Goal: Task Accomplishment & Management: Use online tool/utility

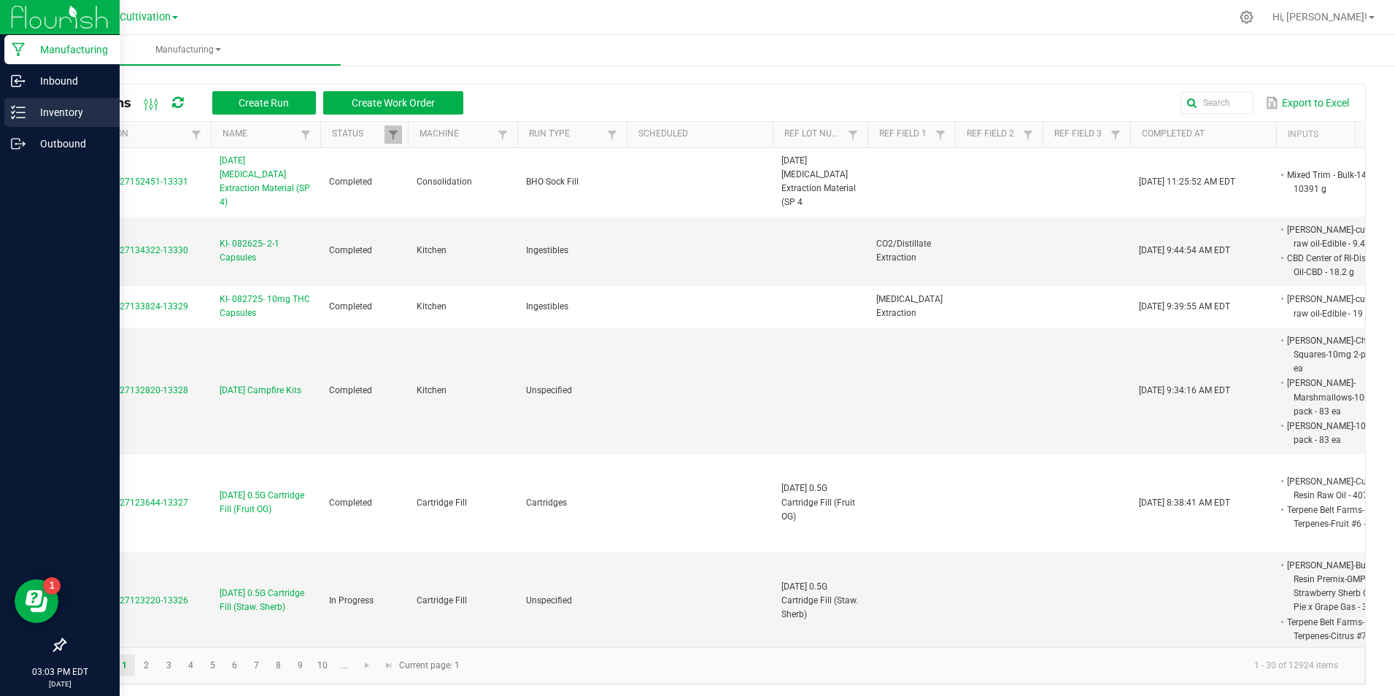
click at [31, 114] on div "Manufacturing Inbound Inventory Outbound 03:03 PM EDT [DATE] 08/27 Cultivation …" at bounding box center [697, 348] width 1395 height 696
click at [28, 112] on div "Inventory" at bounding box center [61, 112] width 115 height 29
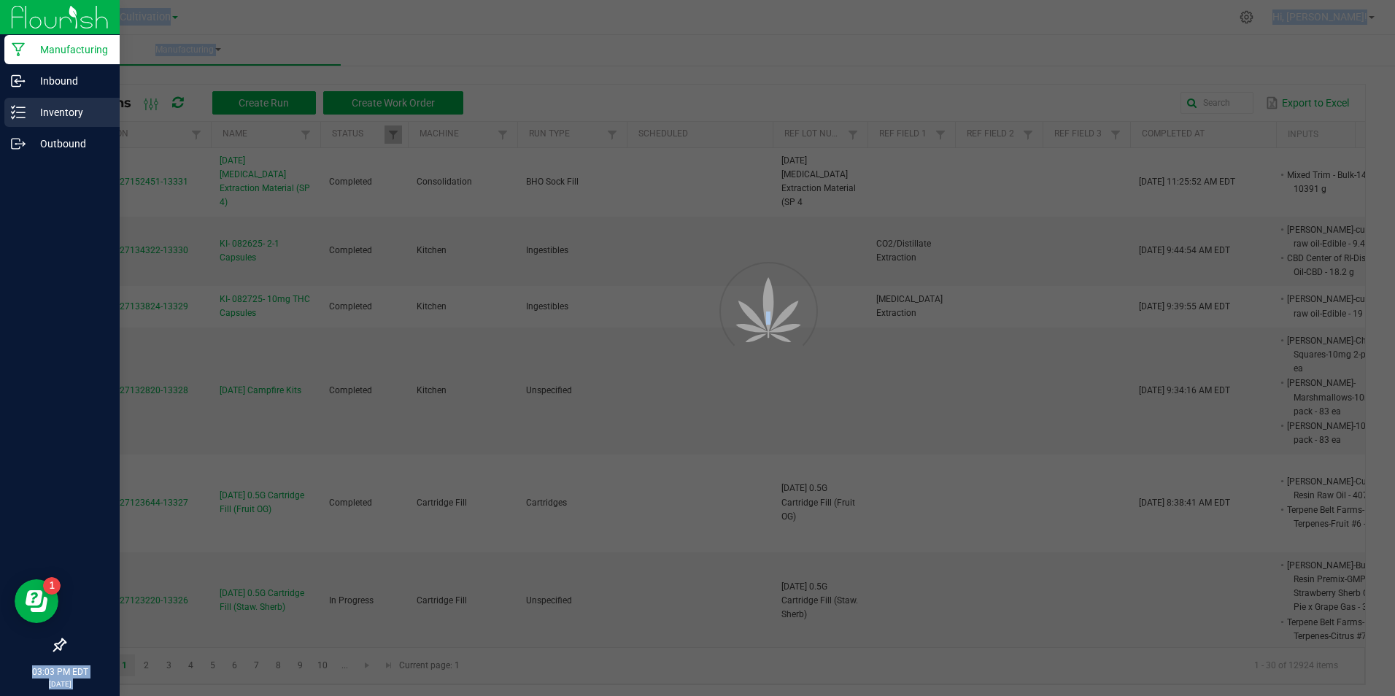
click at [28, 112] on p "Inventory" at bounding box center [70, 113] width 88 height 18
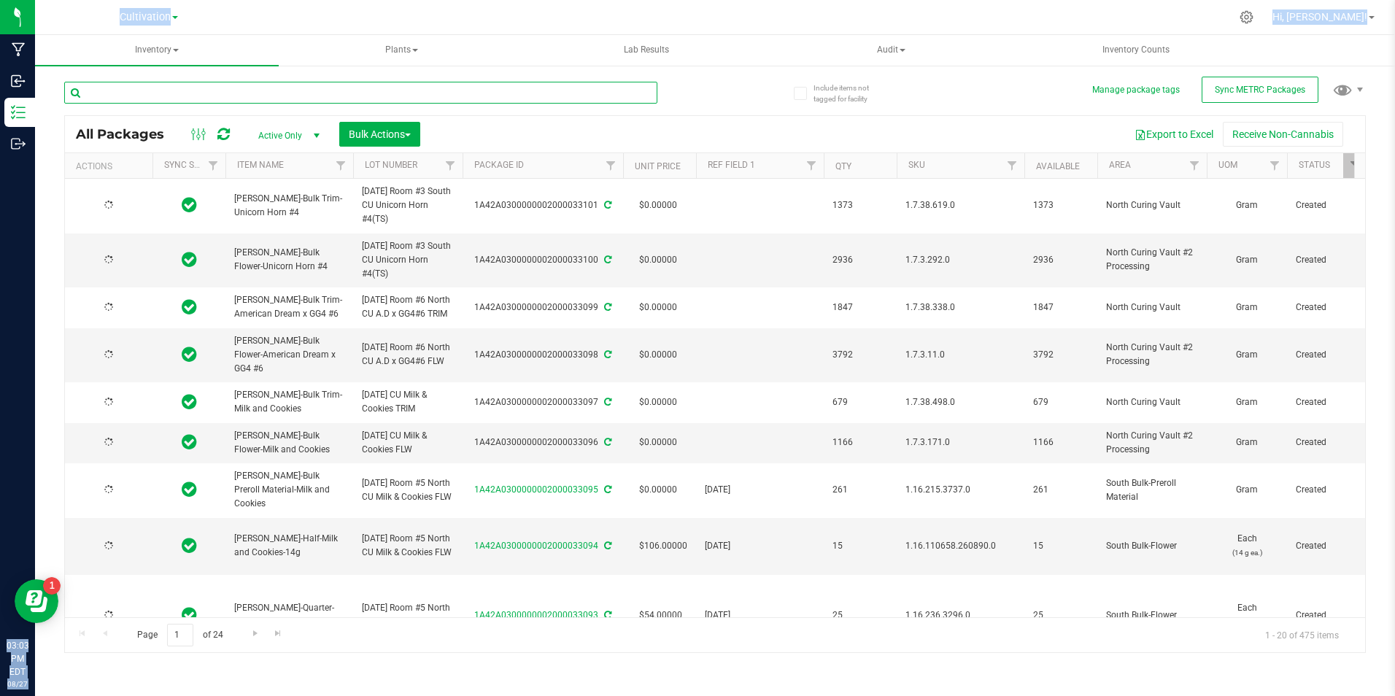
click at [331, 88] on input "text" at bounding box center [360, 93] width 593 height 22
click at [333, 87] on input "text" at bounding box center [360, 93] width 593 height 22
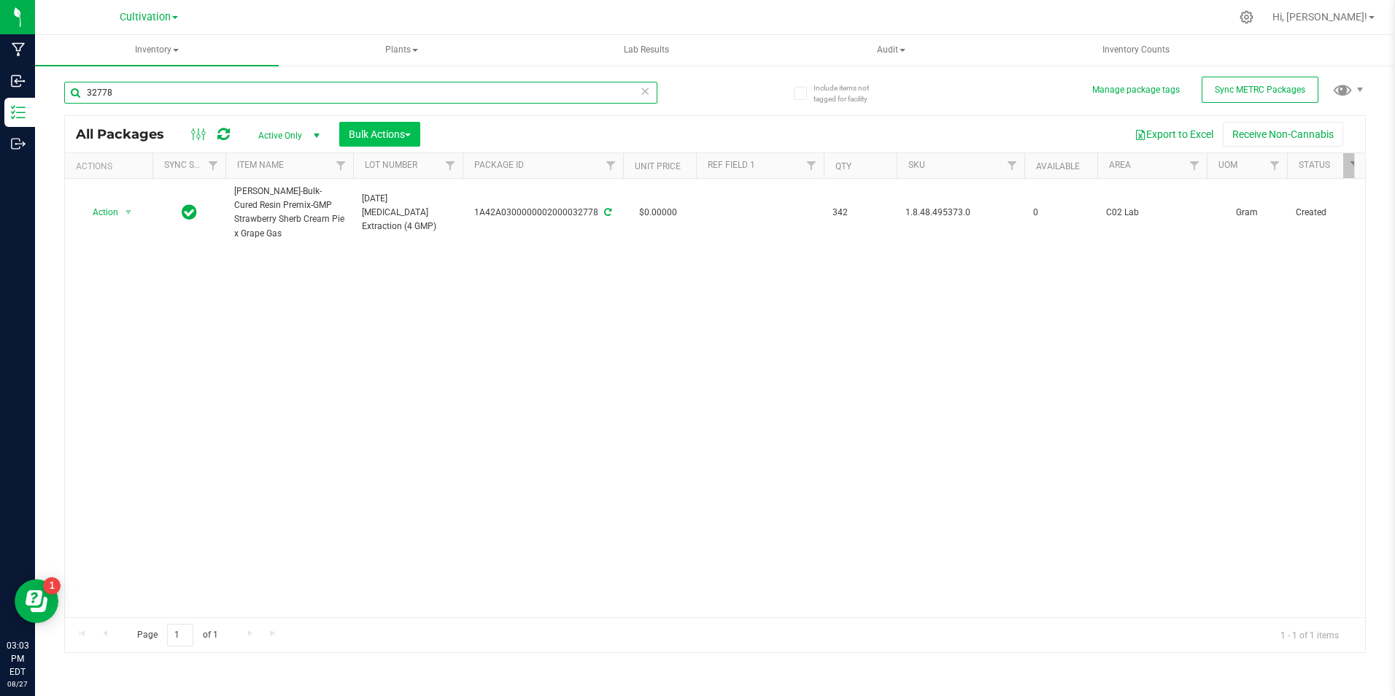
type input "32778"
click at [400, 133] on span "Bulk Actions" at bounding box center [380, 134] width 62 height 12
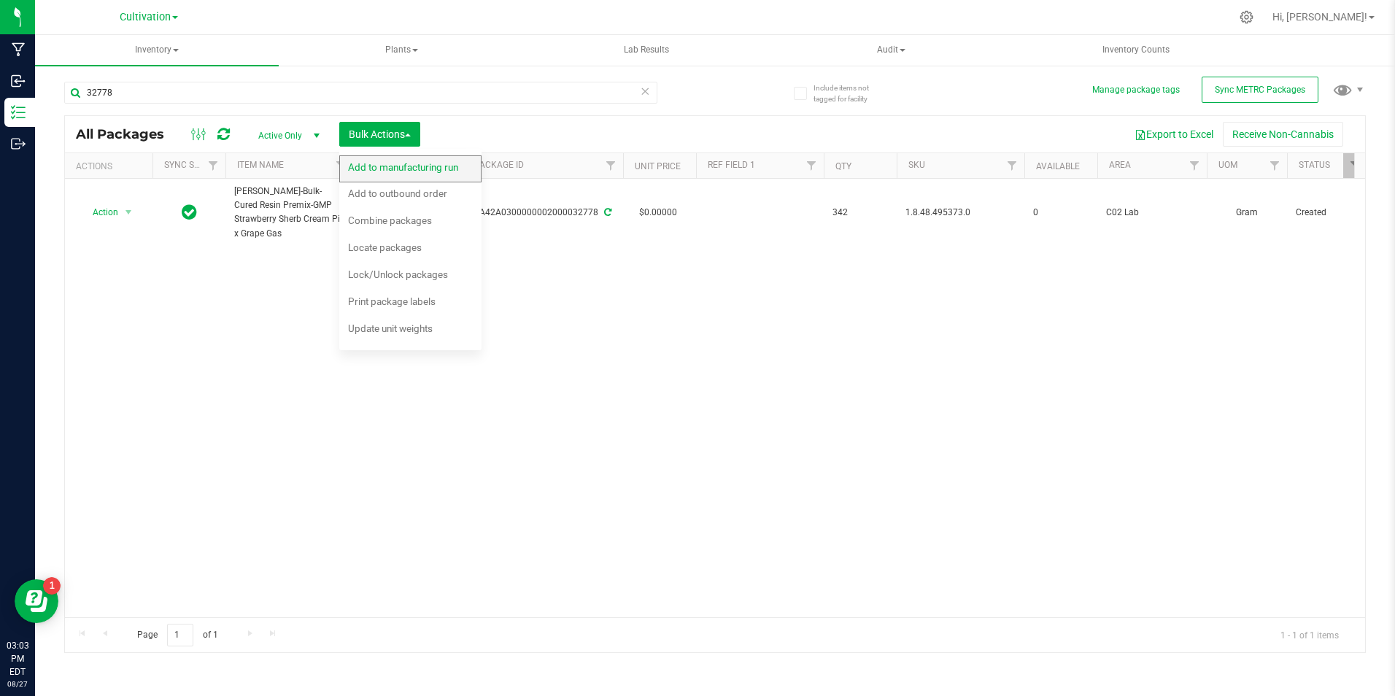
click at [399, 168] on span "Add to manufacturing run" at bounding box center [403, 167] width 110 height 12
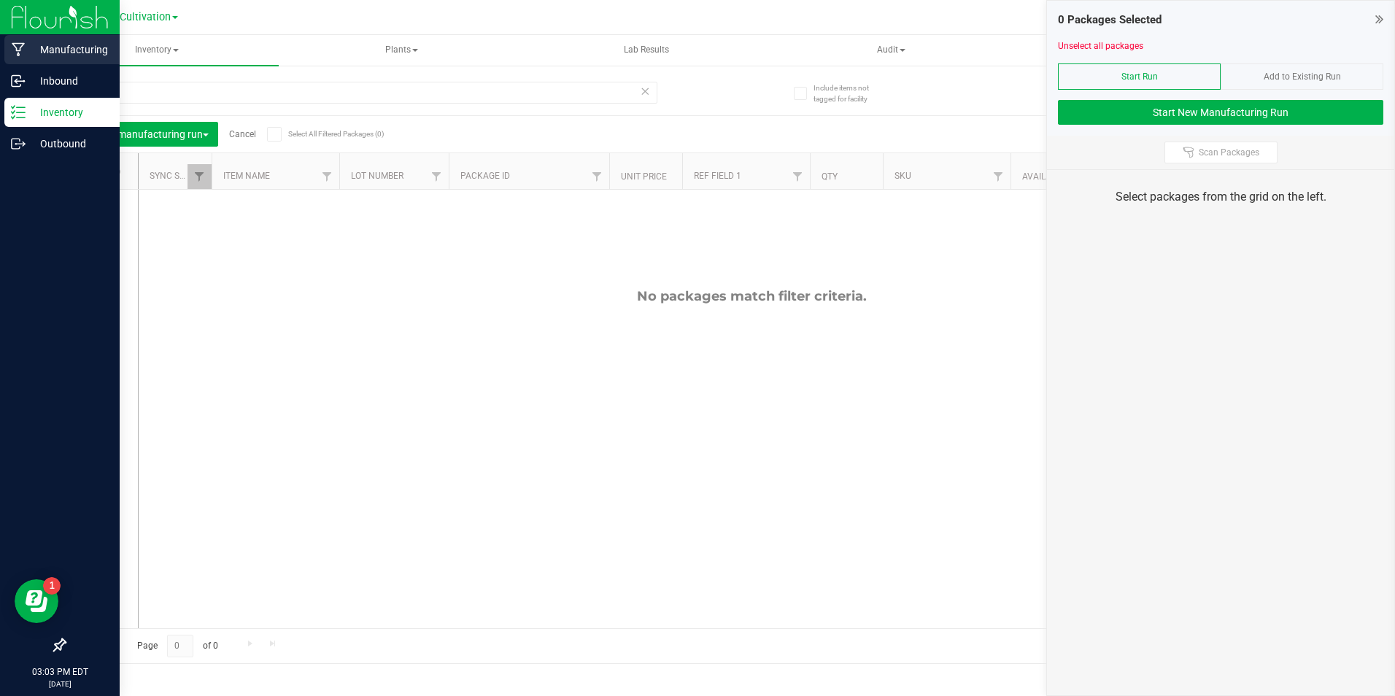
click at [47, 36] on div "Manufacturing" at bounding box center [61, 49] width 115 height 29
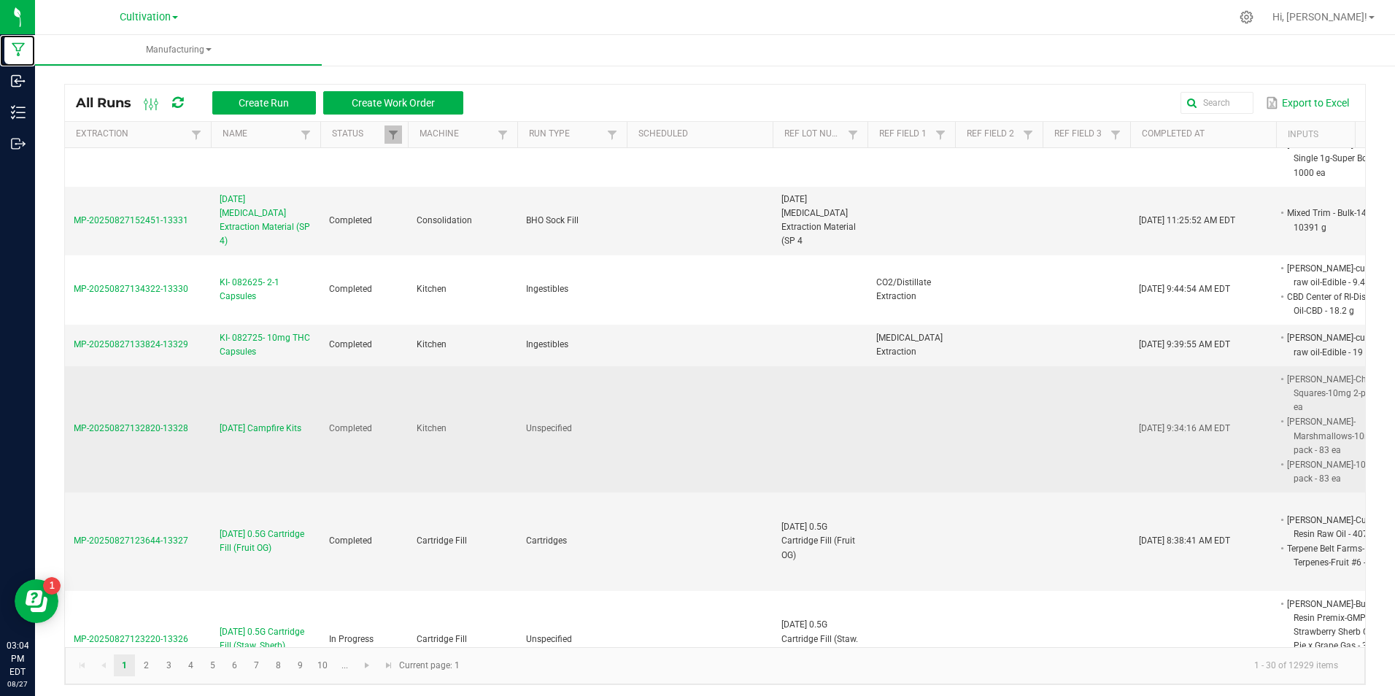
scroll to position [584, 0]
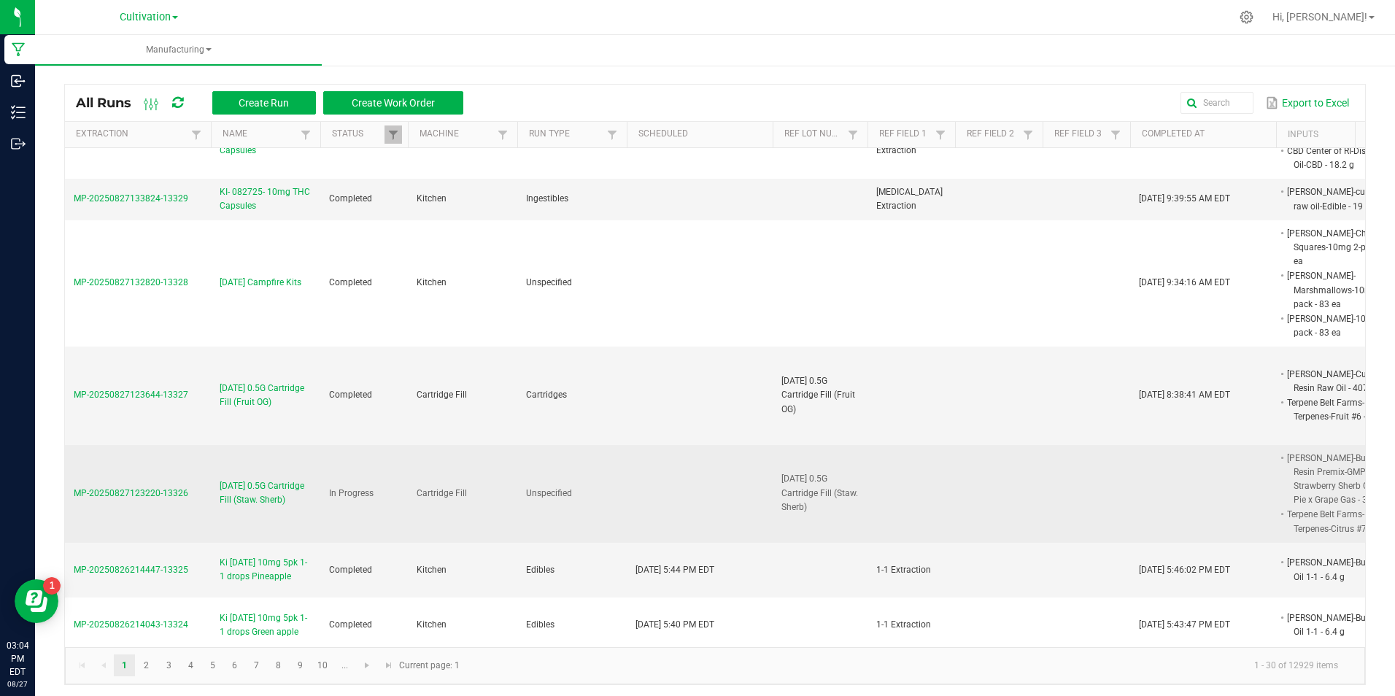
click at [263, 479] on span "[DATE] 0.5G Cartridge Fill (Staw. Sherb)" at bounding box center [266, 493] width 92 height 28
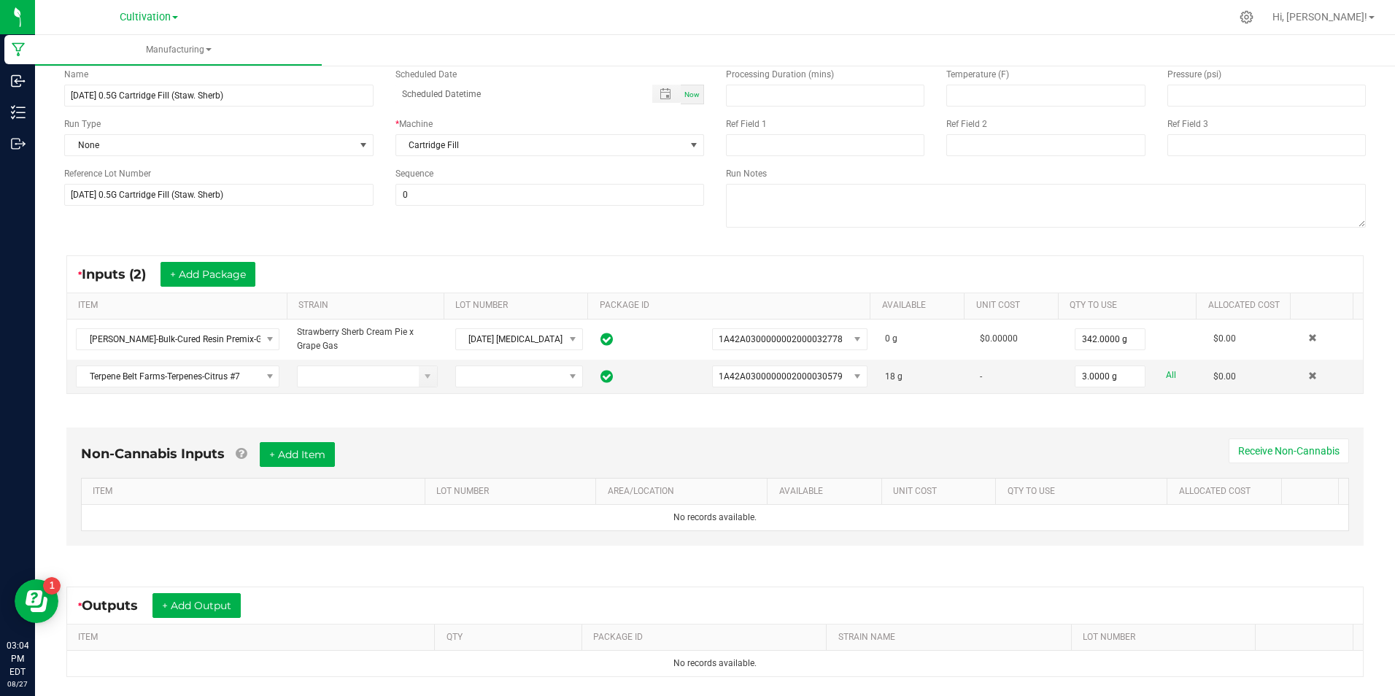
scroll to position [146, 0]
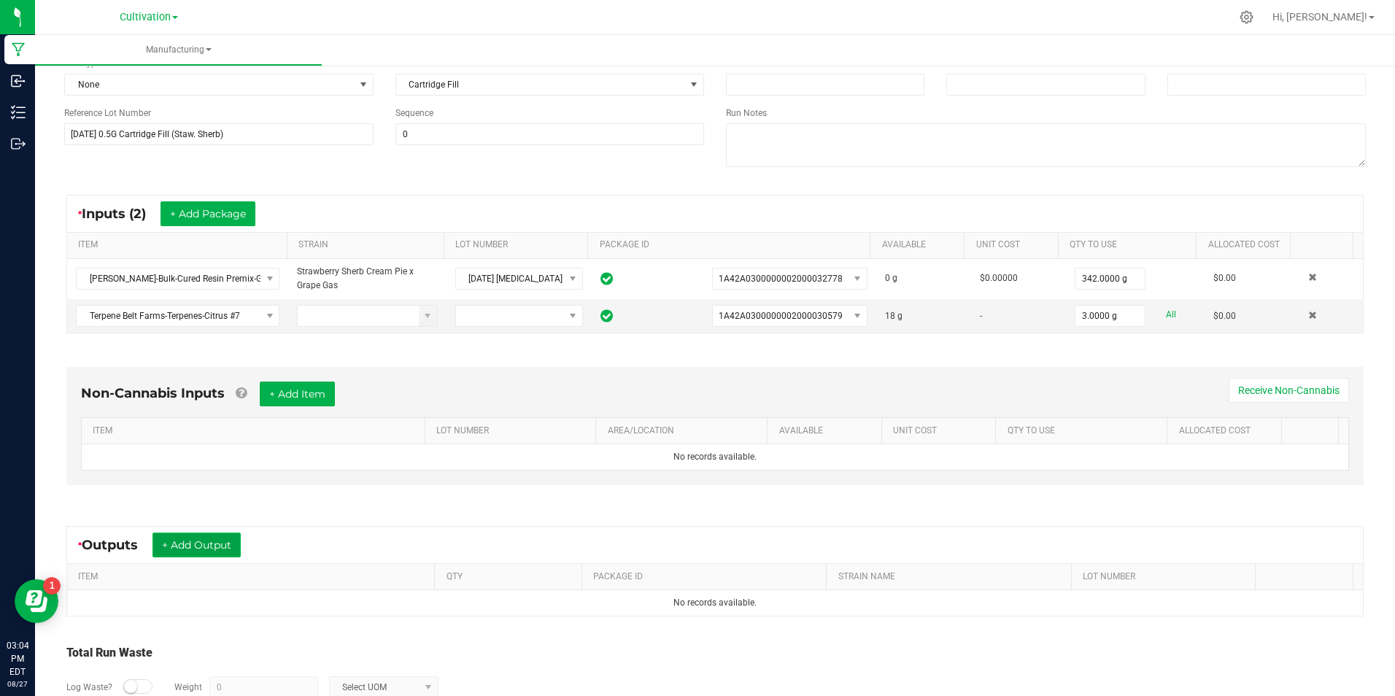
click at [204, 539] on button "+ Add Output" at bounding box center [196, 544] width 88 height 25
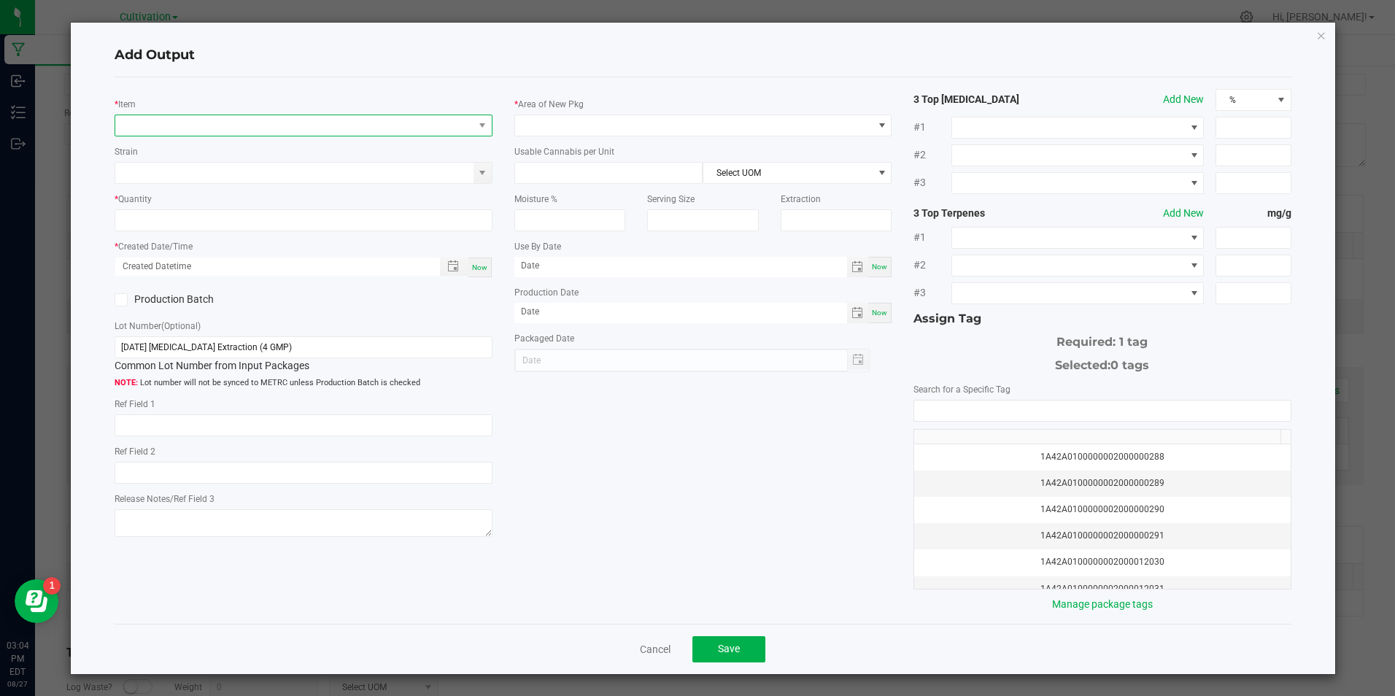
click at [223, 131] on span "NO DATA FOUND" at bounding box center [293, 125] width 357 height 20
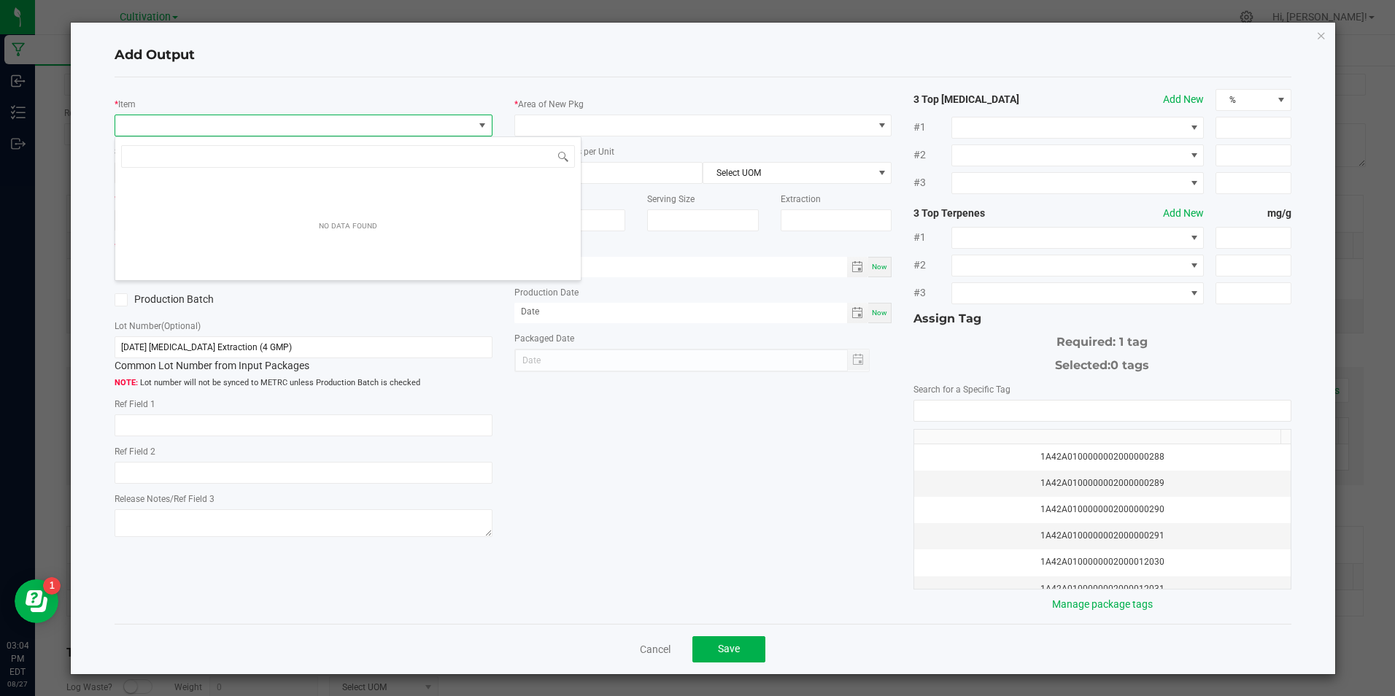
scroll to position [22, 374]
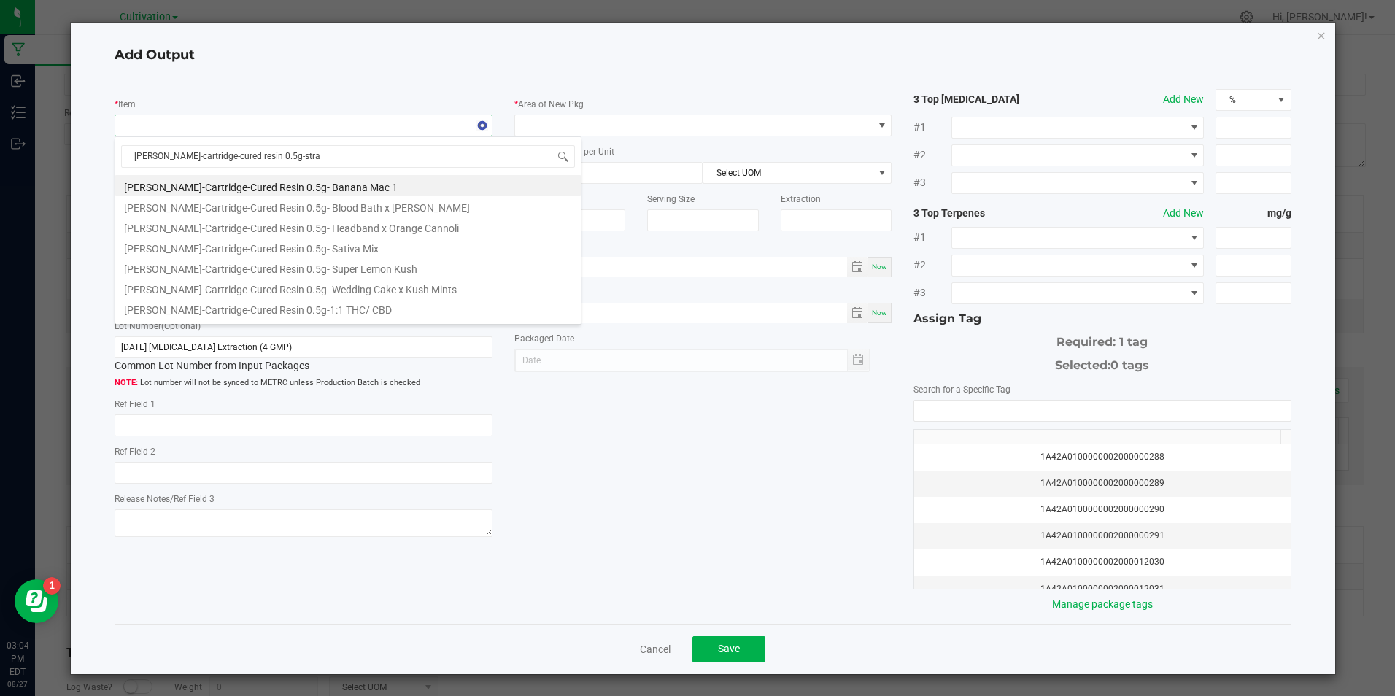
type input "slater-cartridge-cured resin 0.5g-straw"
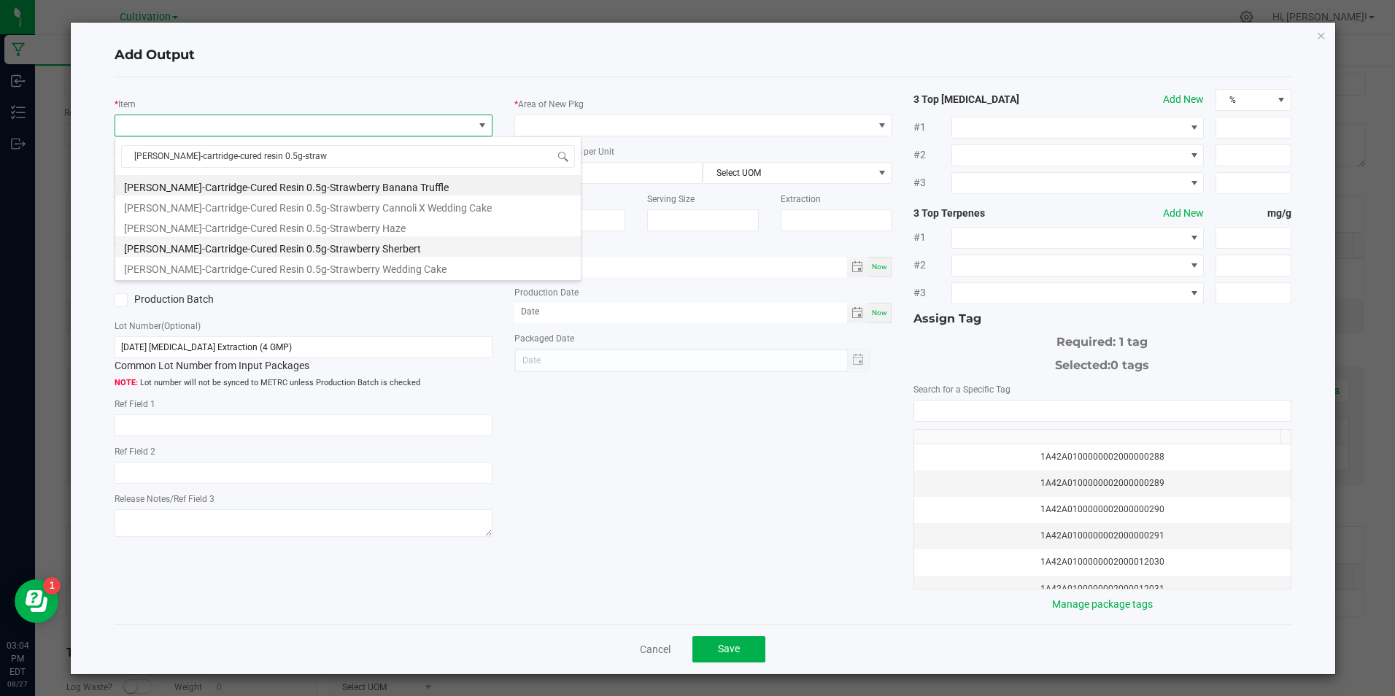
click at [321, 241] on li "Slater-Cartridge-Cured Resin 0.5g-Strawberry Sherbert" at bounding box center [347, 246] width 465 height 20
type input "0 ea"
type input "1.6"
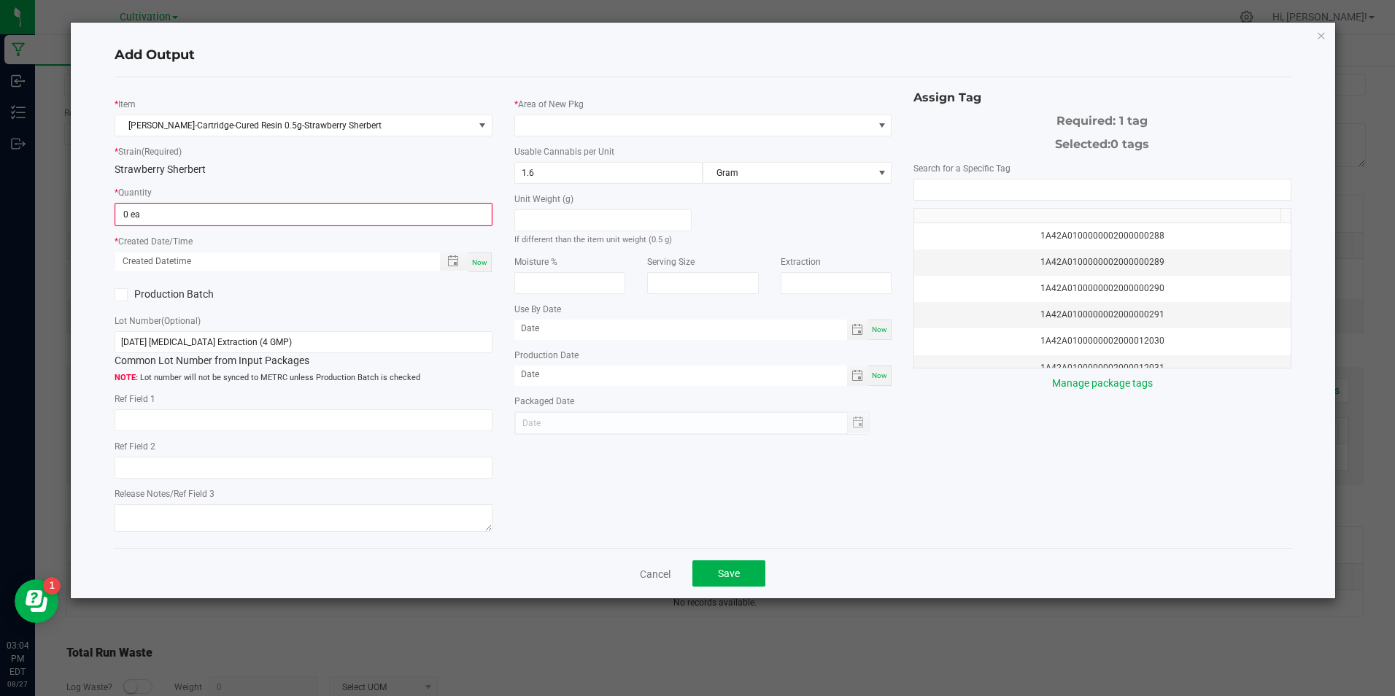
click at [321, 241] on div "* Created Date/Time Now" at bounding box center [303, 252] width 377 height 39
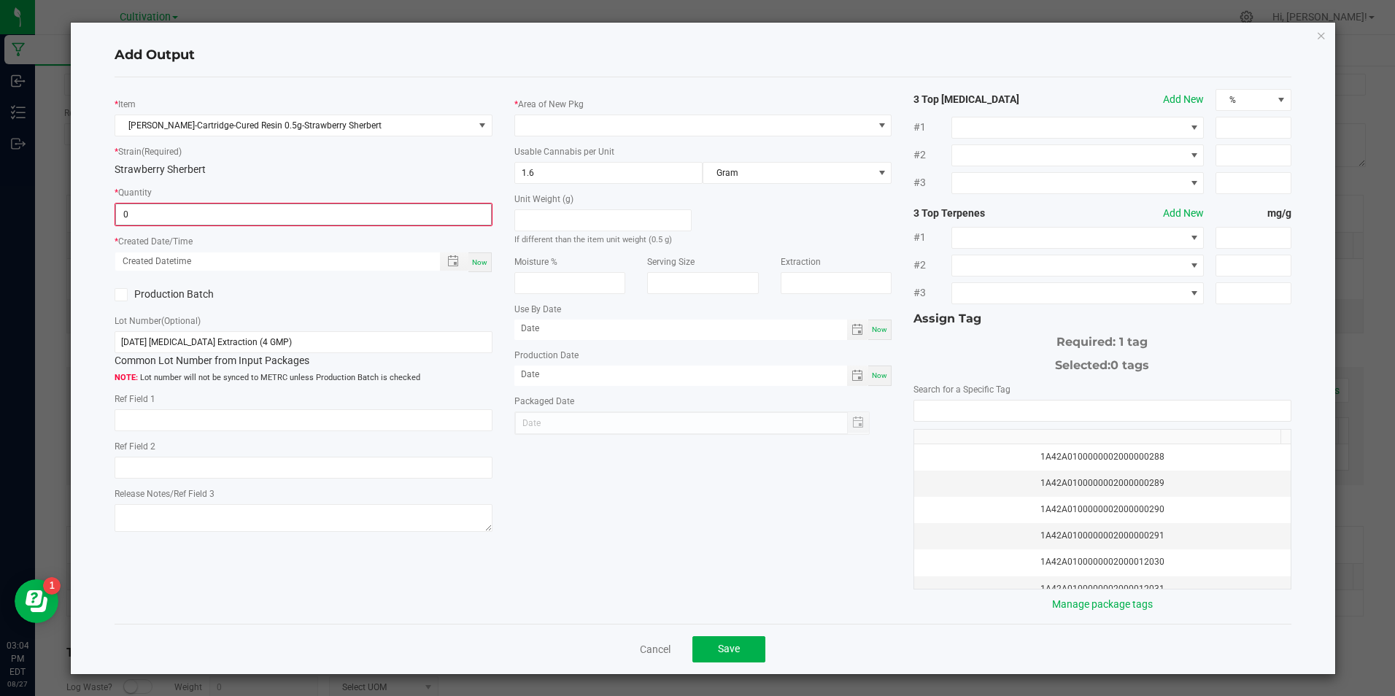
click at [321, 224] on input "0" at bounding box center [303, 214] width 374 height 20
type input "610 ea"
click at [487, 258] on div "Now" at bounding box center [479, 261] width 23 height 20
type input "08/27/2025 3:04 PM"
type input "[DATE]"
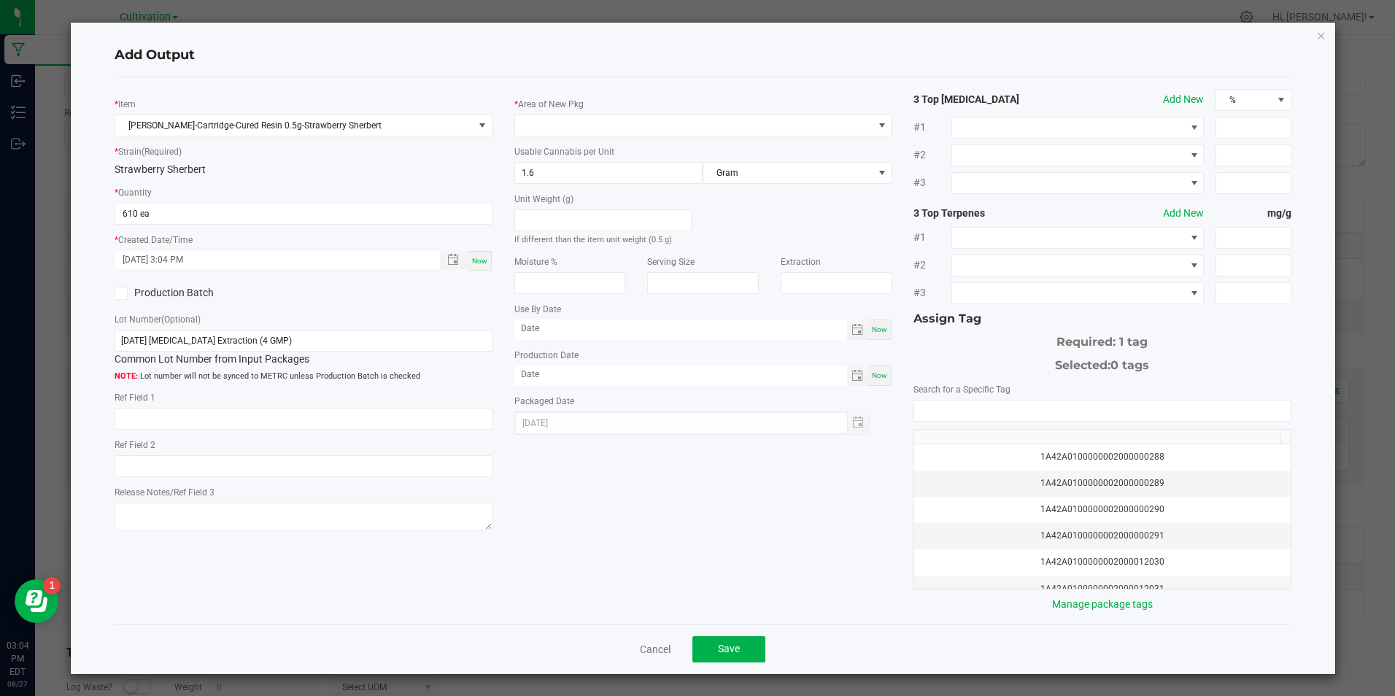
click at [123, 293] on icon at bounding box center [121, 293] width 9 height 0
click at [0, 0] on input "Production Batch" at bounding box center [0, 0] width 0 height 0
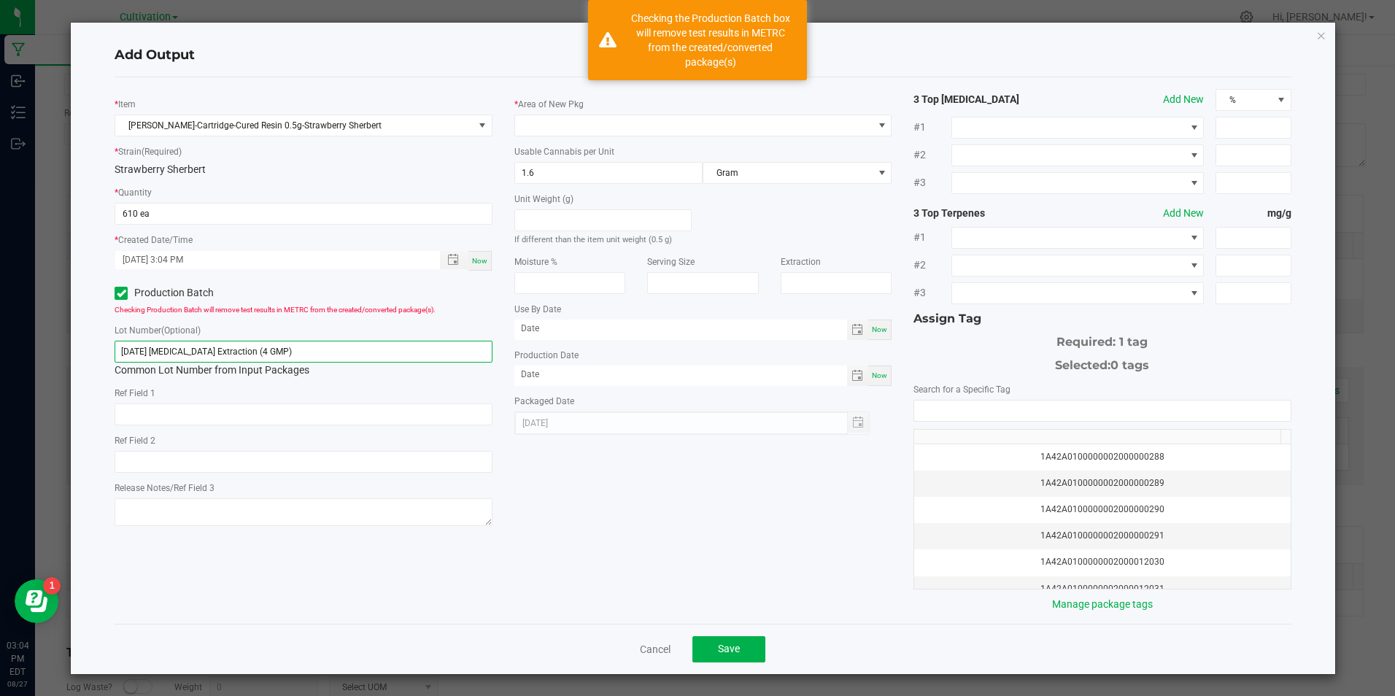
click at [182, 351] on input "8/15/25 Hydrocarbon Extraction (4 GMP)" at bounding box center [303, 352] width 377 height 22
paste input "27/25 Hydrocarbon Extraction Material (SP 4"
type input "[DATE] [MEDICAL_DATA] Extraction Material (SP 4)"
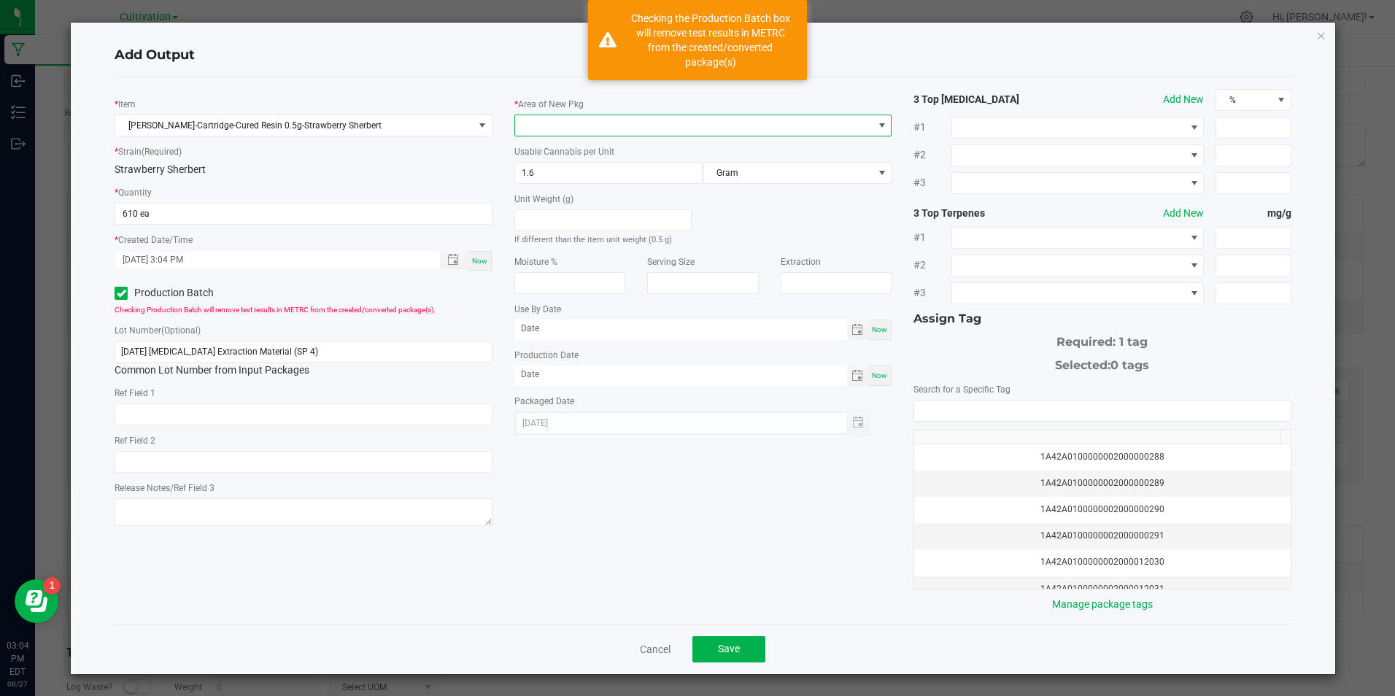
click at [641, 125] on span at bounding box center [693, 125] width 357 height 20
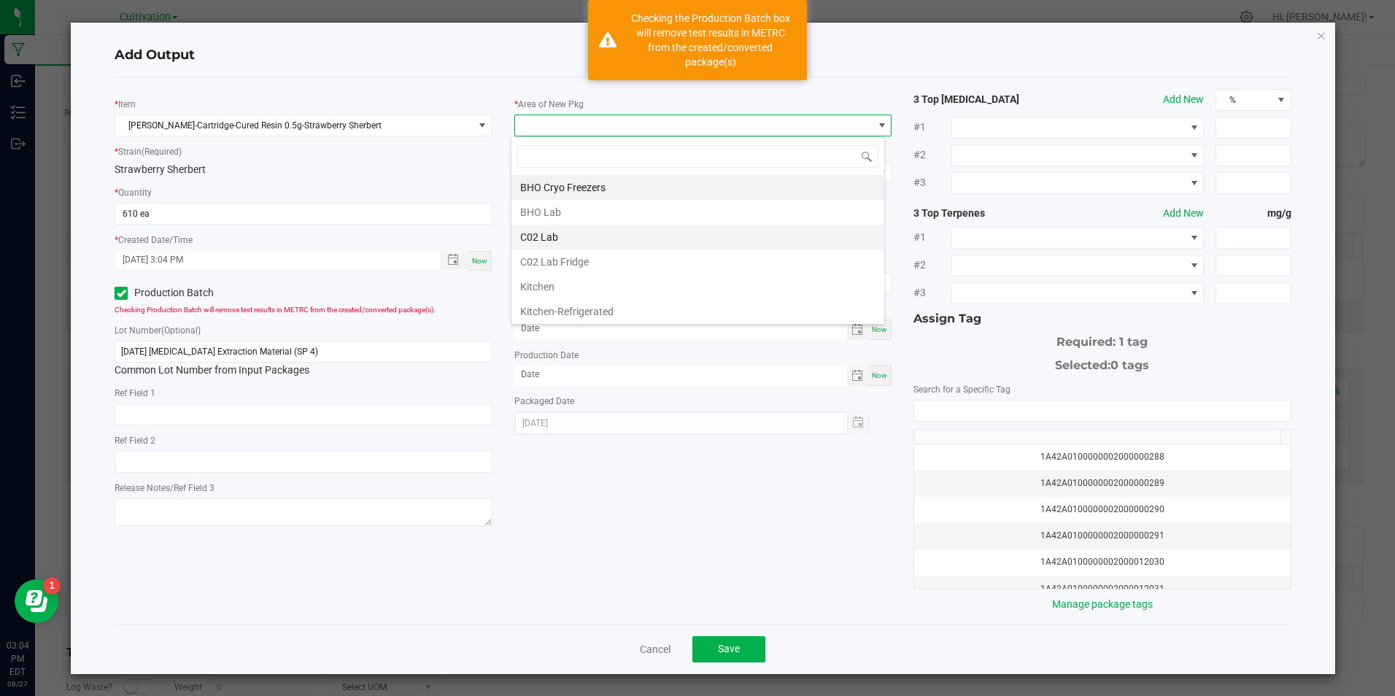
click at [639, 241] on li "C02 Lab" at bounding box center [697, 237] width 373 height 25
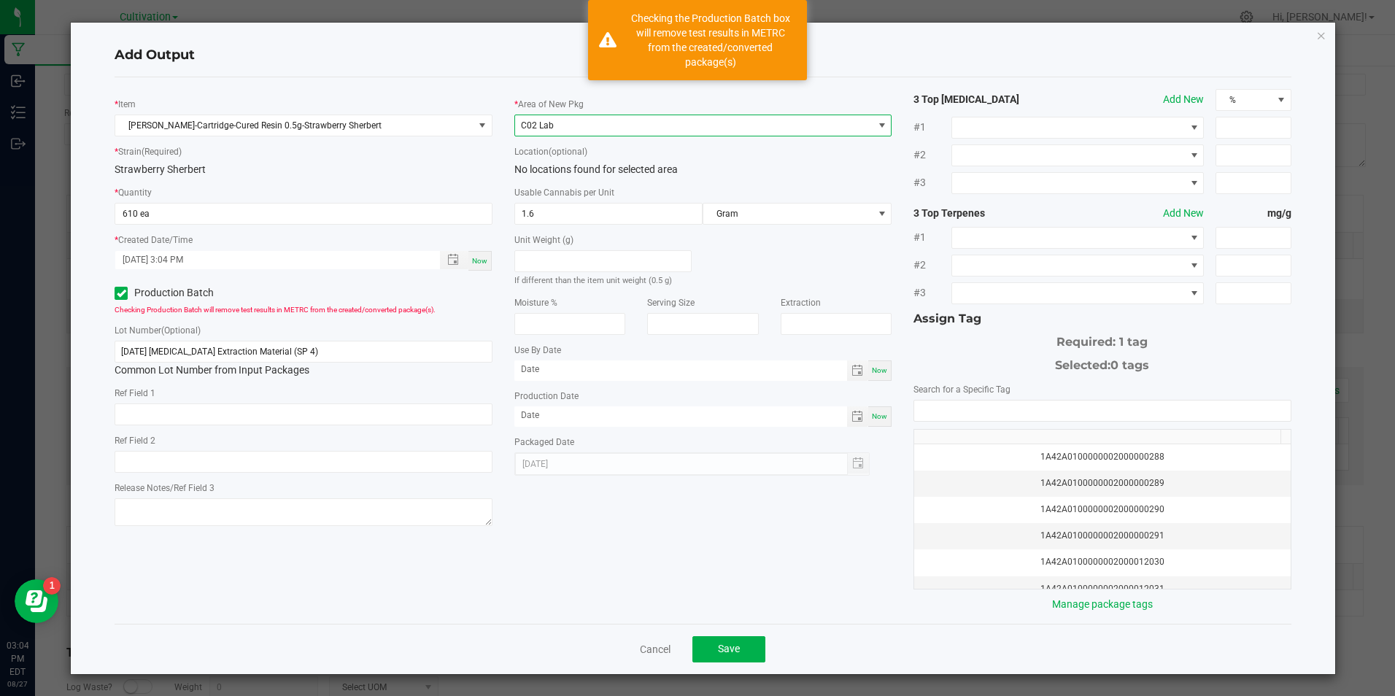
click at [872, 414] on span "Now" at bounding box center [879, 416] width 15 height 8
type input "[DATE]"
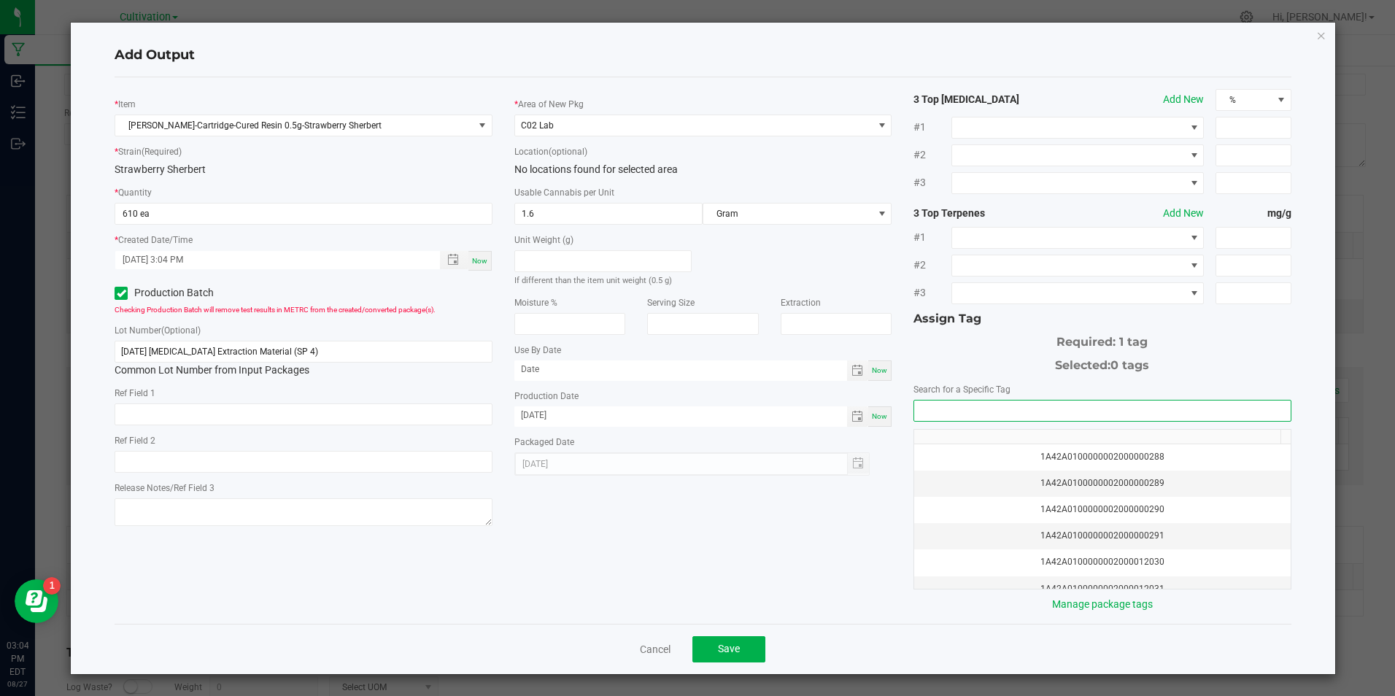
click at [927, 408] on input "NO DATA FOUND" at bounding box center [1102, 410] width 376 height 20
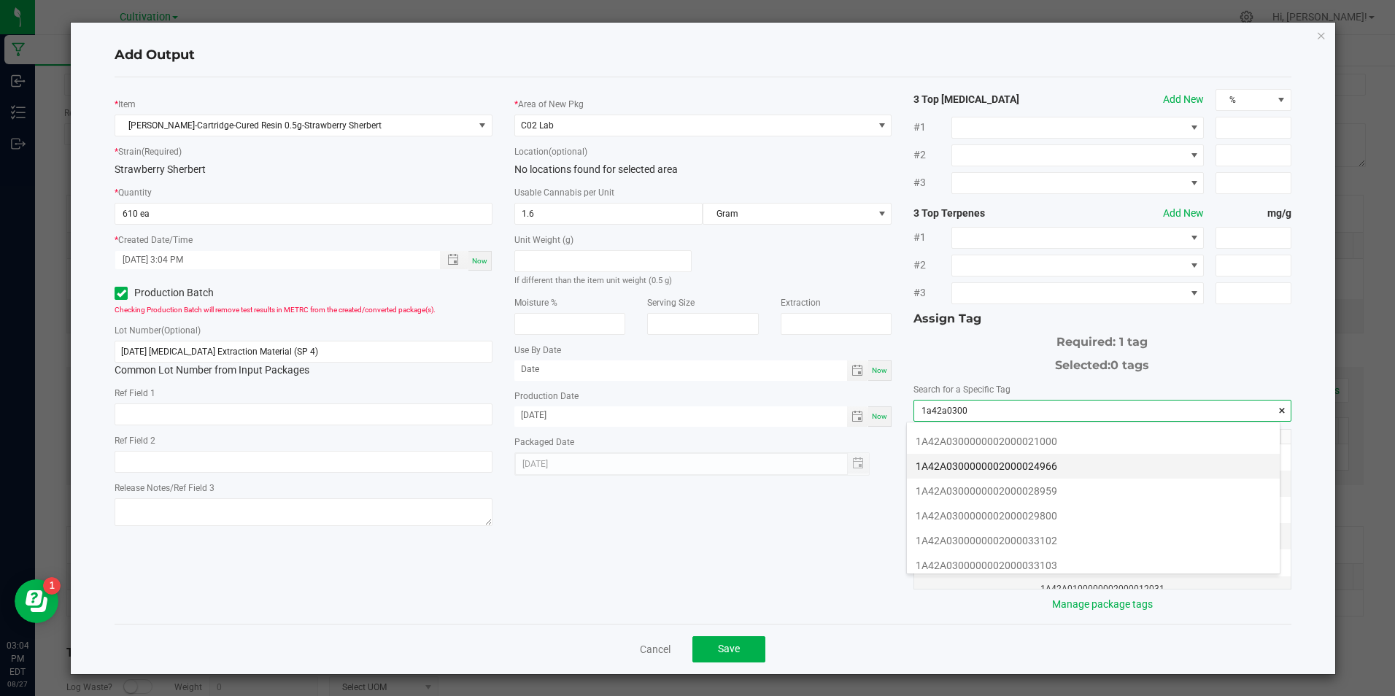
scroll to position [292, 0]
click at [1095, 461] on li "1A42A0300000002000033102" at bounding box center [1093, 467] width 373 height 25
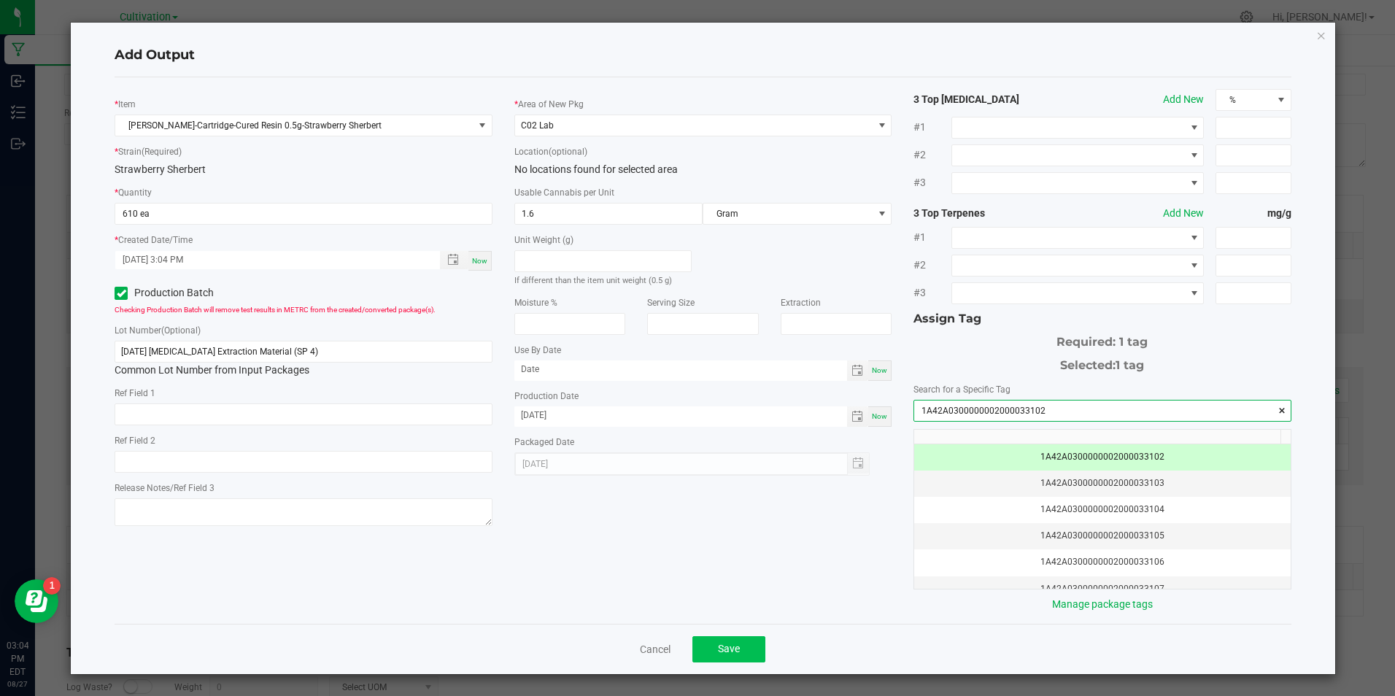
type input "1A42A0300000002000033102"
click at [746, 639] on button "Save" at bounding box center [728, 649] width 73 height 26
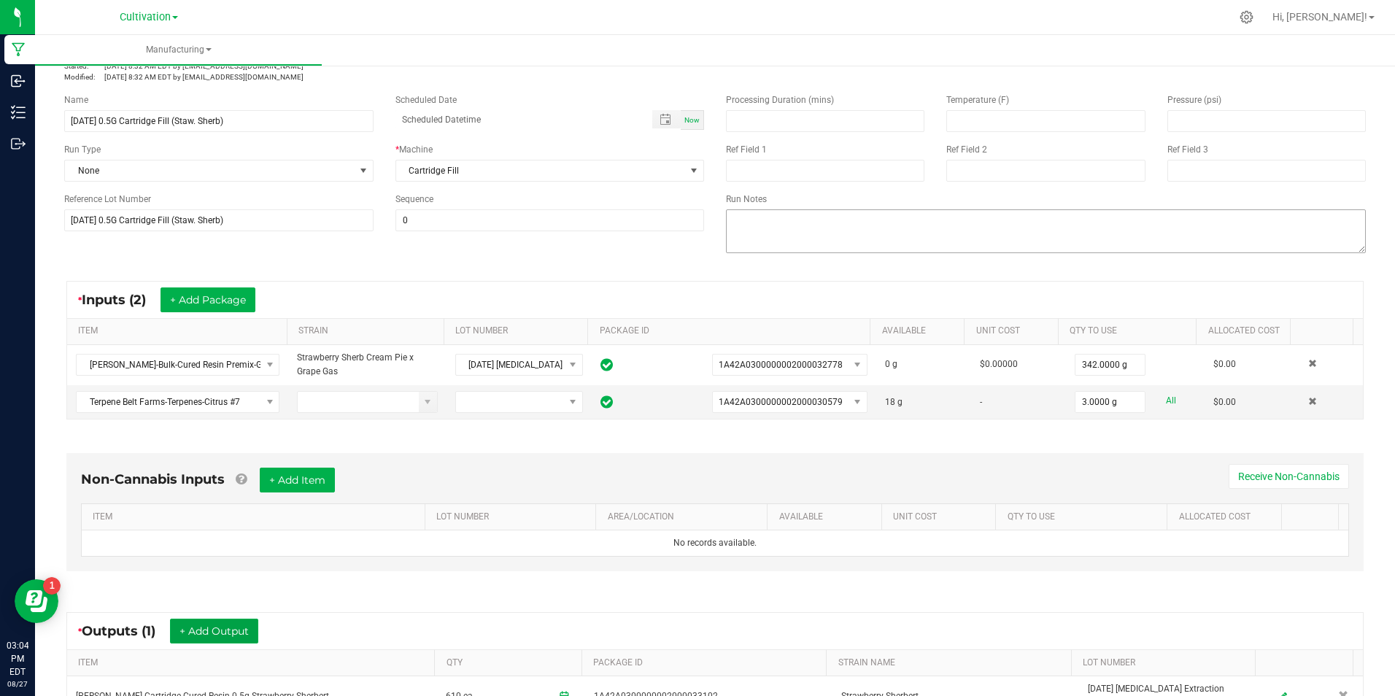
scroll to position [0, 0]
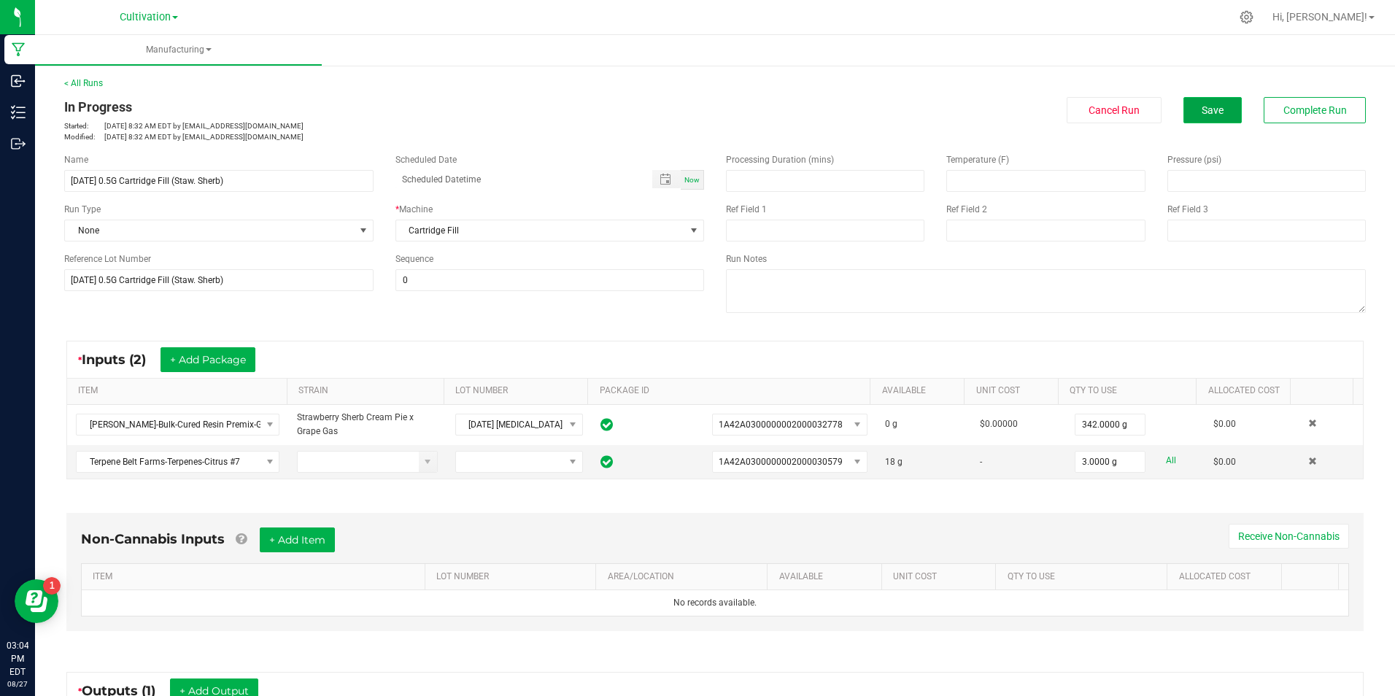
click at [1183, 120] on button "Save" at bounding box center [1212, 110] width 58 height 26
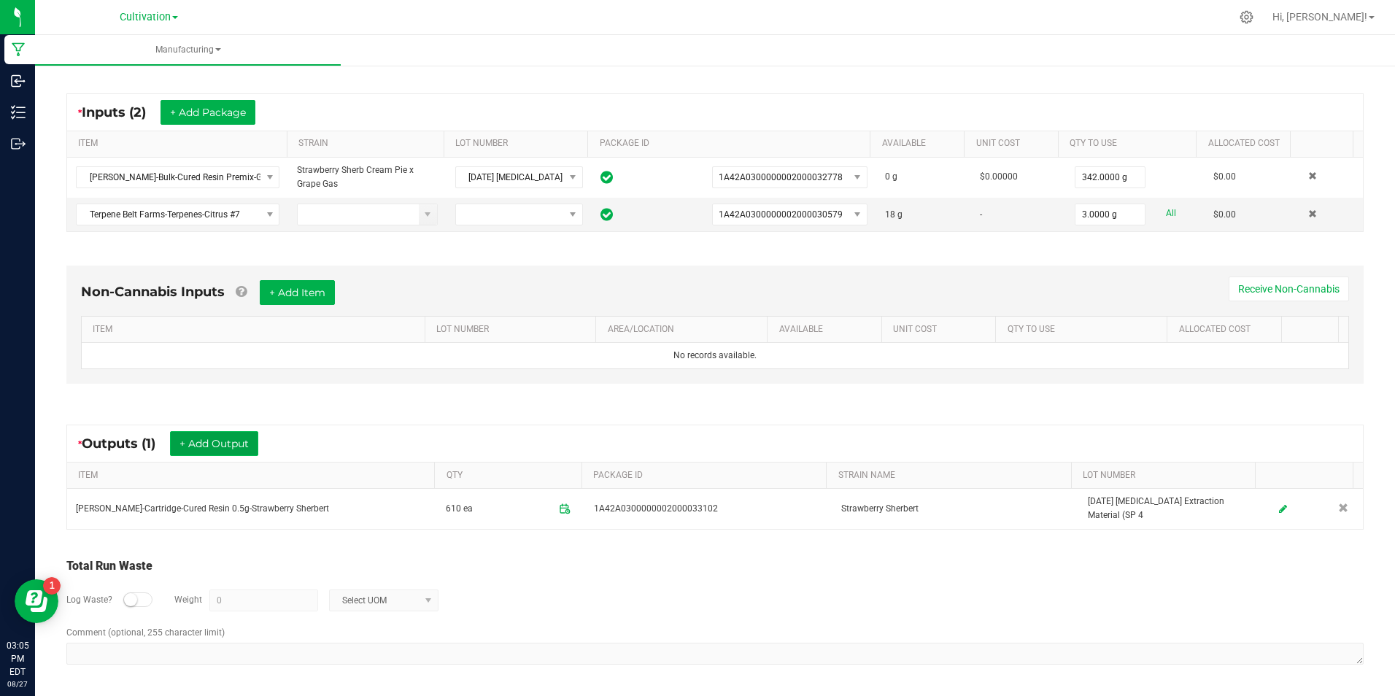
click at [244, 447] on button "+ Add Output" at bounding box center [214, 443] width 88 height 25
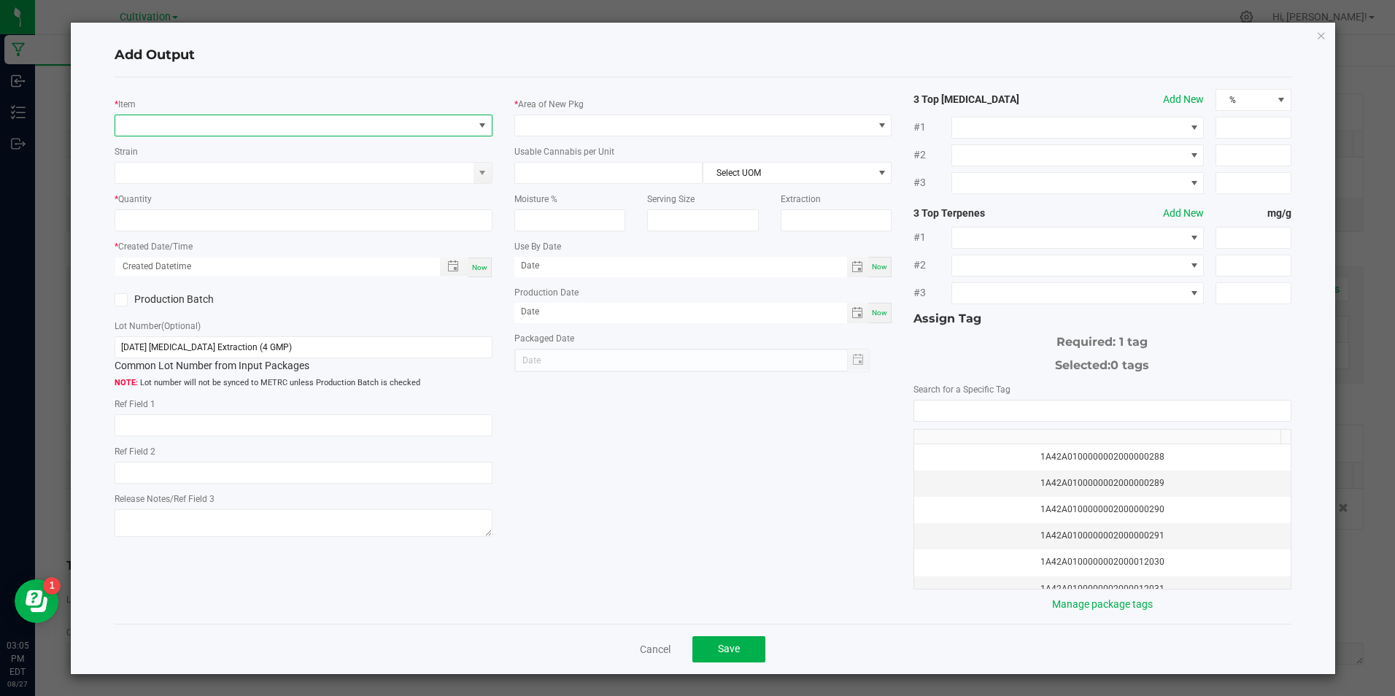
click at [221, 121] on span "NO DATA FOUND" at bounding box center [293, 125] width 357 height 20
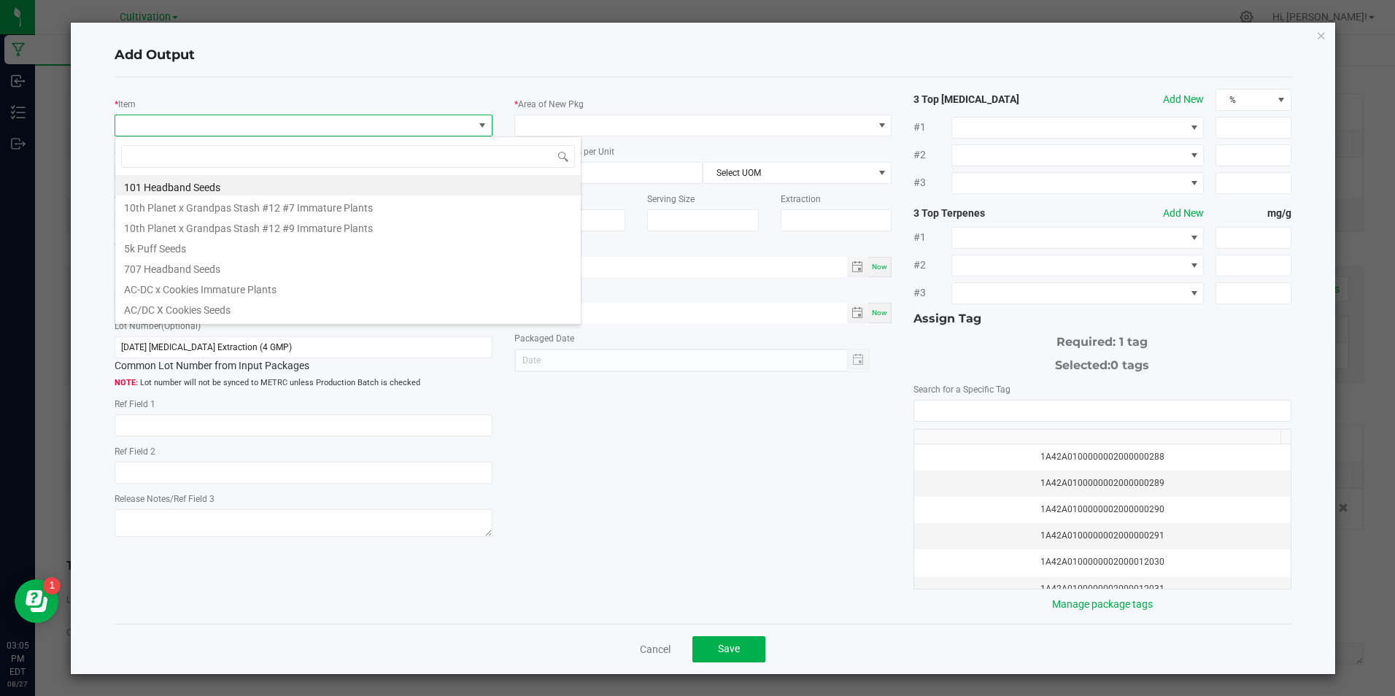
scroll to position [22, 374]
type input "slater-bulk lab was"
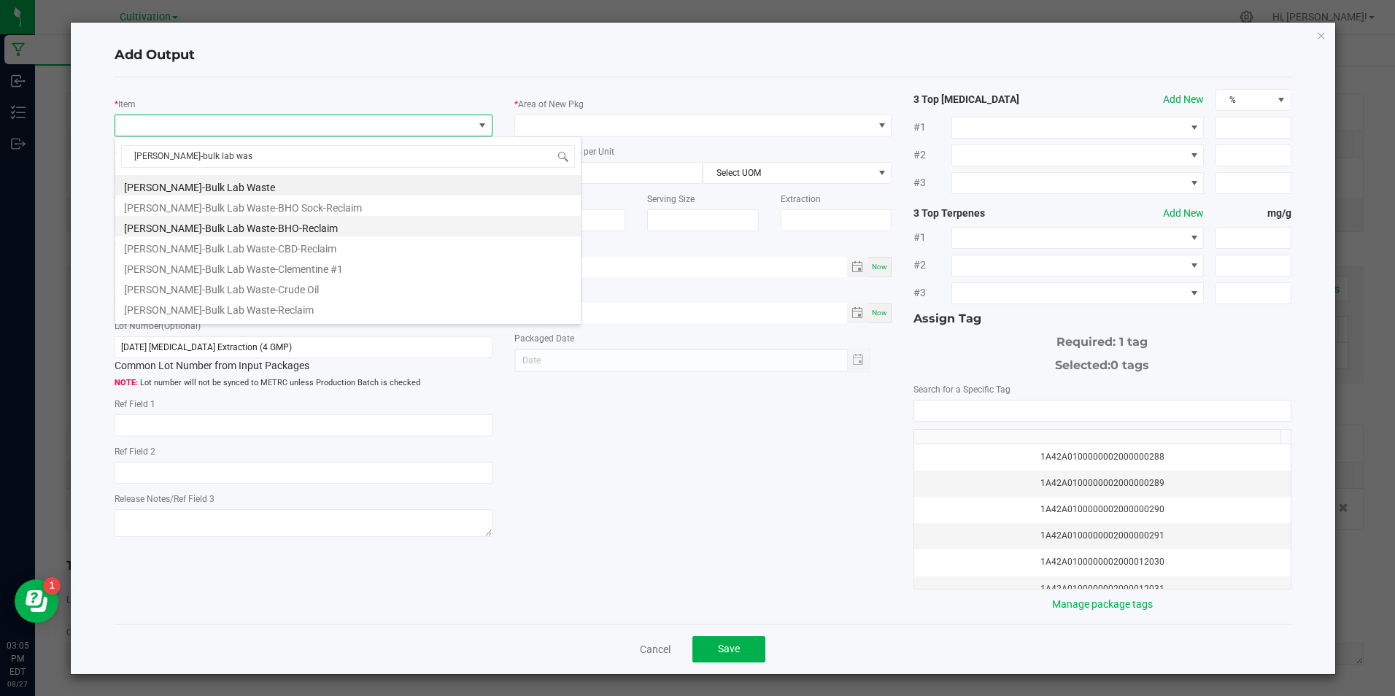
click at [242, 227] on li "Slater-Bulk Lab Waste-BHO-Reclaim" at bounding box center [347, 226] width 465 height 20
type input "0.0000 g"
type input "1"
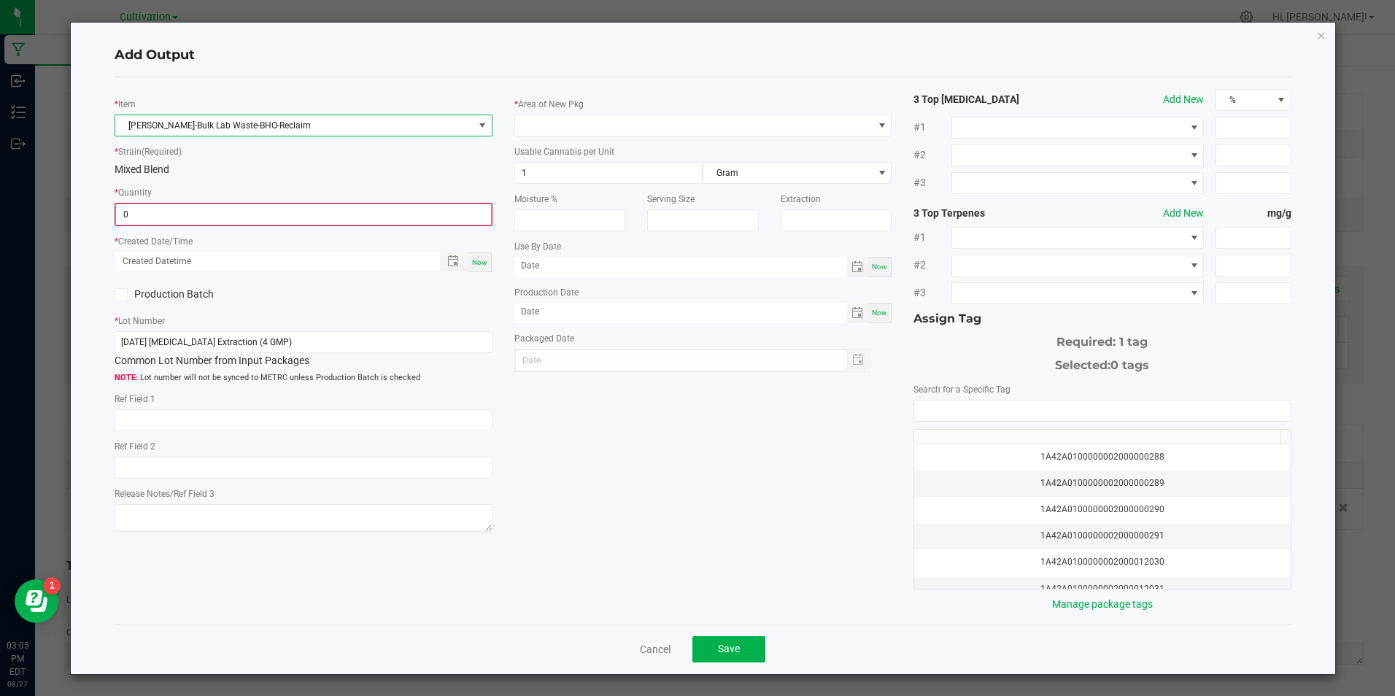
click at [248, 212] on input "0" at bounding box center [303, 214] width 374 height 20
type input "40.0000 g"
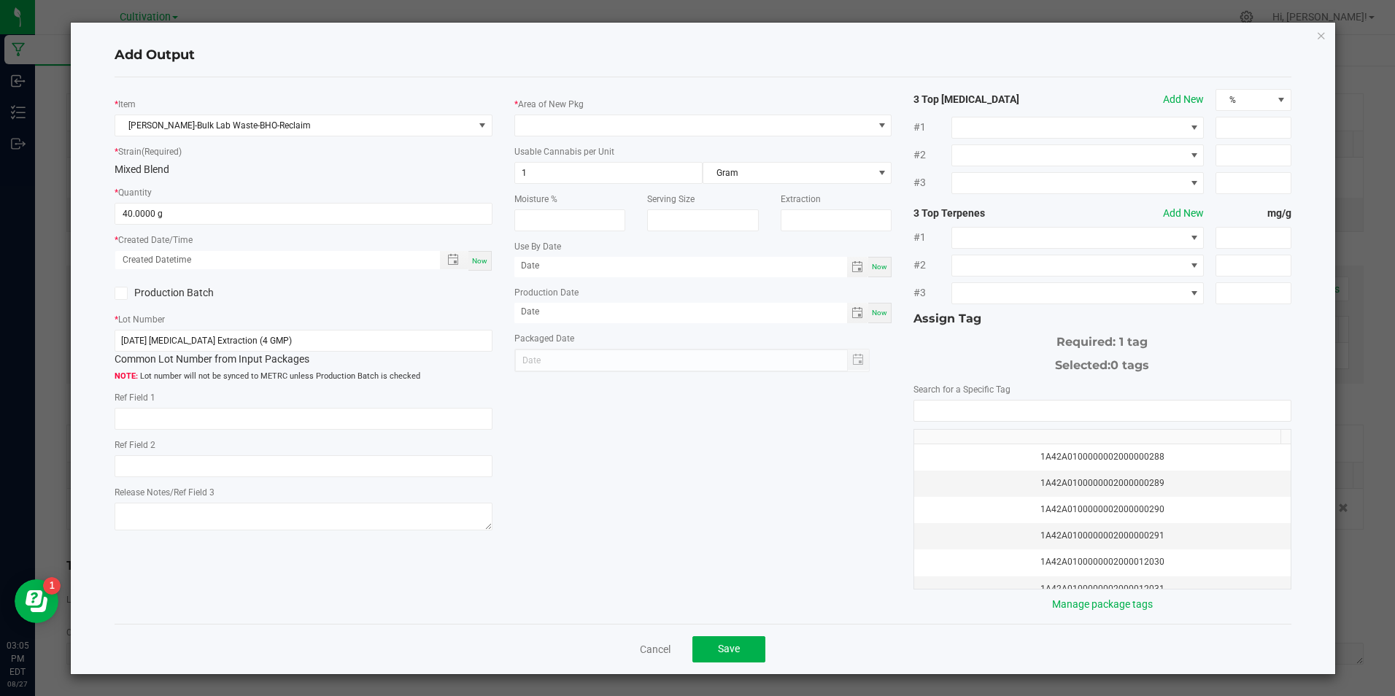
click at [479, 253] on div "Now" at bounding box center [479, 261] width 23 height 20
type input "08/27/2025 3:05 PM"
type input "[DATE]"
click at [117, 293] on icon at bounding box center [121, 293] width 9 height 0
click at [0, 0] on input "Production Batch" at bounding box center [0, 0] width 0 height 0
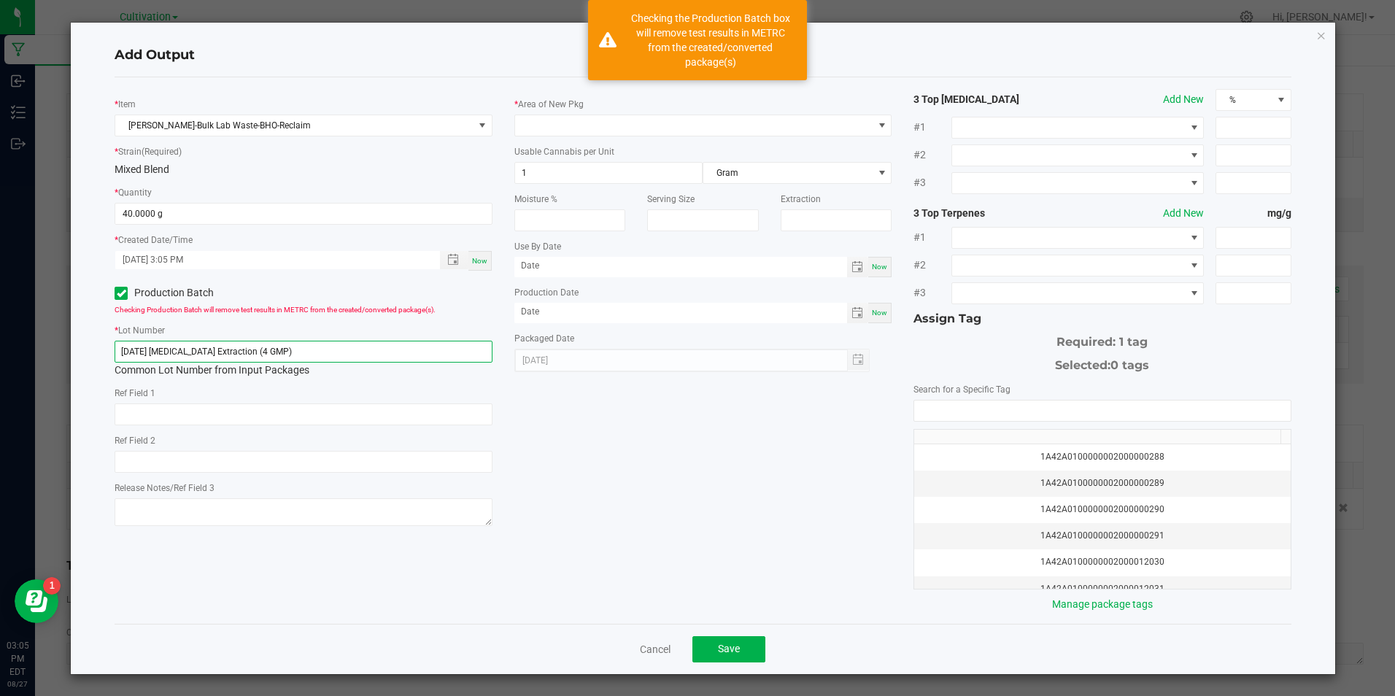
click at [300, 353] on input "8/15/25 Hydrocarbon Extraction (4 GMP)" at bounding box center [303, 352] width 377 height 22
click at [301, 352] on input "8/15/25 Hydrocarbon Extraction (4 GMP)" at bounding box center [303, 352] width 377 height 22
click at [305, 349] on input "8/15/25 Hydrocarbon Extraction (4 GMP)" at bounding box center [303, 352] width 377 height 22
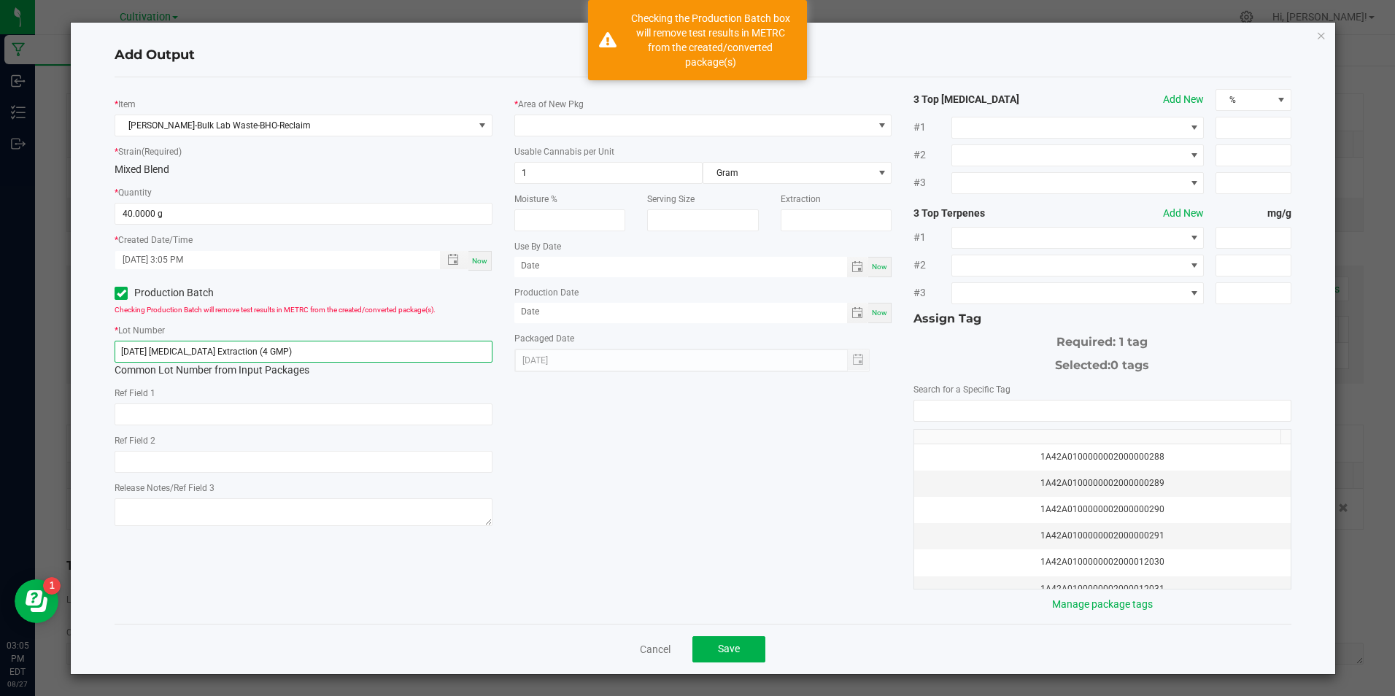
click at [306, 349] on input "8/15/25 Hydrocarbon Extraction (4 GMP)" at bounding box center [303, 352] width 377 height 22
paste input "27/25 Hydrocarbon Extraction Material (SP 4"
type input "[DATE] [MEDICAL_DATA] Extraction Material (SP 4)"
click at [332, 476] on div "* Item Slater-Bulk Lab Waste-BHO-Reclaim * Strain (Required) Mixed Blend * Quan…" at bounding box center [303, 309] width 399 height 441
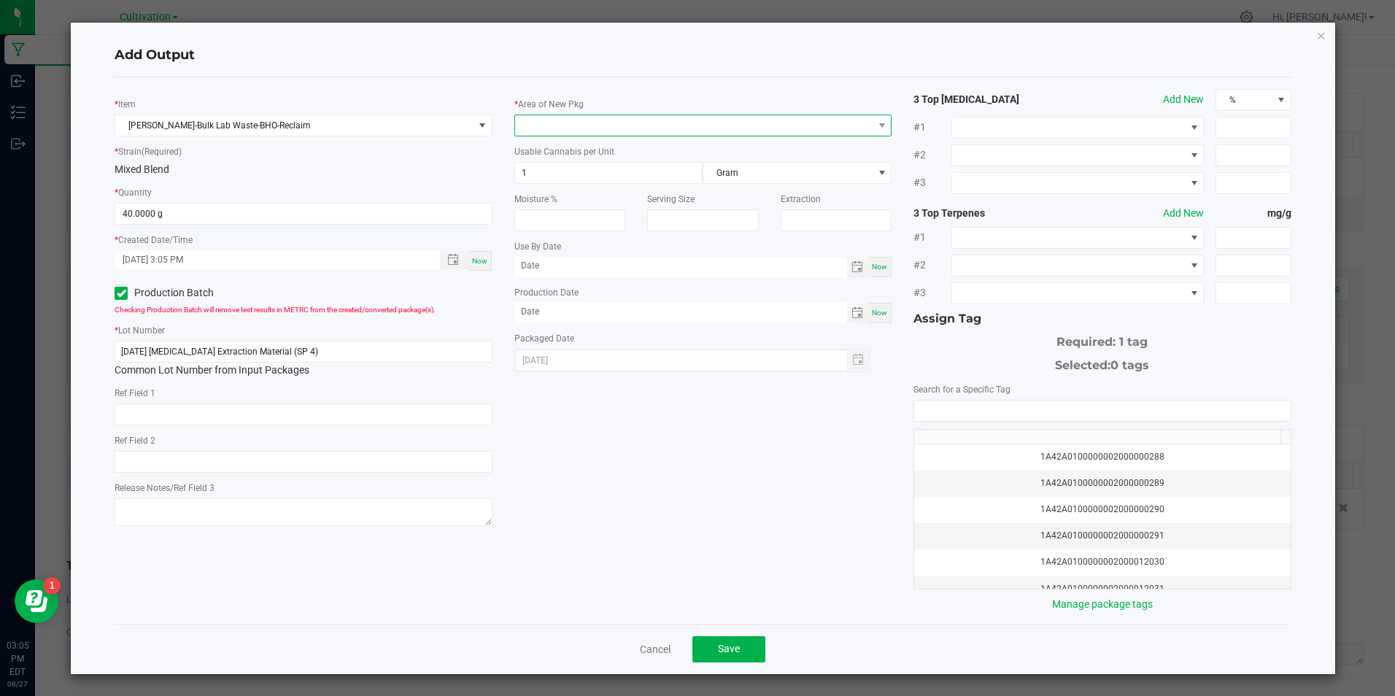
click at [648, 122] on span at bounding box center [693, 125] width 357 height 20
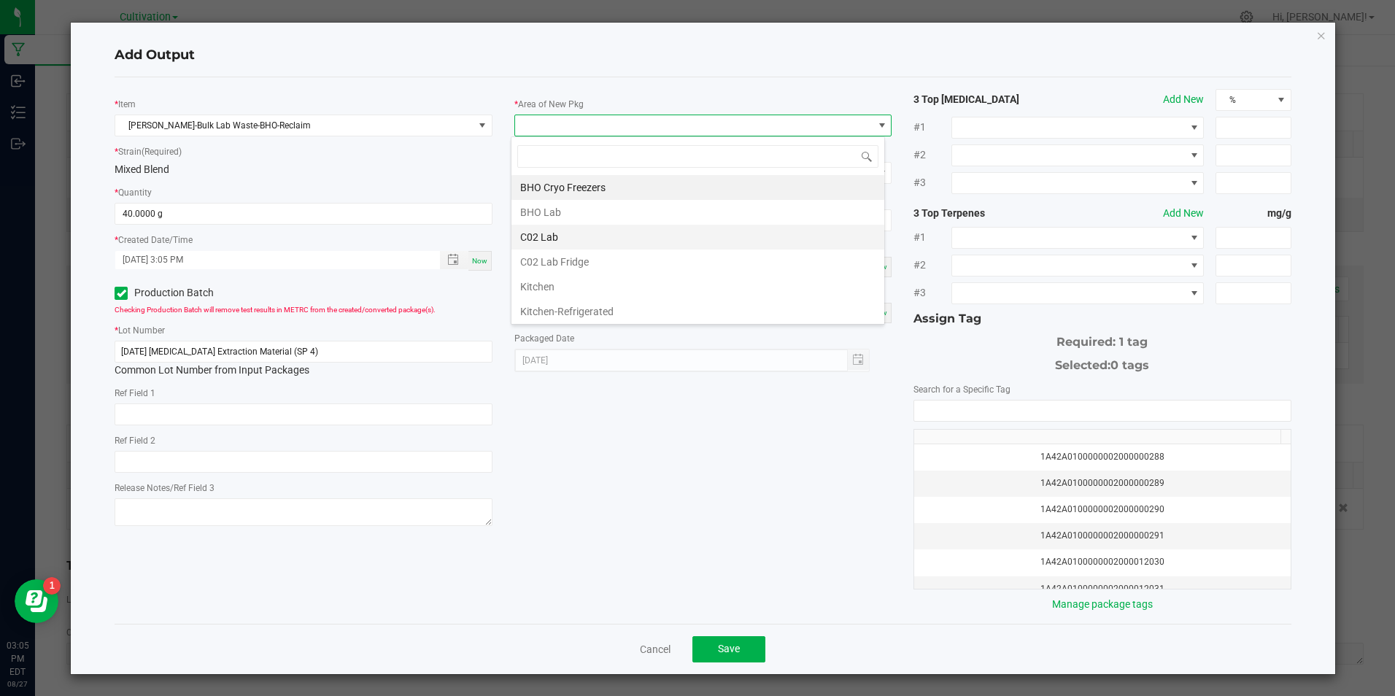
click at [596, 238] on li "C02 Lab" at bounding box center [697, 237] width 373 height 25
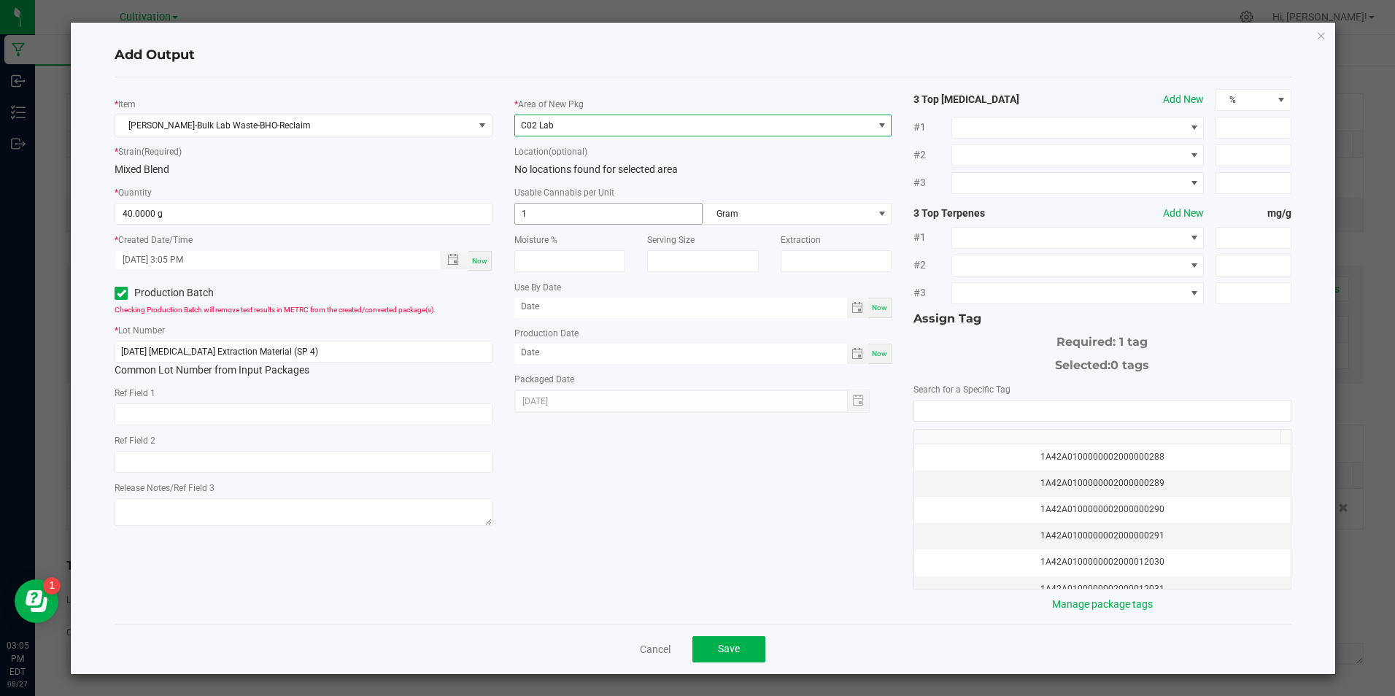
click at [591, 204] on input "1" at bounding box center [608, 214] width 187 height 20
type input "3.3"
click at [884, 346] on div "Now" at bounding box center [879, 354] width 23 height 20
type input "[DATE]"
click at [950, 408] on input "NO DATA FOUND" at bounding box center [1102, 410] width 376 height 20
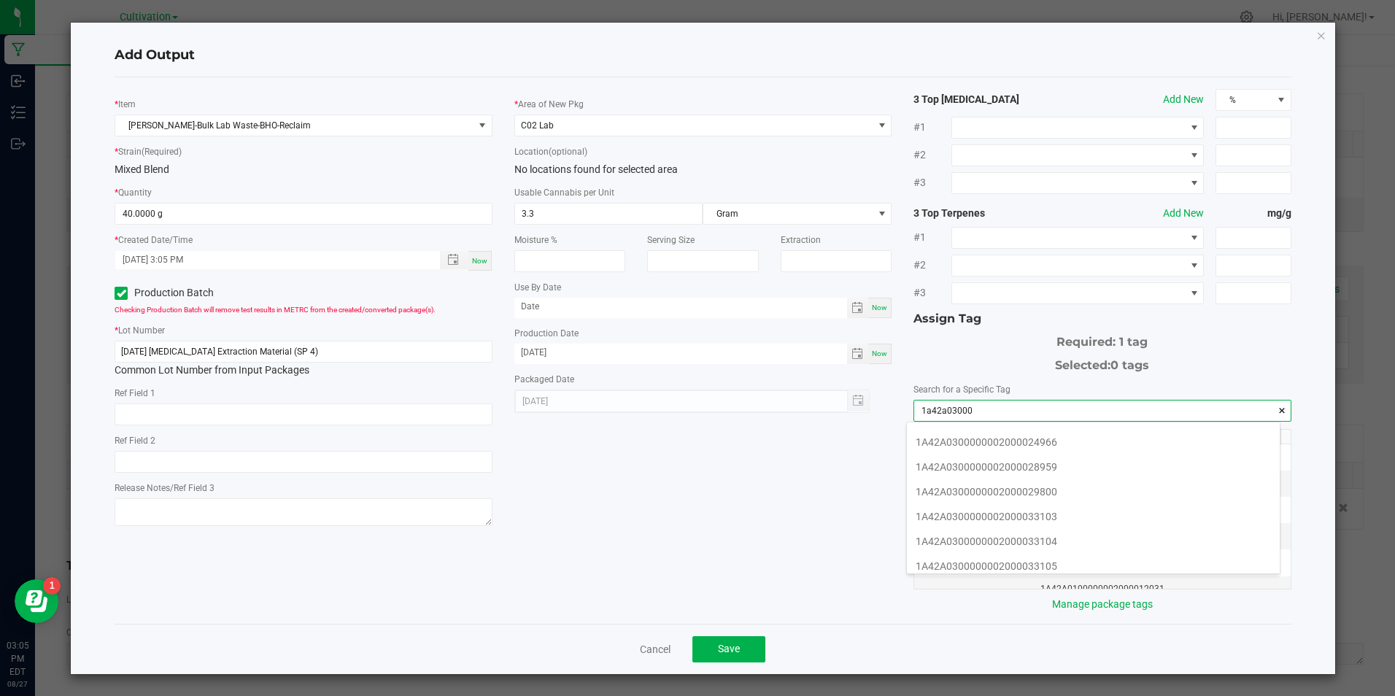
scroll to position [292, 0]
click at [1124, 466] on li "1A42A0300000002000033103" at bounding box center [1093, 467] width 373 height 25
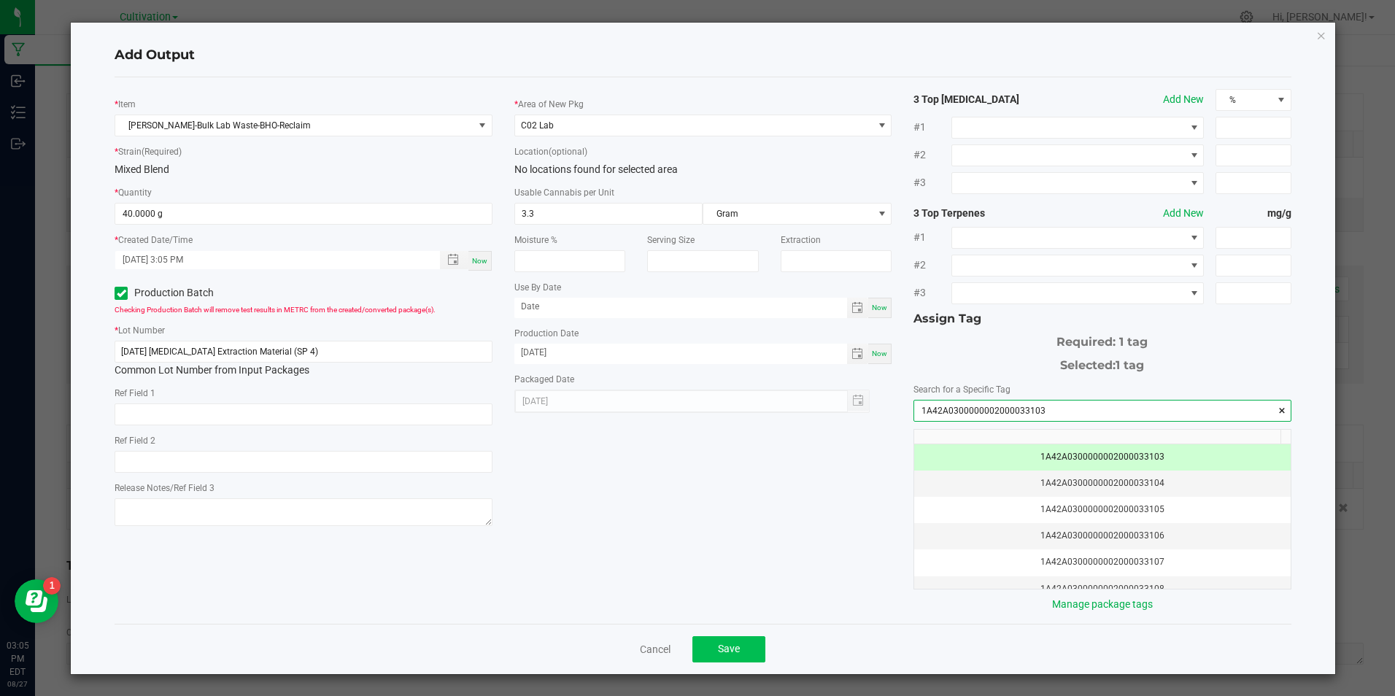
type input "1A42A0300000002000033103"
click at [702, 647] on button "Save" at bounding box center [728, 649] width 73 height 26
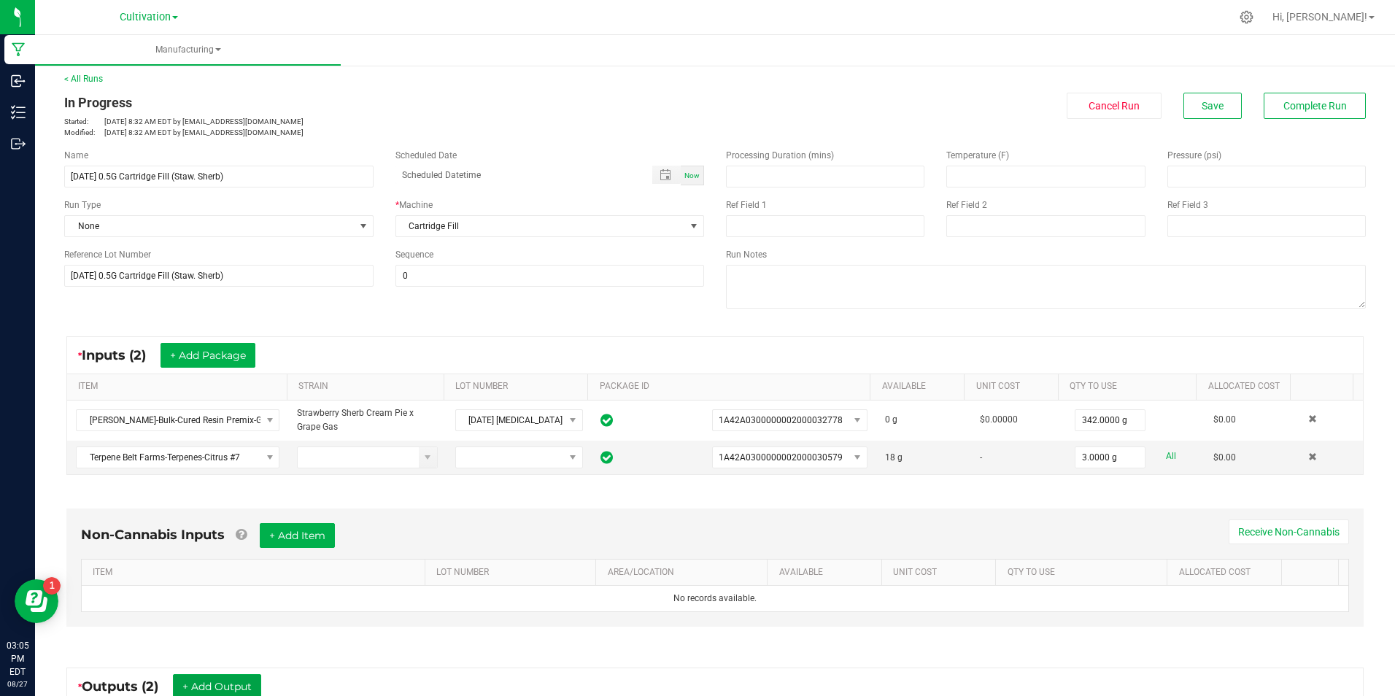
scroll to position [0, 0]
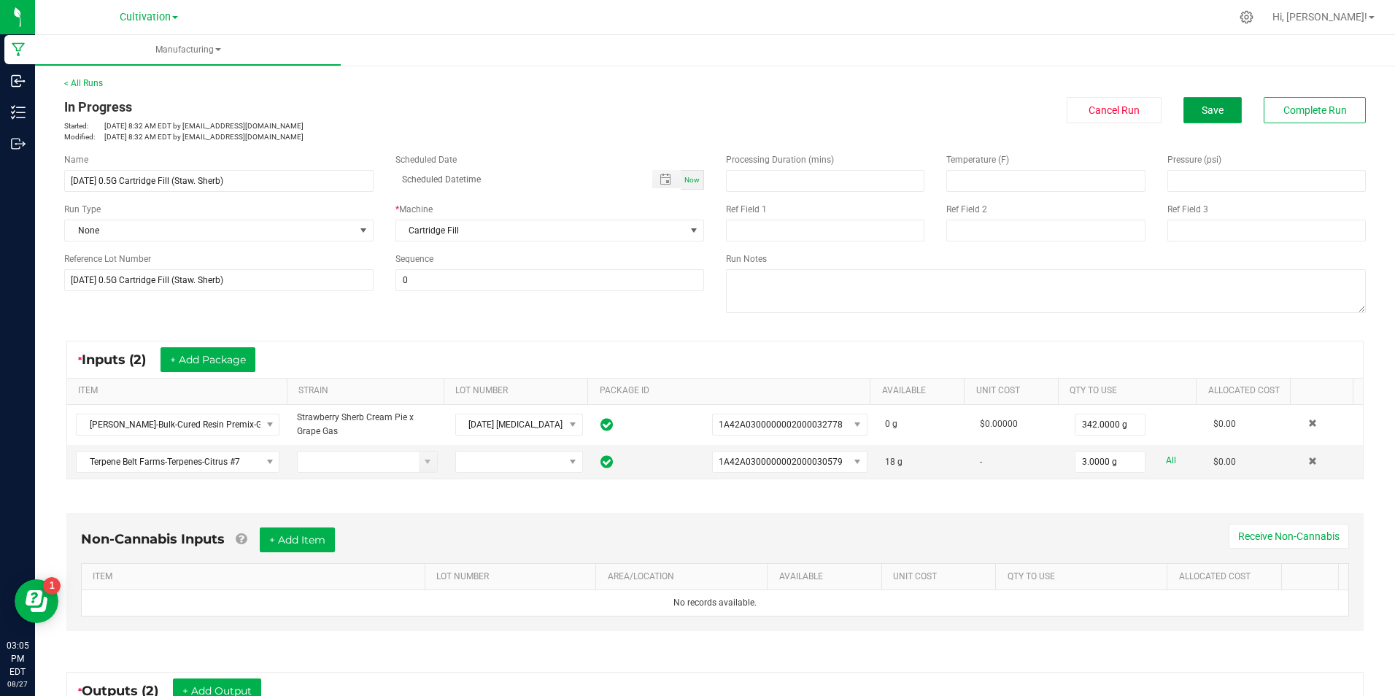
click at [1201, 115] on span "Save" at bounding box center [1212, 110] width 22 height 12
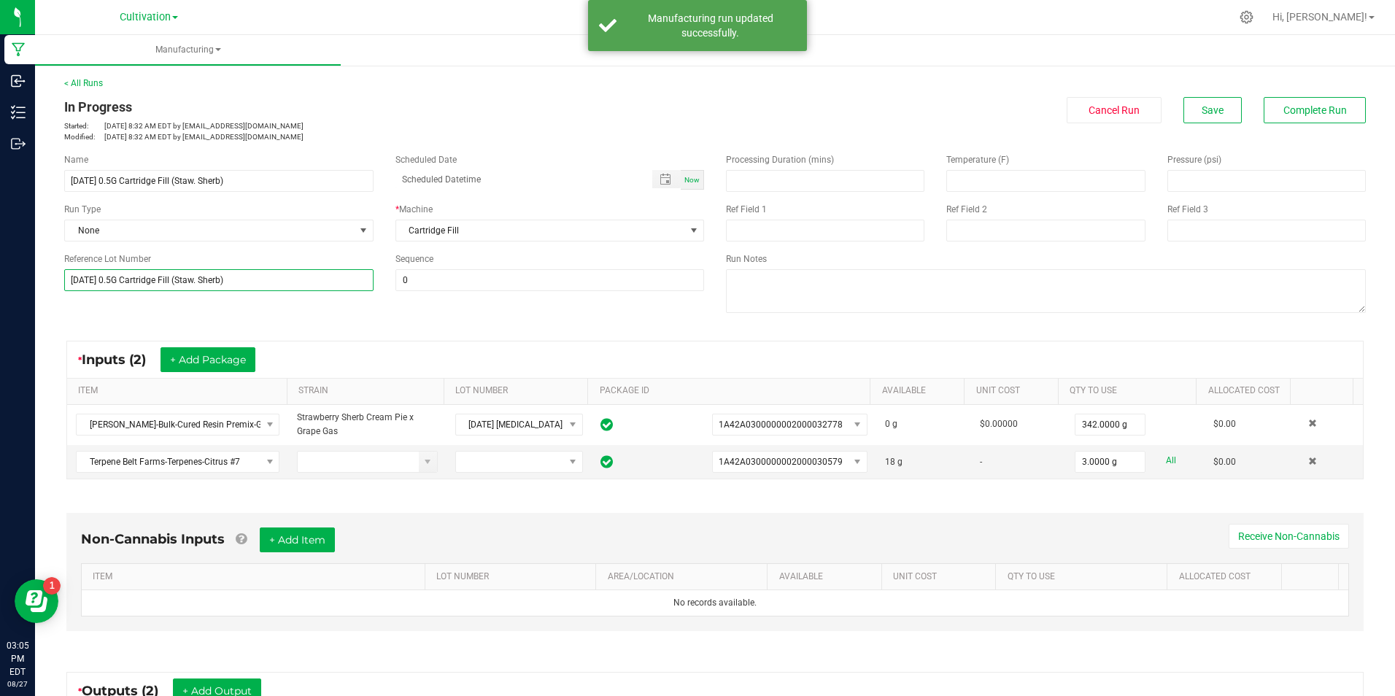
click at [190, 276] on input "[DATE] 0.5G Cartridge Fill (Staw. Sherb)" at bounding box center [218, 280] width 309 height 22
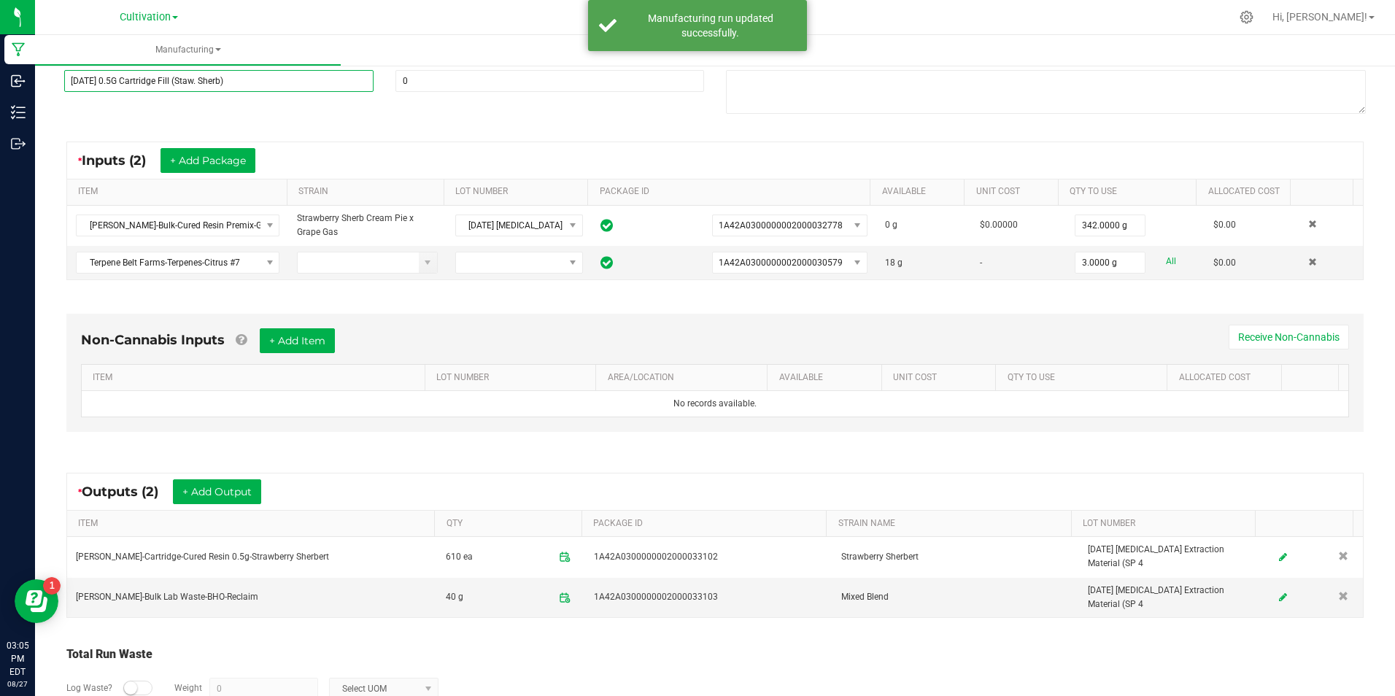
scroll to position [287, 0]
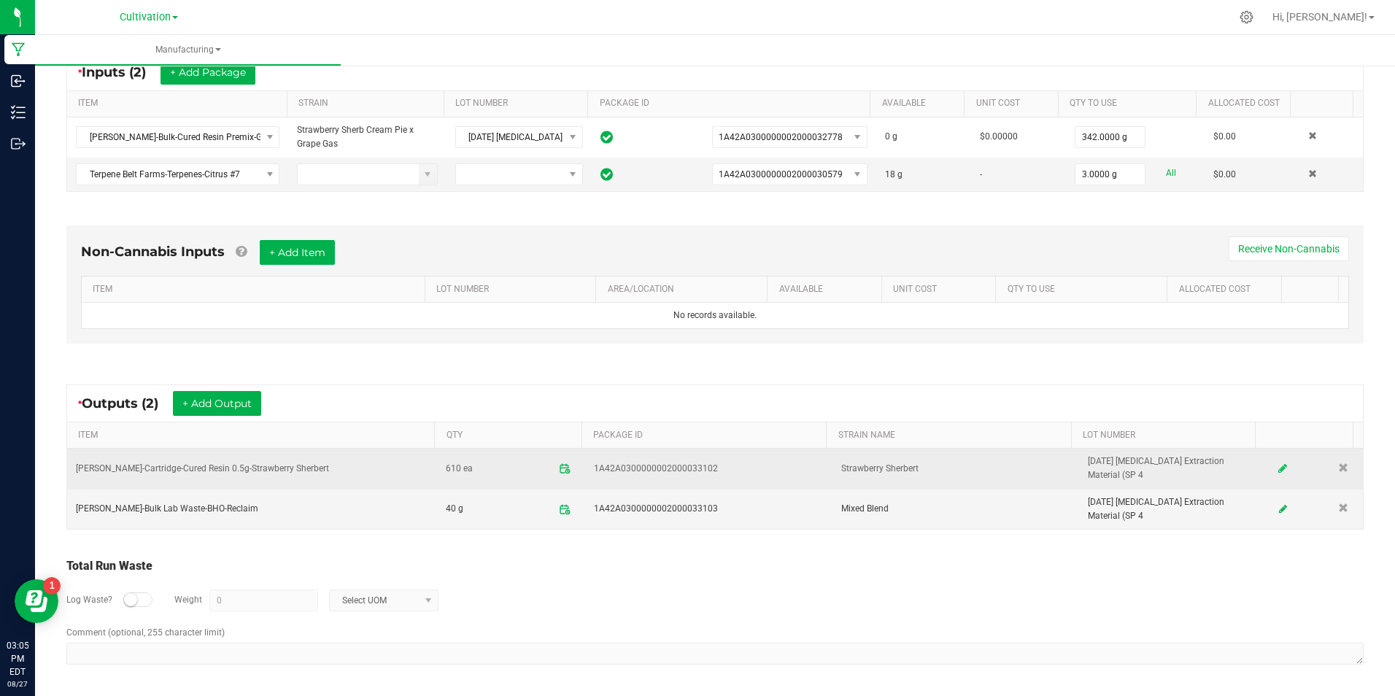
click at [1278, 468] on icon at bounding box center [1282, 468] width 9 height 10
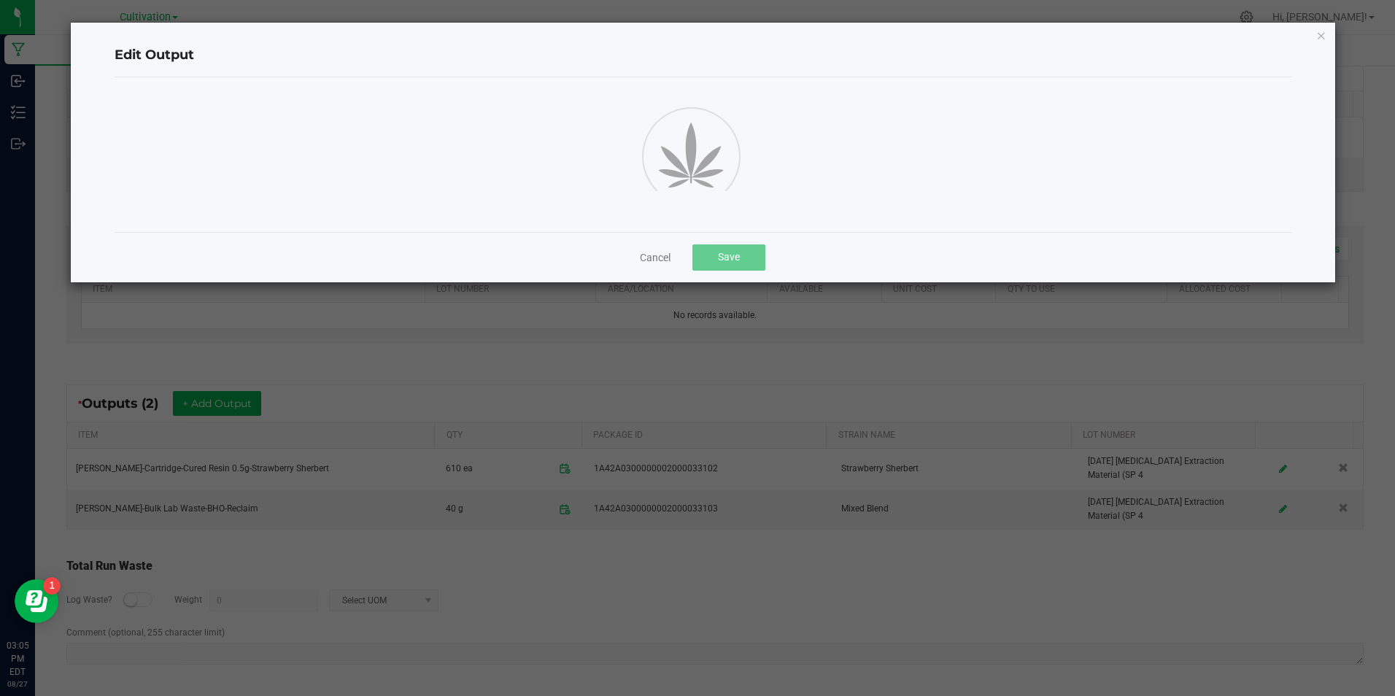
scroll to position [9, 0]
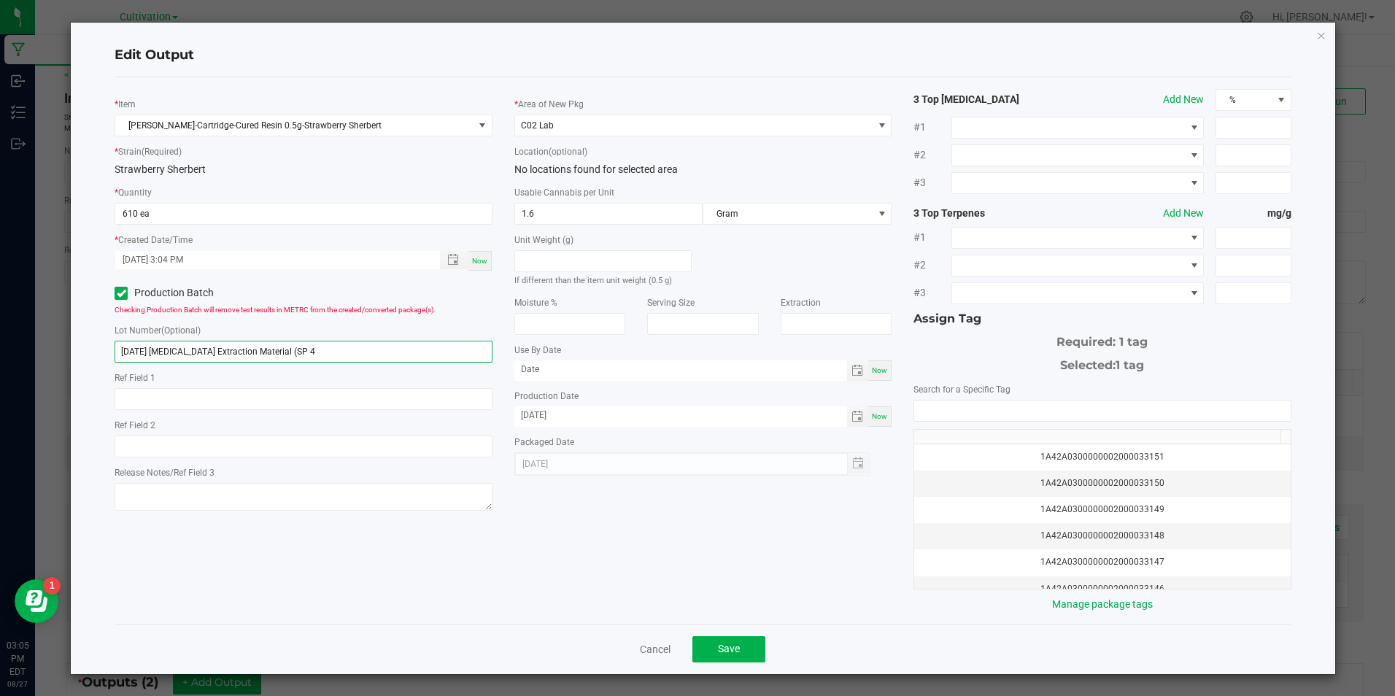
click at [168, 355] on input "[DATE] [MEDICAL_DATA] Extraction Material (SP 4" at bounding box center [303, 352] width 377 height 22
paste input "6/25 0.5G Cartridge Fill (Staw. Sherb)"
type input "[DATE] 0.5G Cartridge Fill (Staw. Sherb)"
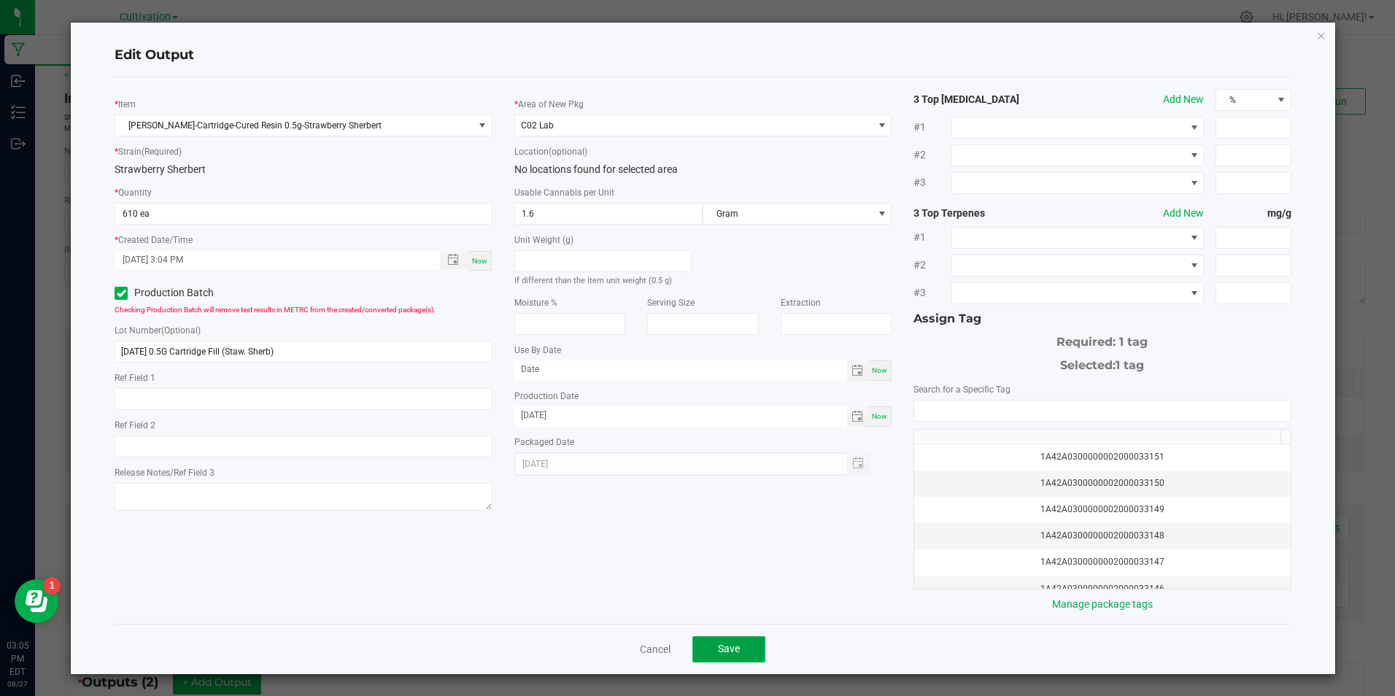
click at [731, 654] on span "Save" at bounding box center [729, 649] width 22 height 12
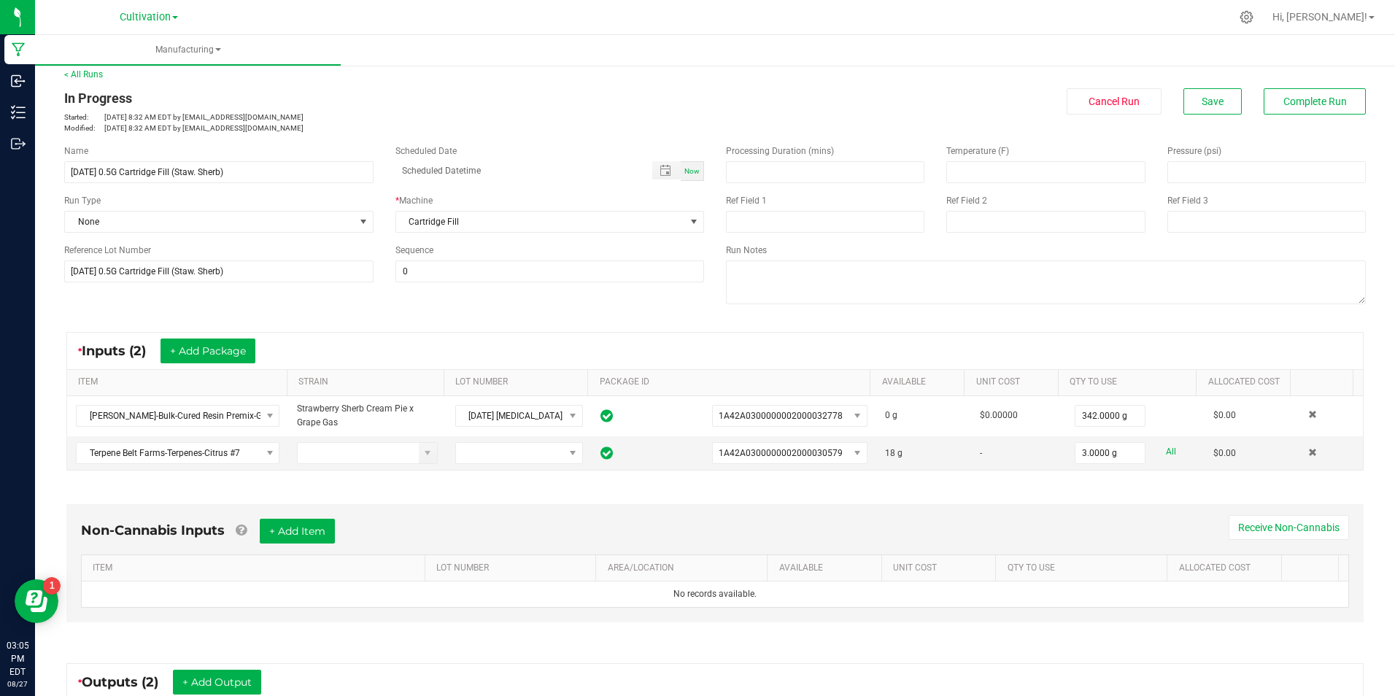
scroll to position [285, 0]
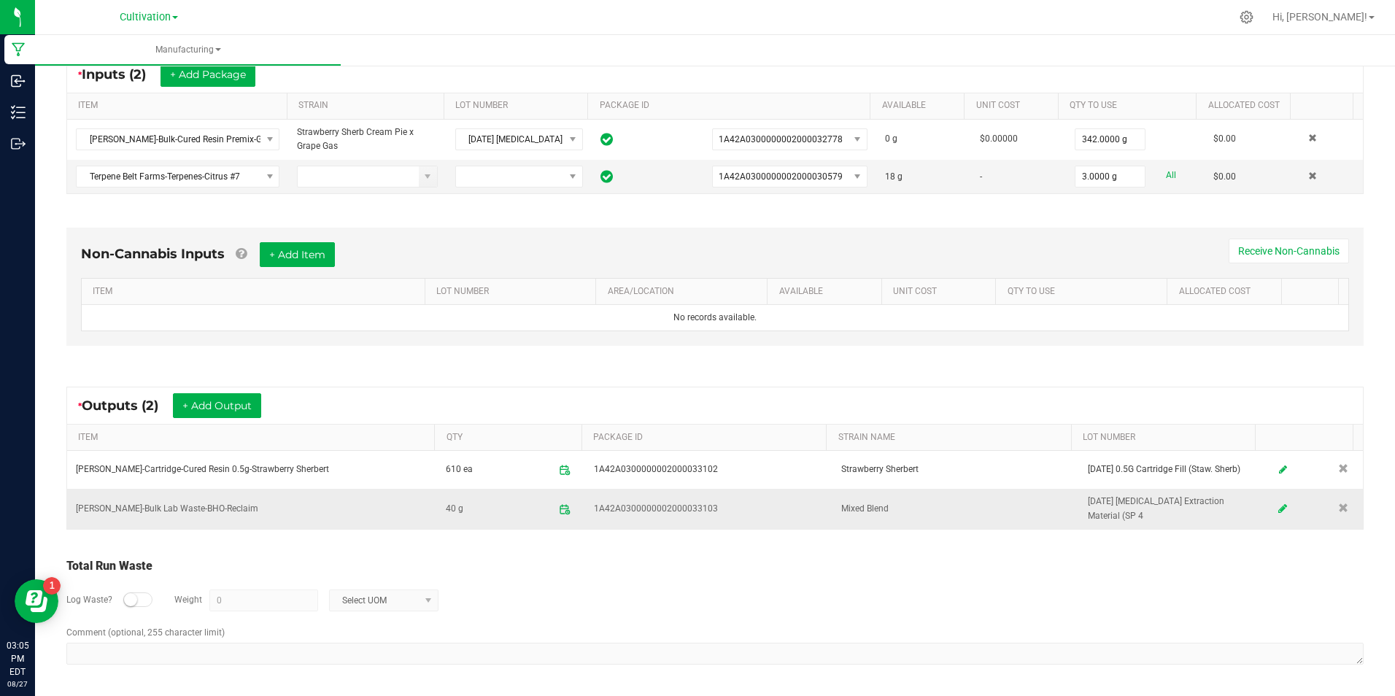
click at [1278, 508] on icon at bounding box center [1282, 508] width 9 height 10
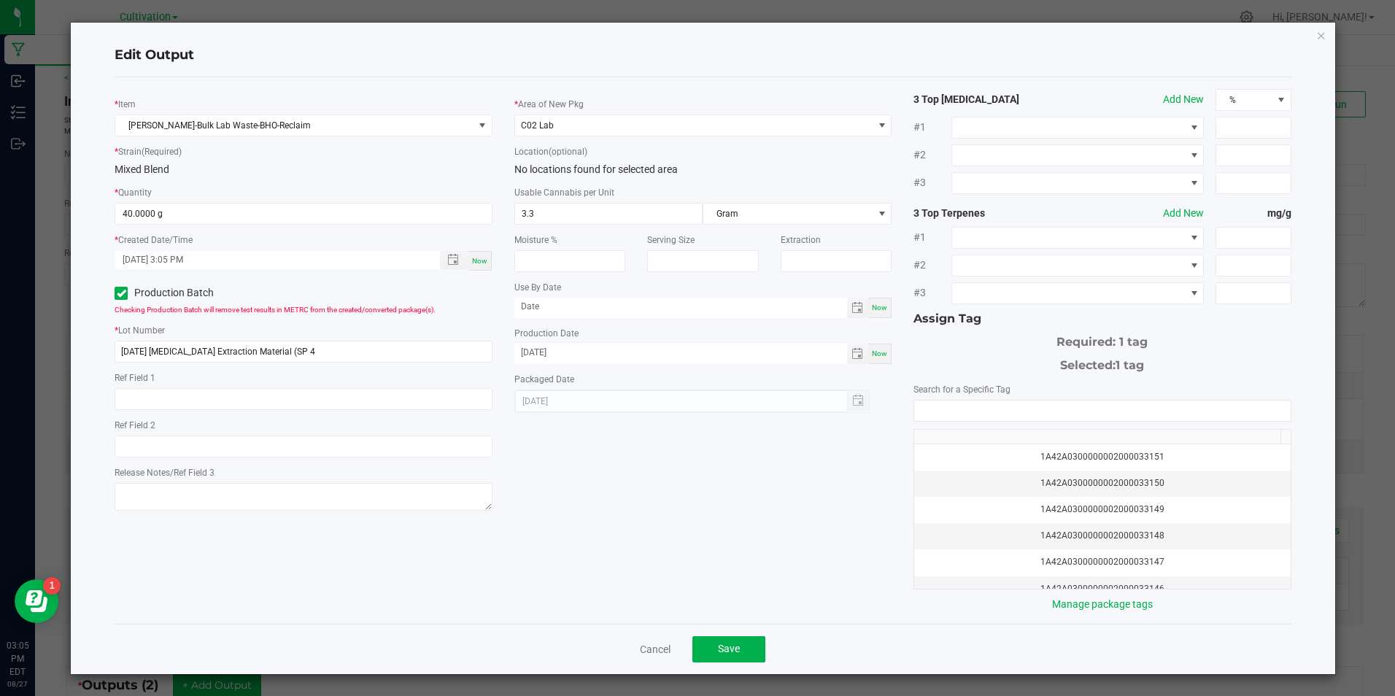
click at [217, 336] on div "* Lot Number 8/27/25 Hydrocarbon Extraction Material (SP 4" at bounding box center [303, 342] width 377 height 40
click at [217, 346] on input "[DATE] [MEDICAL_DATA] Extraction Material (SP 4" at bounding box center [303, 352] width 377 height 22
paste input "6/25 0.5G Cartridge Fill (Staw. Sherb)"
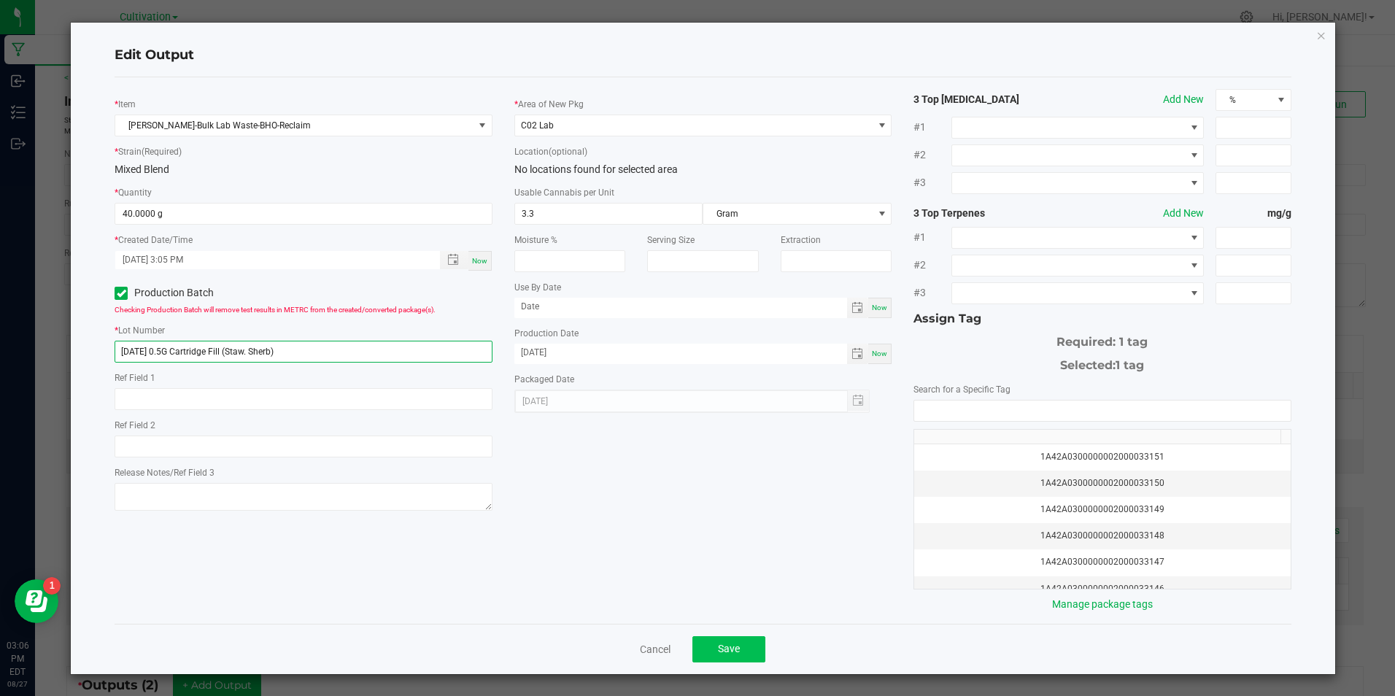
type input "[DATE] 0.5G Cartridge Fill (Staw. Sherb)"
click at [742, 647] on button "Save" at bounding box center [728, 649] width 73 height 26
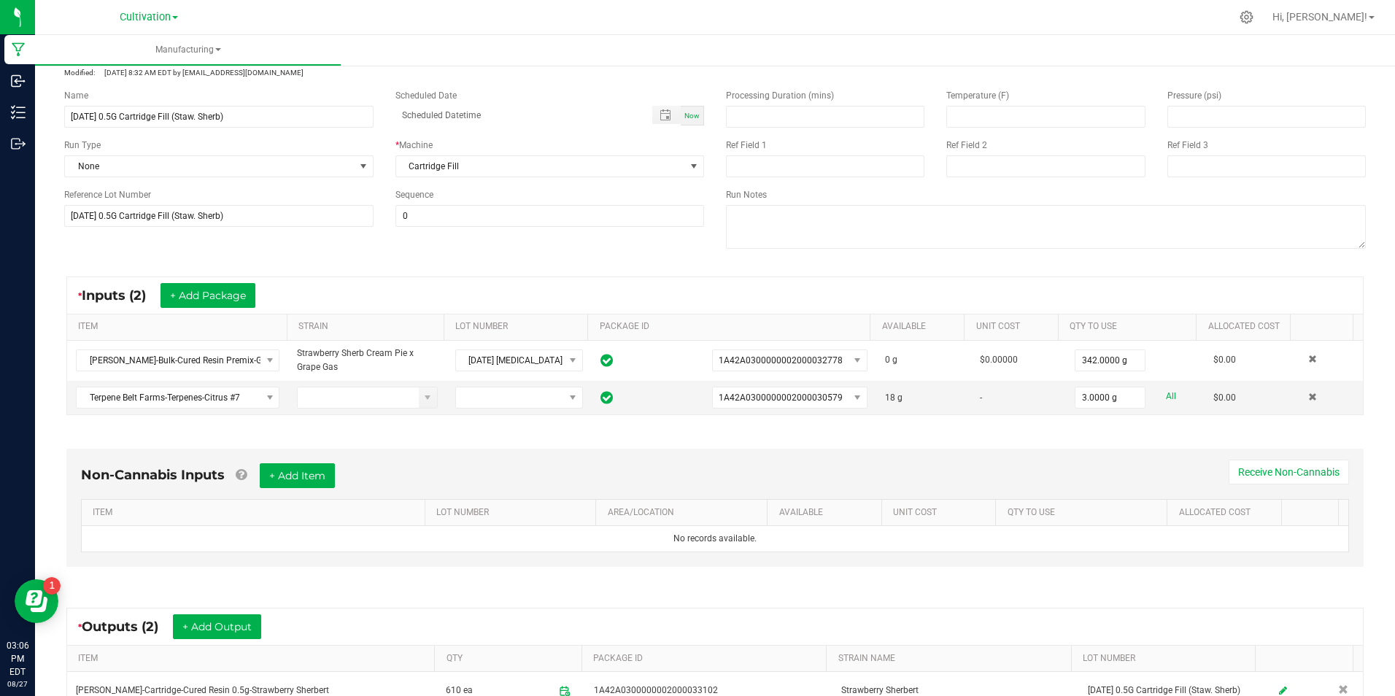
scroll to position [0, 0]
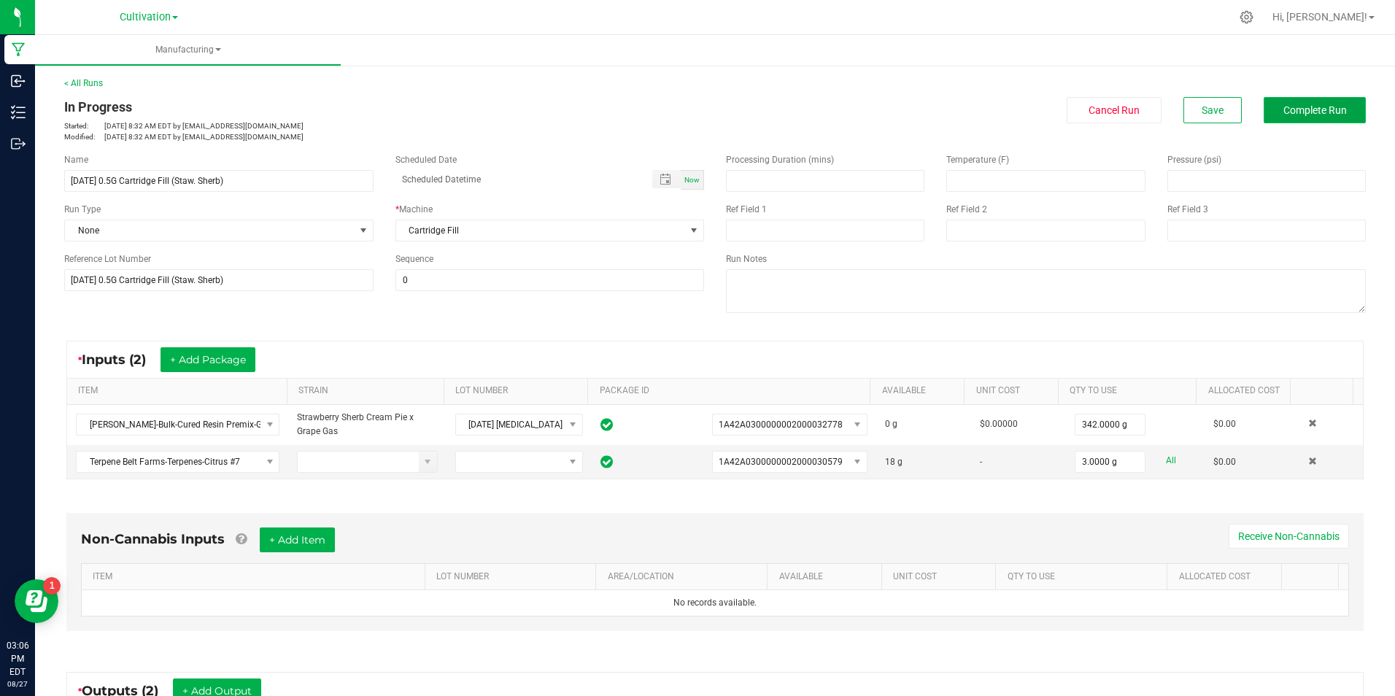
click at [1318, 117] on button "Complete Run" at bounding box center [1314, 110] width 102 height 26
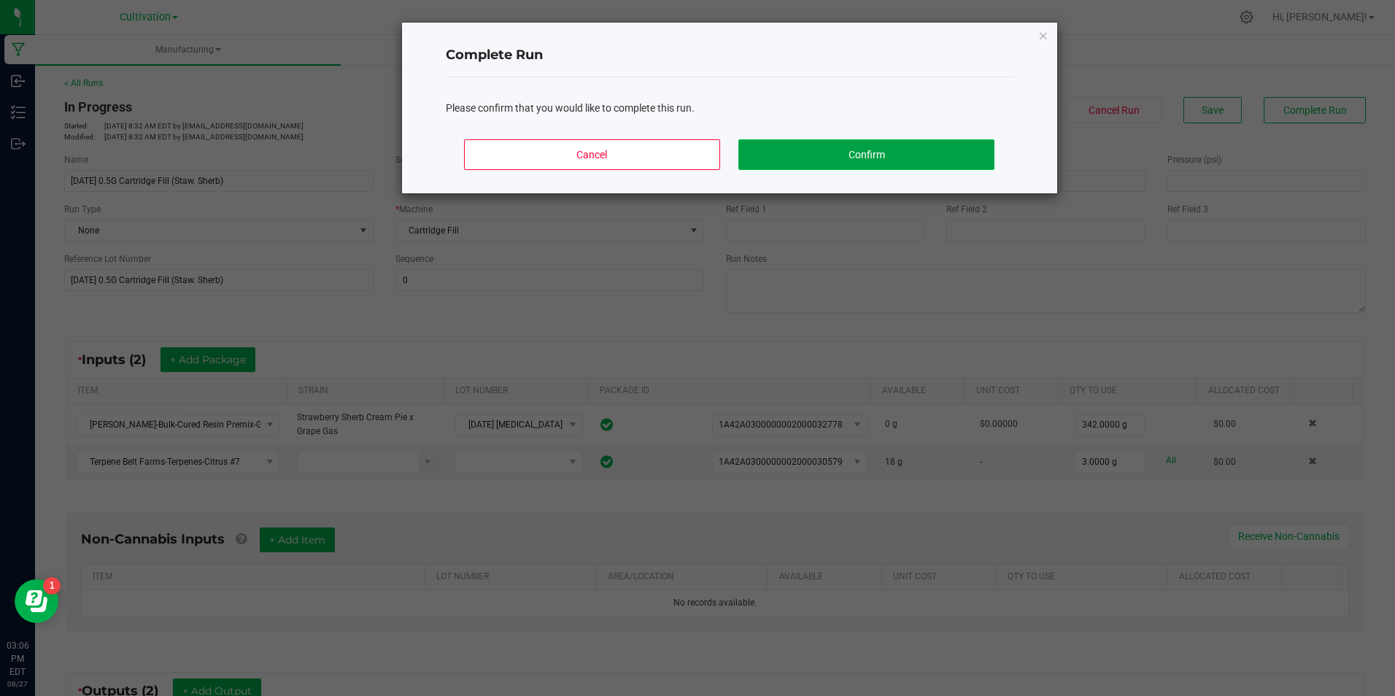
click at [915, 150] on button "Confirm" at bounding box center [865, 154] width 255 height 31
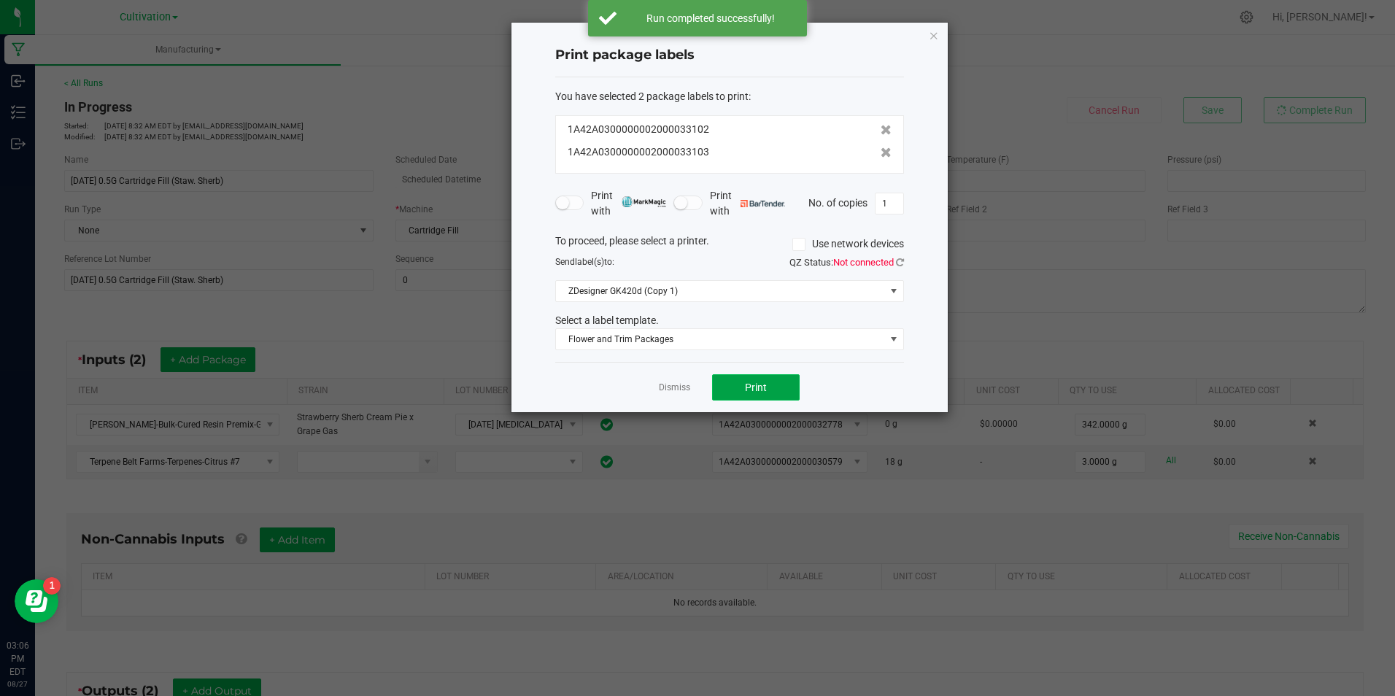
click at [761, 390] on span "Print" at bounding box center [756, 387] width 22 height 12
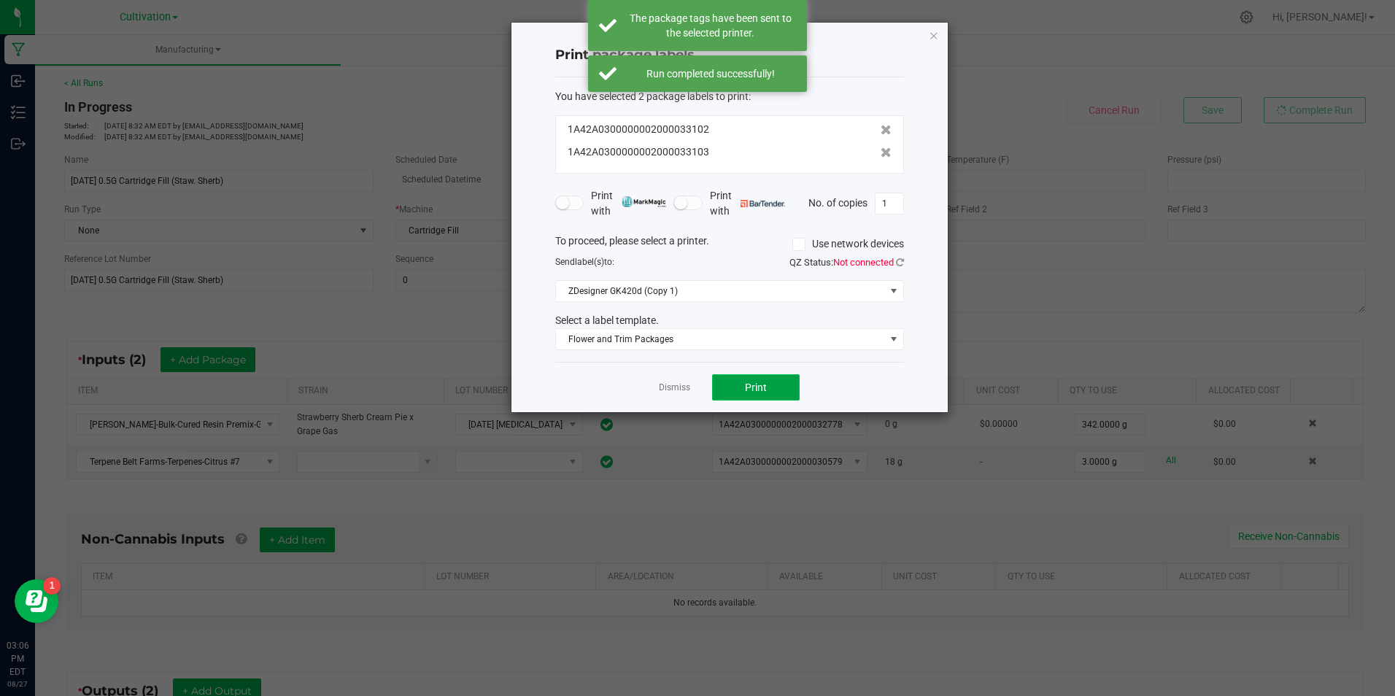
click at [770, 388] on button "Print" at bounding box center [756, 387] width 88 height 26
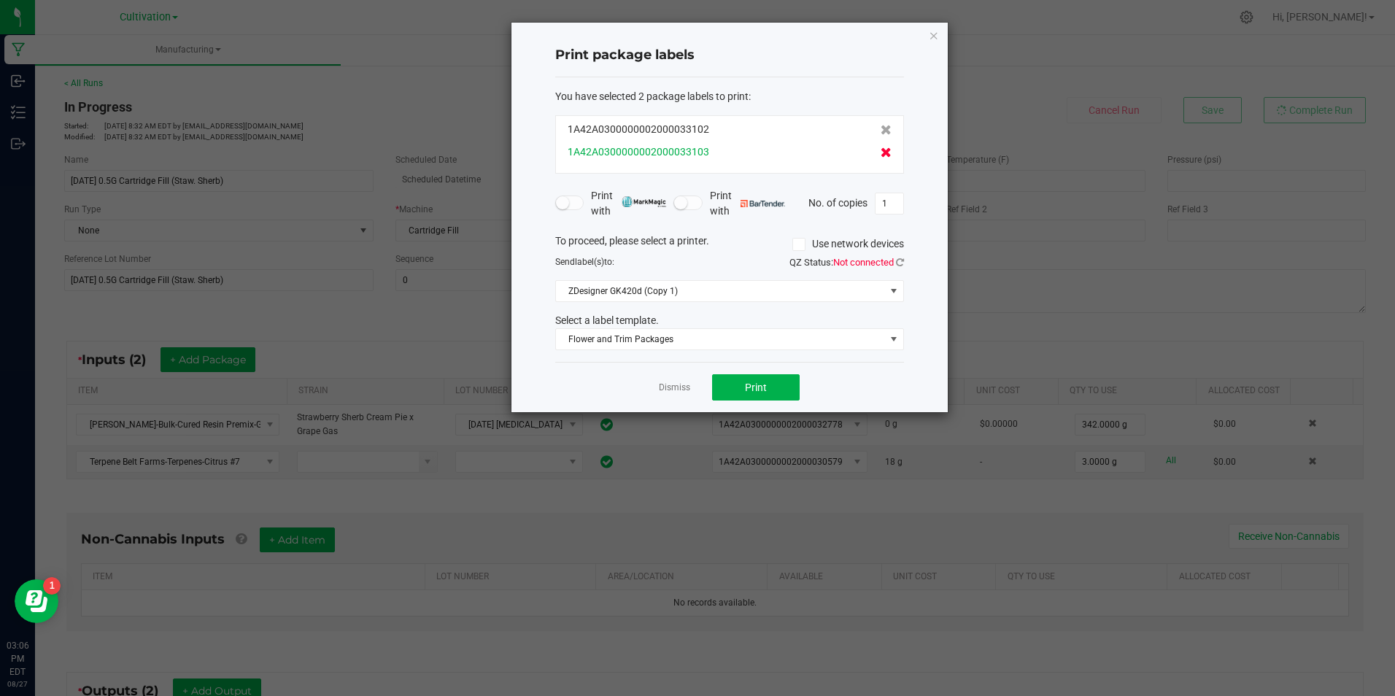
click at [880, 154] on icon at bounding box center [885, 152] width 11 height 10
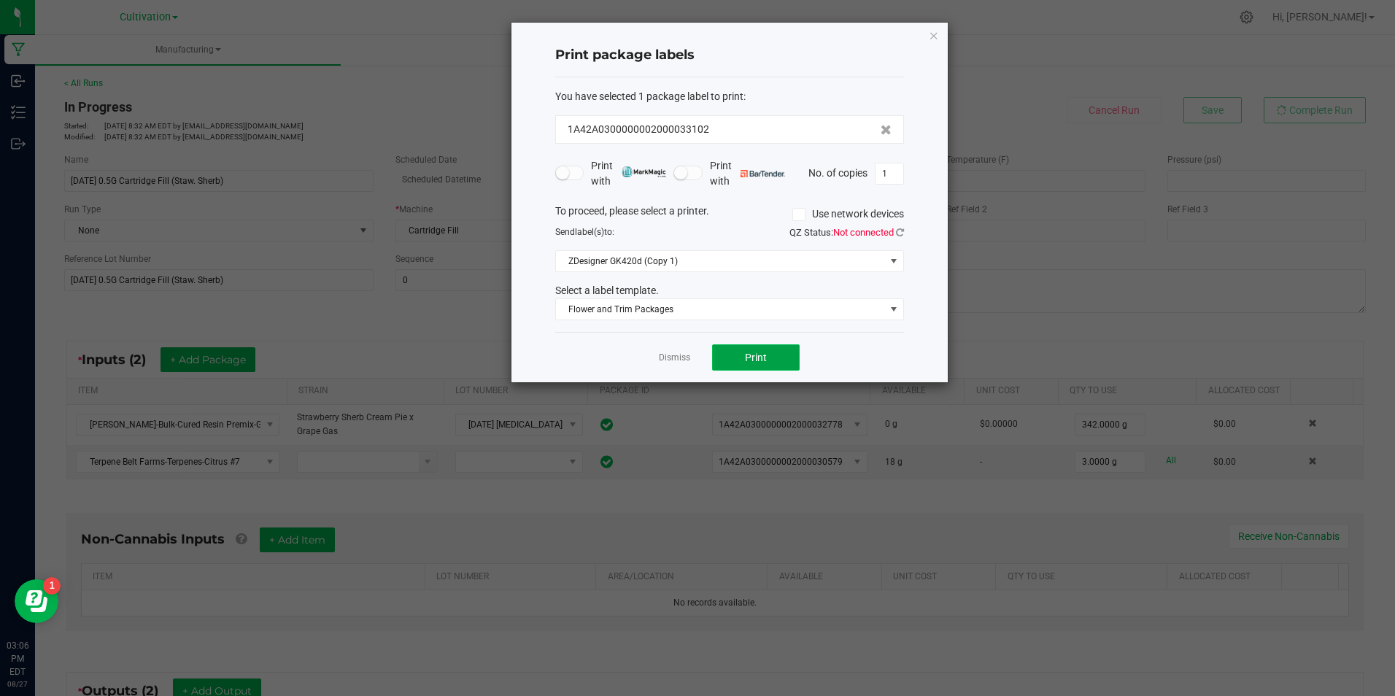
click at [792, 364] on button "Print" at bounding box center [756, 357] width 88 height 26
click at [674, 357] on link "Dismiss" at bounding box center [674, 358] width 31 height 12
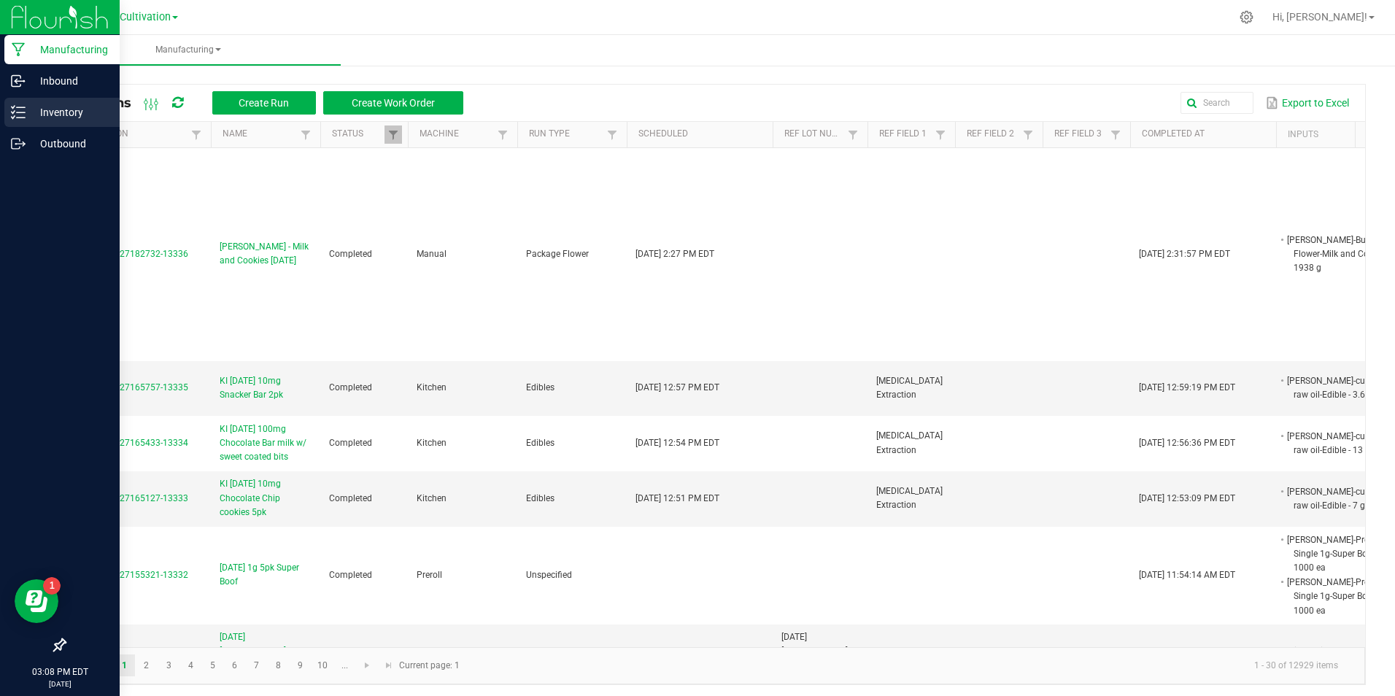
click at [22, 111] on icon at bounding box center [18, 112] width 15 height 15
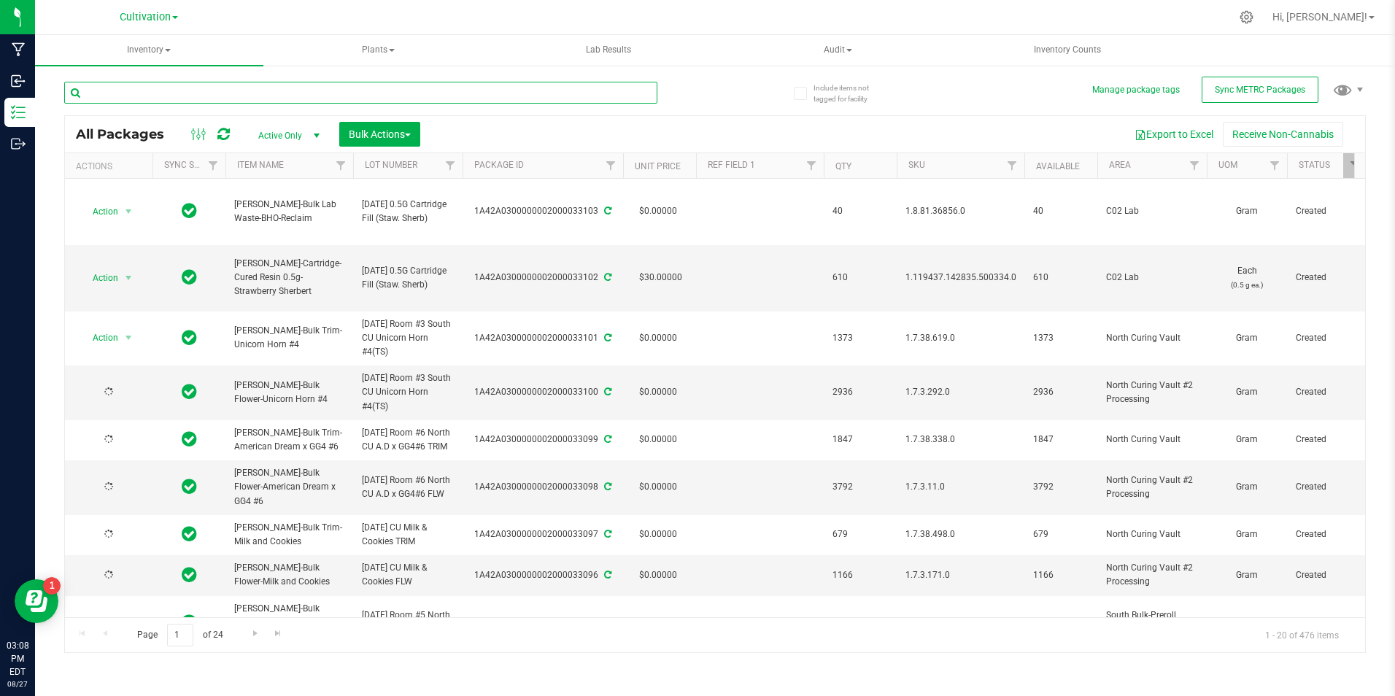
click at [298, 89] on input "text" at bounding box center [360, 93] width 593 height 22
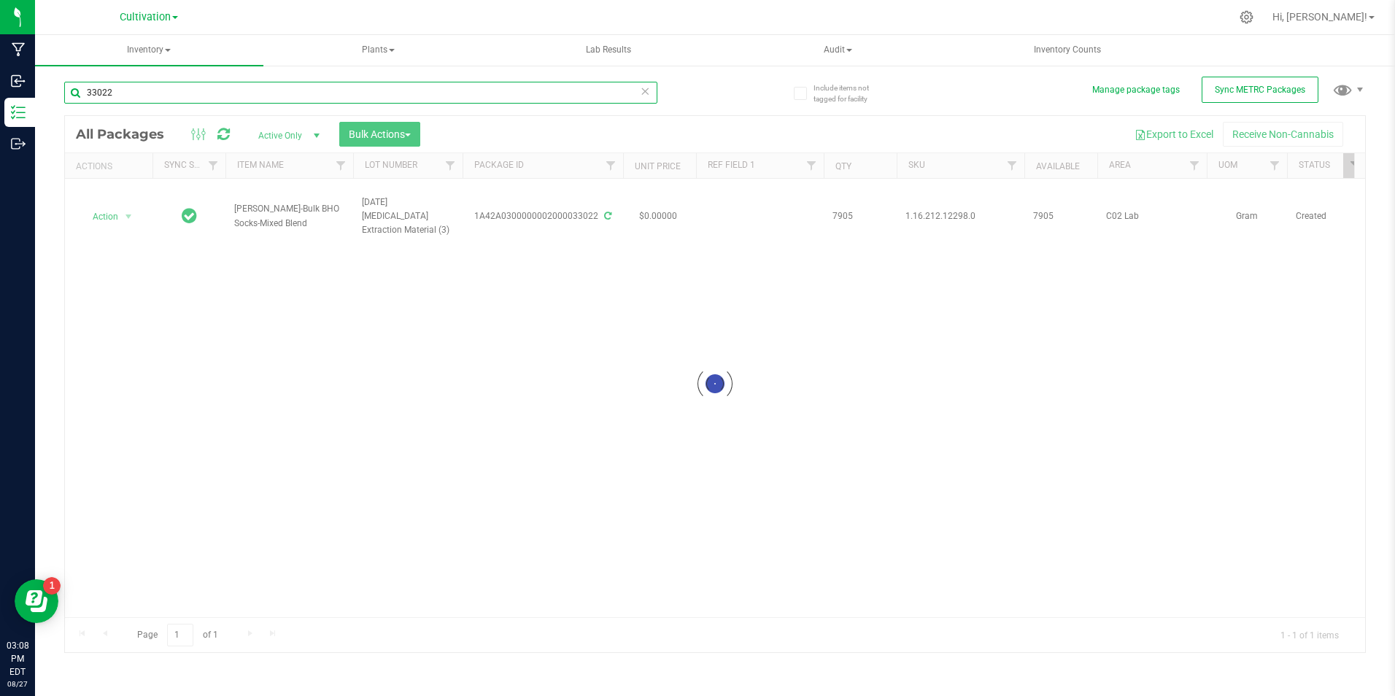
type input "33022"
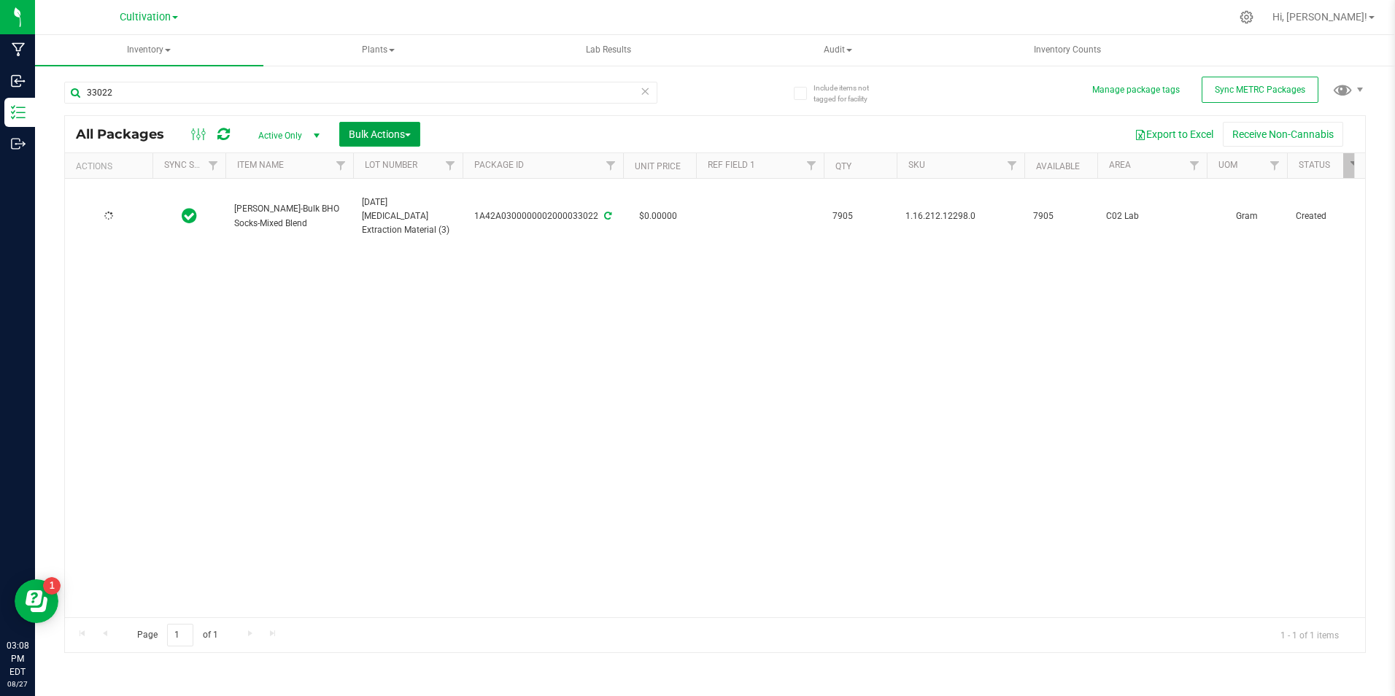
click at [414, 133] on button "Bulk Actions" at bounding box center [379, 134] width 81 height 25
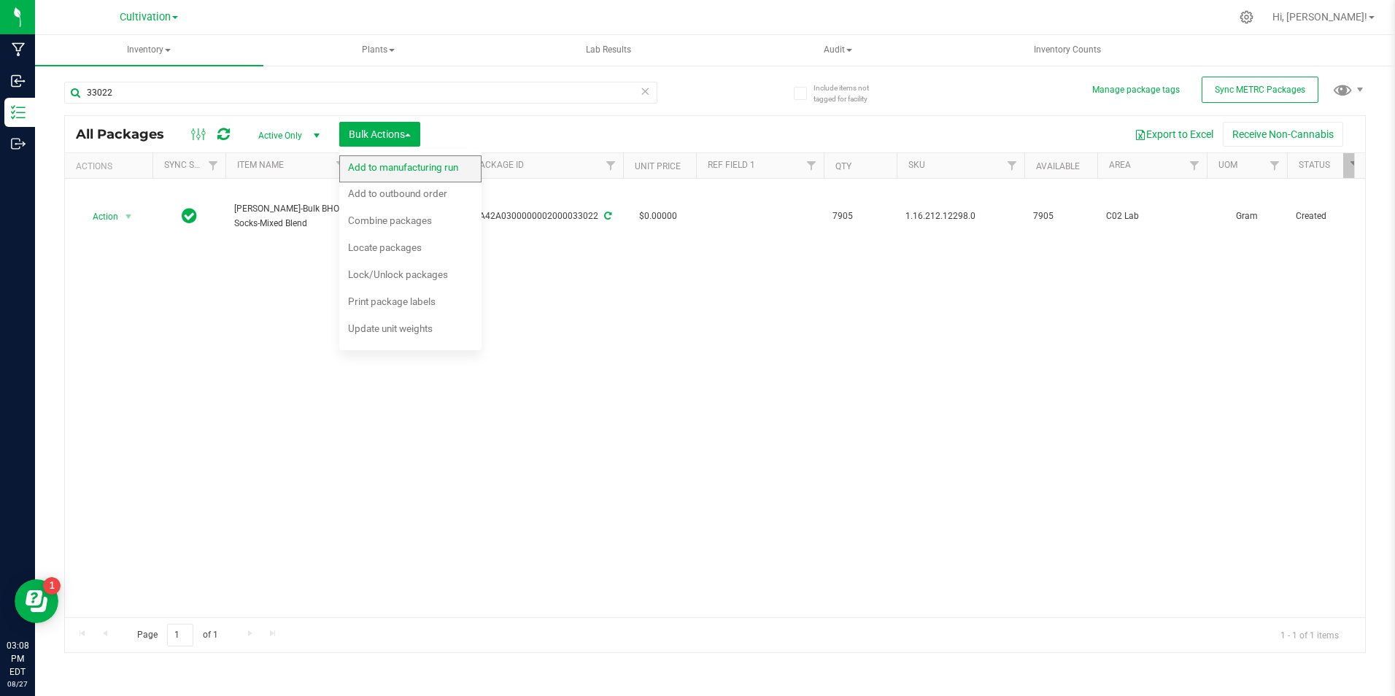
click at [411, 158] on div "Add to manufacturing run" at bounding box center [413, 169] width 130 height 23
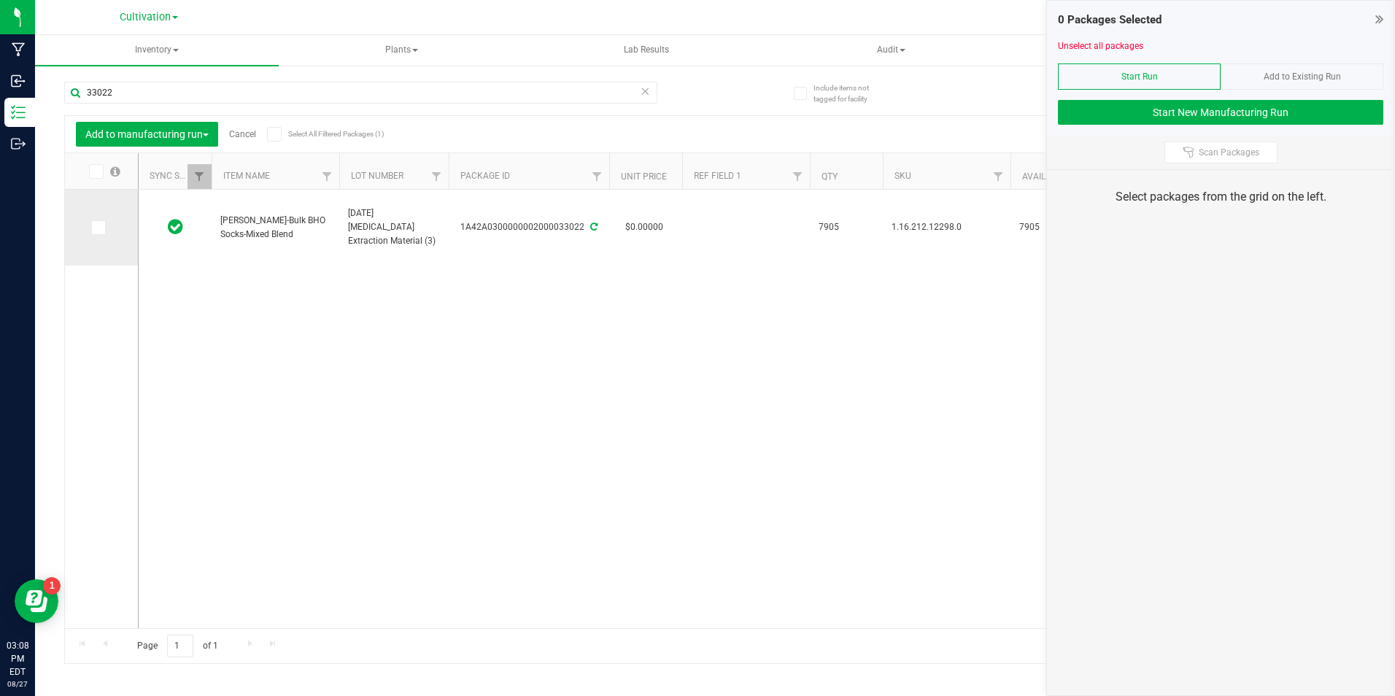
click at [101, 228] on icon at bounding box center [97, 228] width 9 height 0
click at [0, 0] on input "checkbox" at bounding box center [0, 0] width 0 height 0
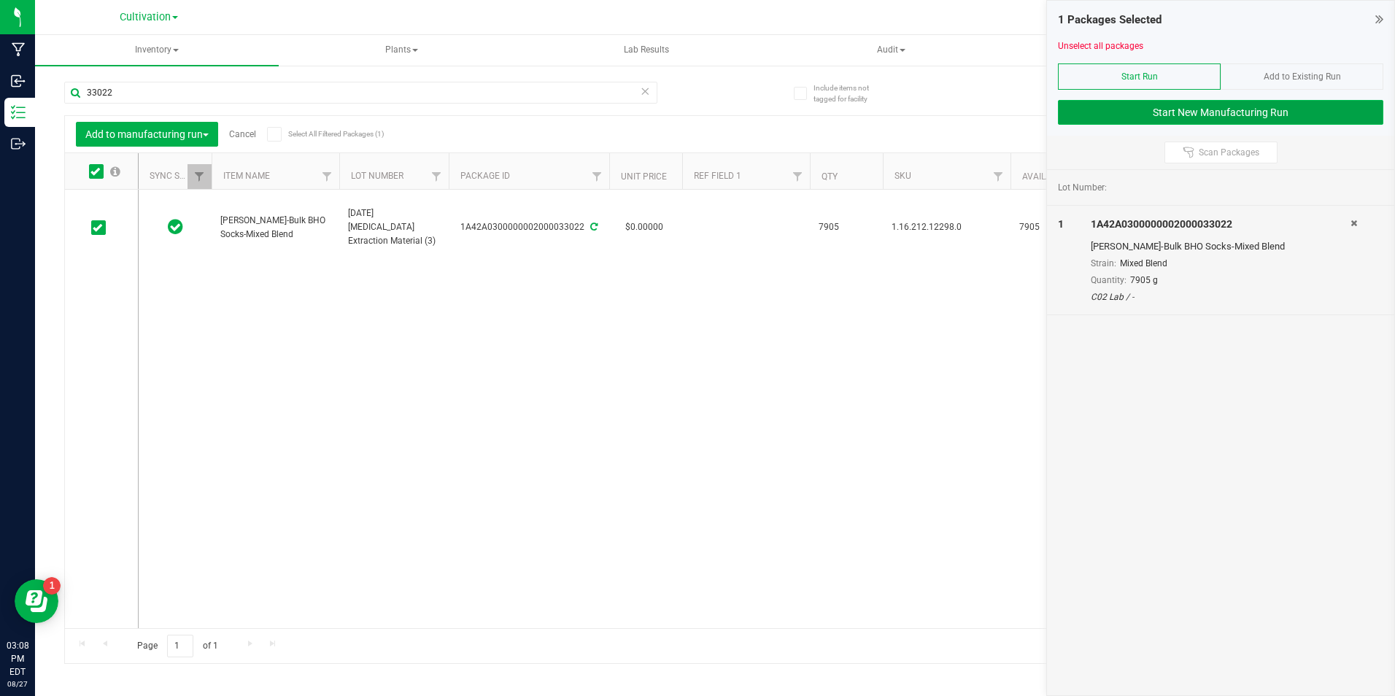
click at [1166, 104] on button "Start New Manufacturing Run" at bounding box center [1220, 112] width 325 height 25
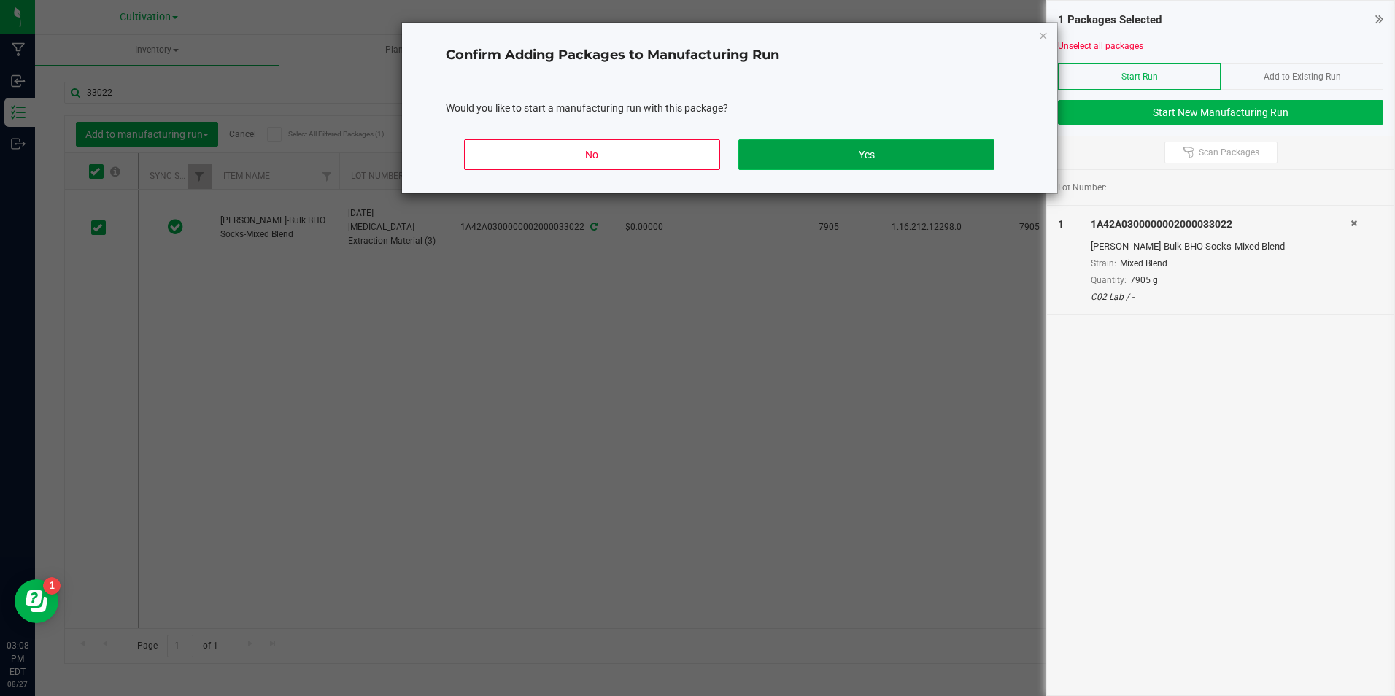
click at [878, 160] on button "Yes" at bounding box center [865, 154] width 255 height 31
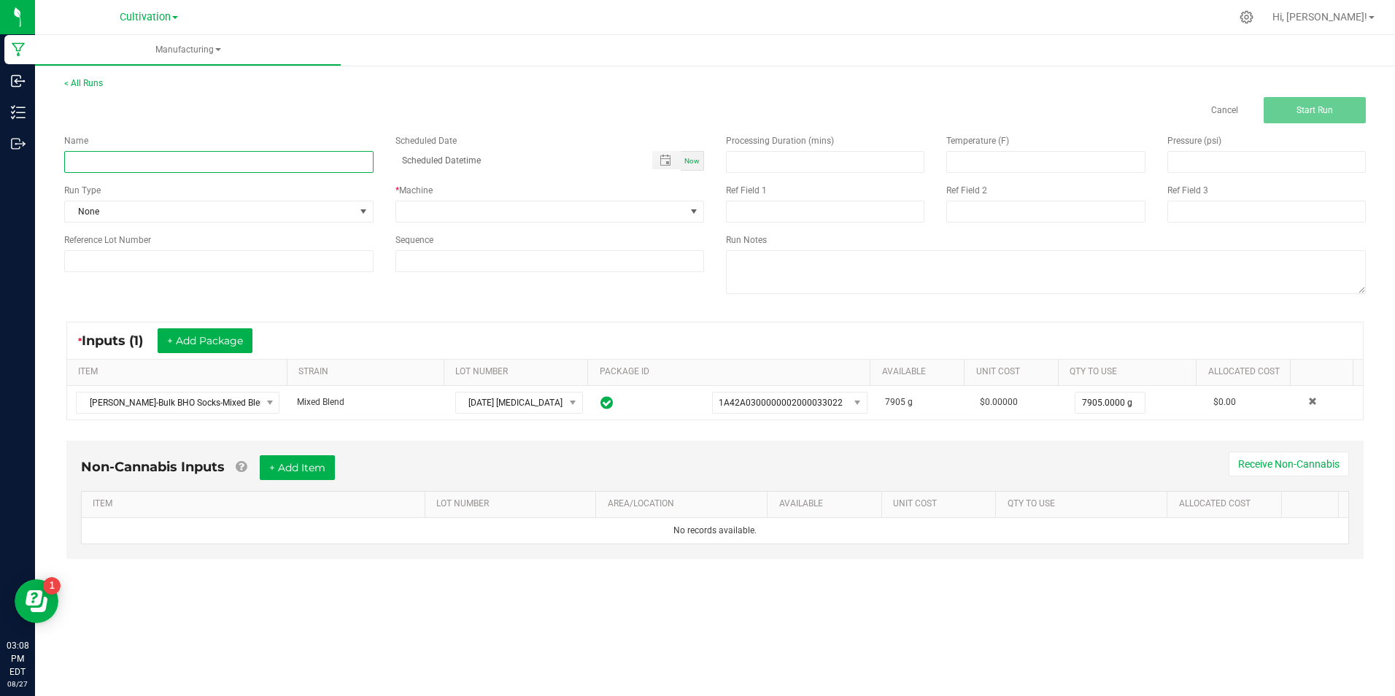
click at [83, 164] on input at bounding box center [218, 162] width 309 height 22
click at [286, 162] on input "8/26/25" at bounding box center [218, 162] width 309 height 22
click at [244, 162] on input "[DATE] [MEDICAL_DATA] Extraction ([PERSON_NAME]/ SP 3)" at bounding box center [218, 162] width 309 height 22
click at [158, 168] on input "[DATE] [MEDICAL_DATA] Extraction (3)" at bounding box center [218, 162] width 309 height 22
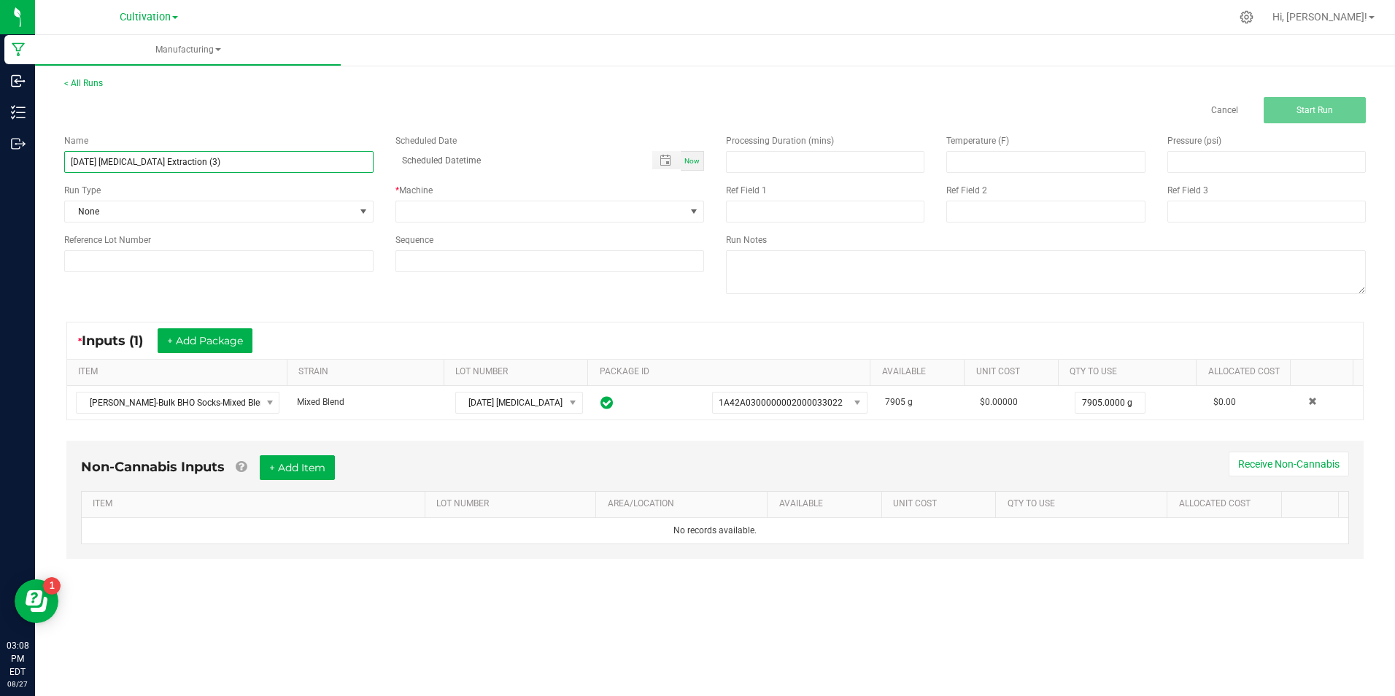
click at [158, 168] on input "[DATE] [MEDICAL_DATA] Extraction (3)" at bounding box center [218, 162] width 309 height 22
type input "[DATE] [MEDICAL_DATA] Extraction (3)"
click at [202, 266] on input at bounding box center [218, 261] width 309 height 22
paste input "[DATE] [MEDICAL_DATA] Extraction (3)"
type input "[DATE] [MEDICAL_DATA] Extraction (3)"
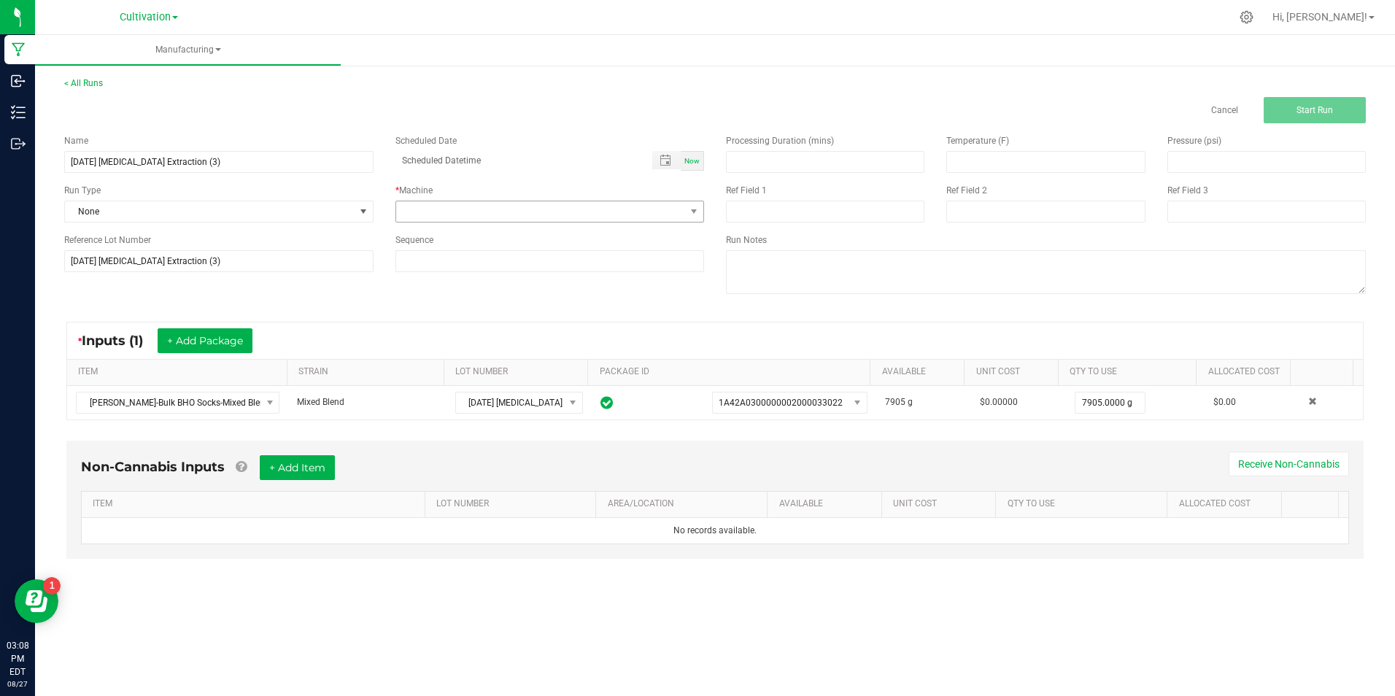
click at [497, 222] on div "Name 8/26/25 Hydrocarbon Extraction (3) Scheduled Date Now Run Type None * Mach…" at bounding box center [384, 203] width 662 height 160
drag, startPoint x: 497, startPoint y: 222, endPoint x: 496, endPoint y: 203, distance: 19.0
click at [496, 203] on span at bounding box center [541, 211] width 290 height 20
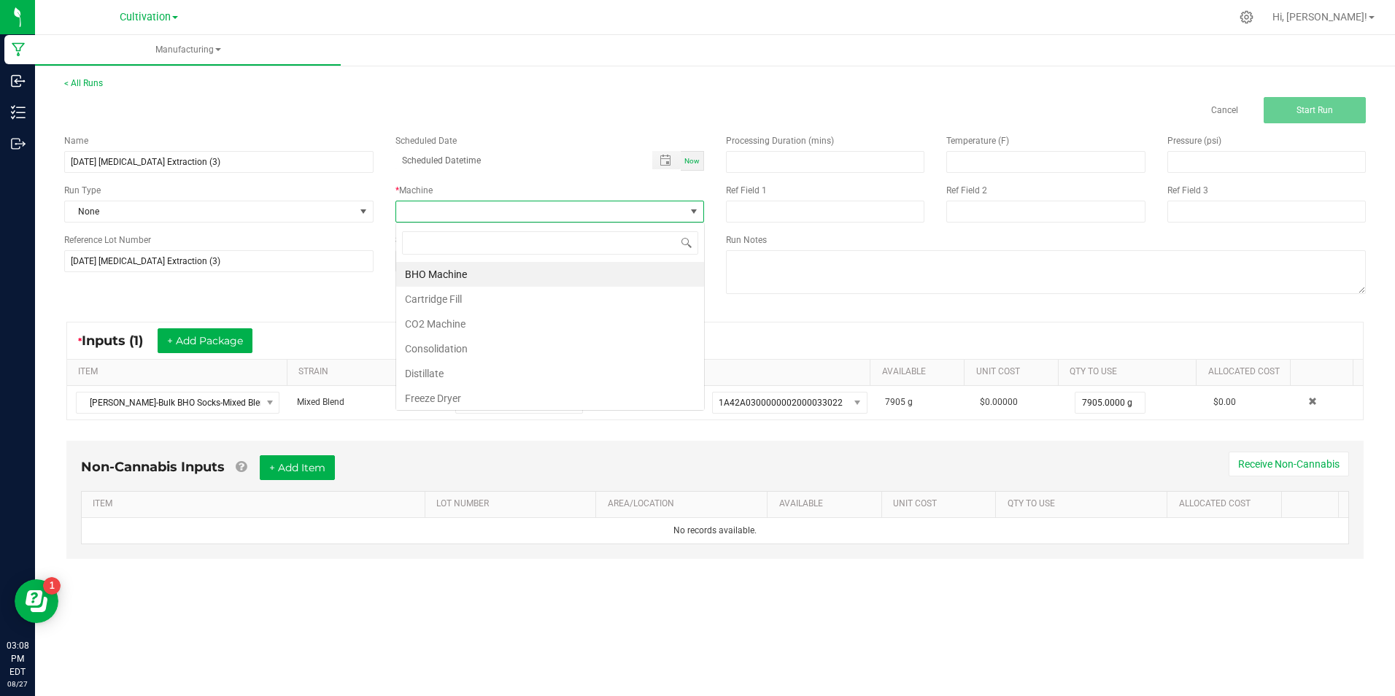
scroll to position [22, 309]
click at [483, 271] on li "BHO Machine" at bounding box center [550, 274] width 308 height 25
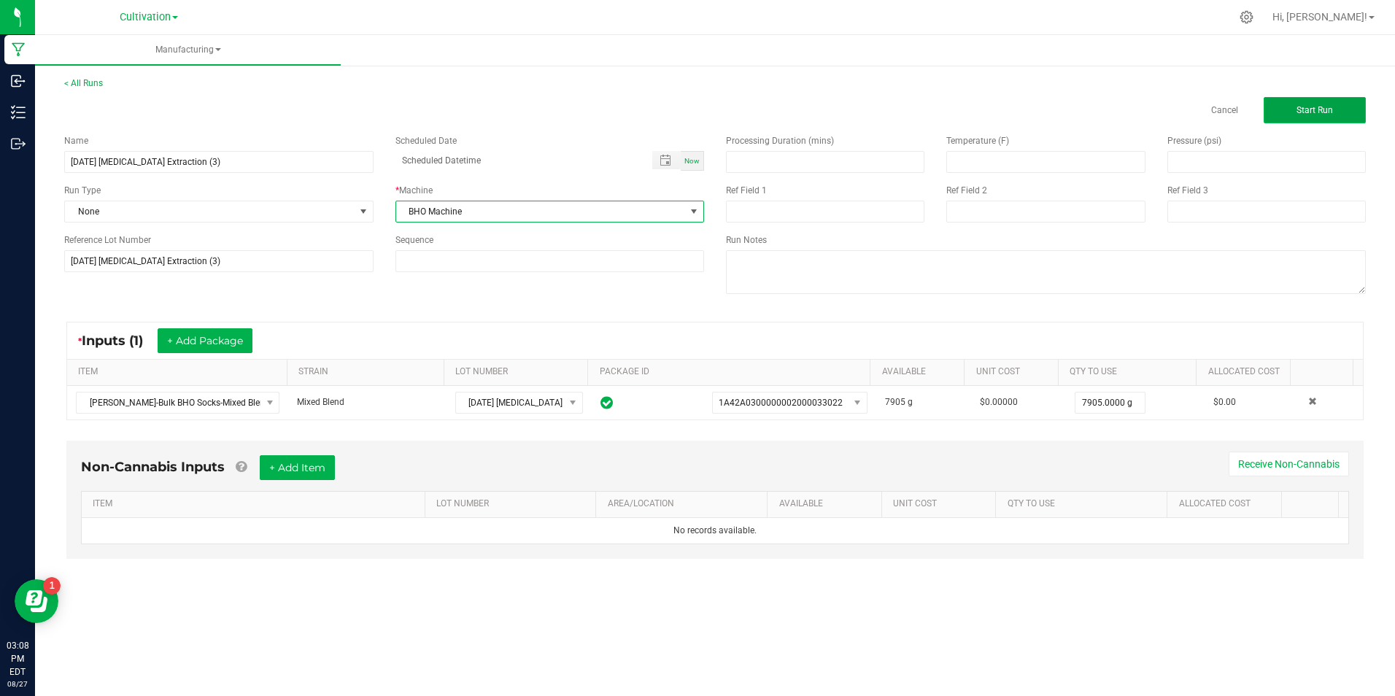
click at [1271, 100] on button "Start Run" at bounding box center [1314, 110] width 102 height 26
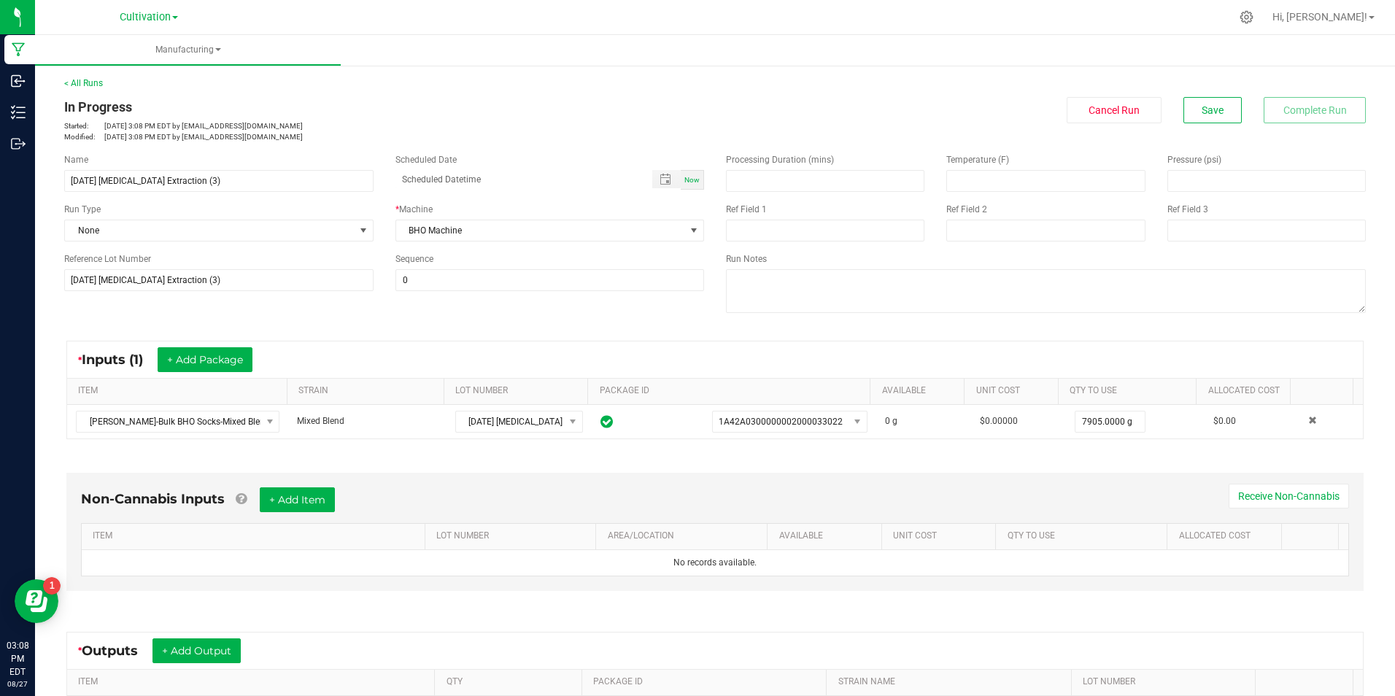
scroll to position [146, 0]
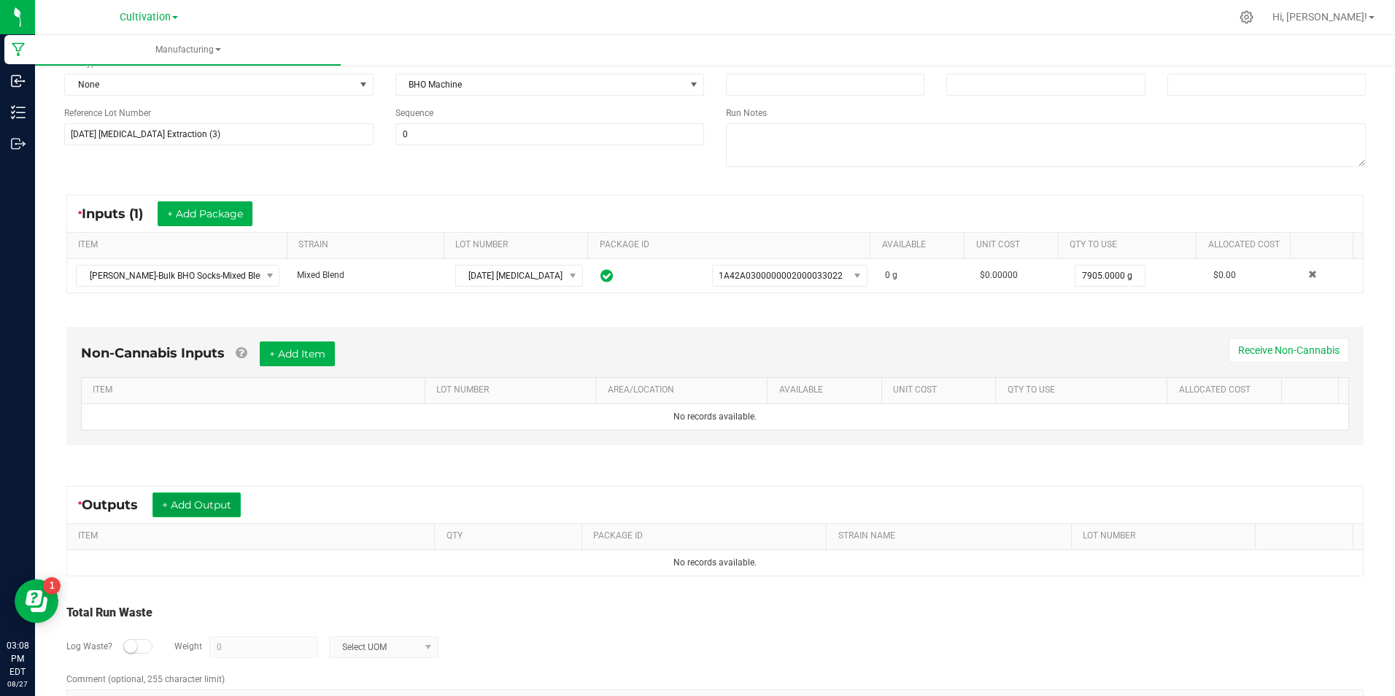
click at [195, 493] on button "+ Add Output" at bounding box center [196, 504] width 88 height 25
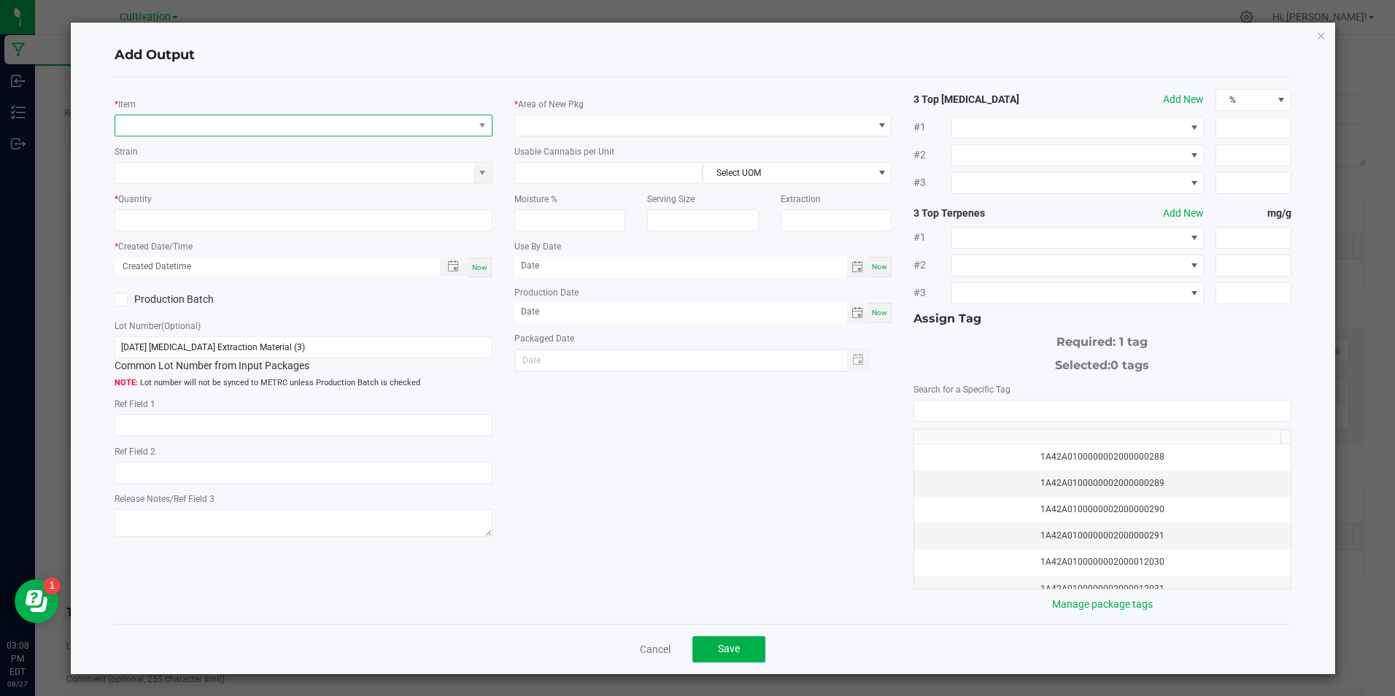
click at [212, 128] on span "NO DATA FOUND" at bounding box center [293, 125] width 357 height 20
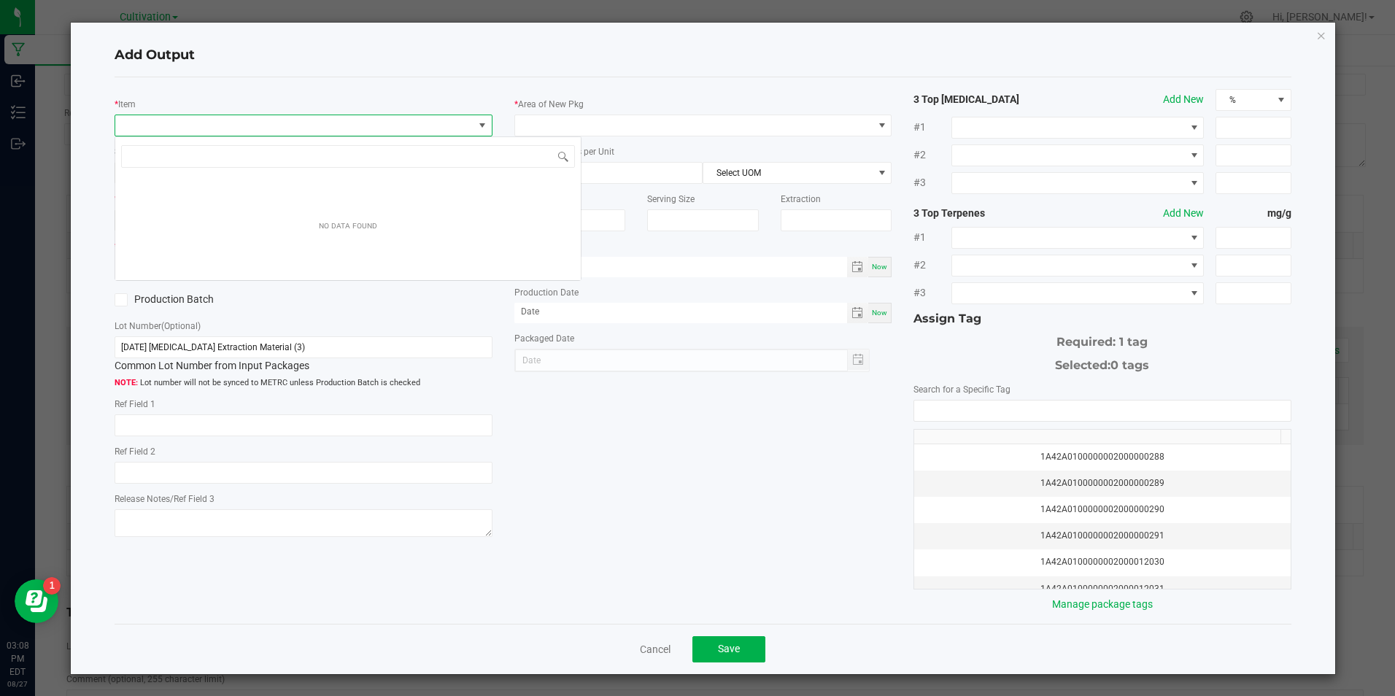
scroll to position [22, 374]
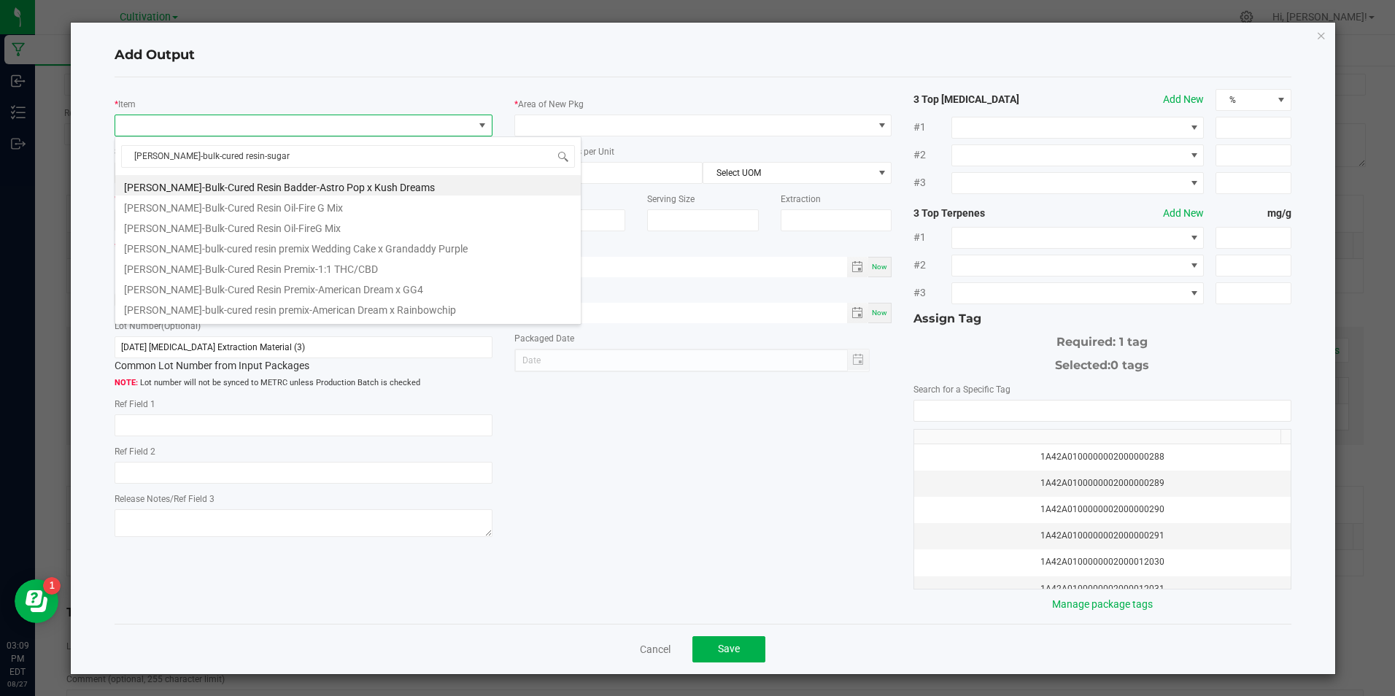
type input "slater-bulk-cured resin-sugar-"
click at [351, 247] on li "[PERSON_NAME]-Bulk-Cured Resin-Sugar-GG4 x Jelly [PERSON_NAME]" at bounding box center [347, 246] width 465 height 20
type input "0.0000 g"
type input "3.3"
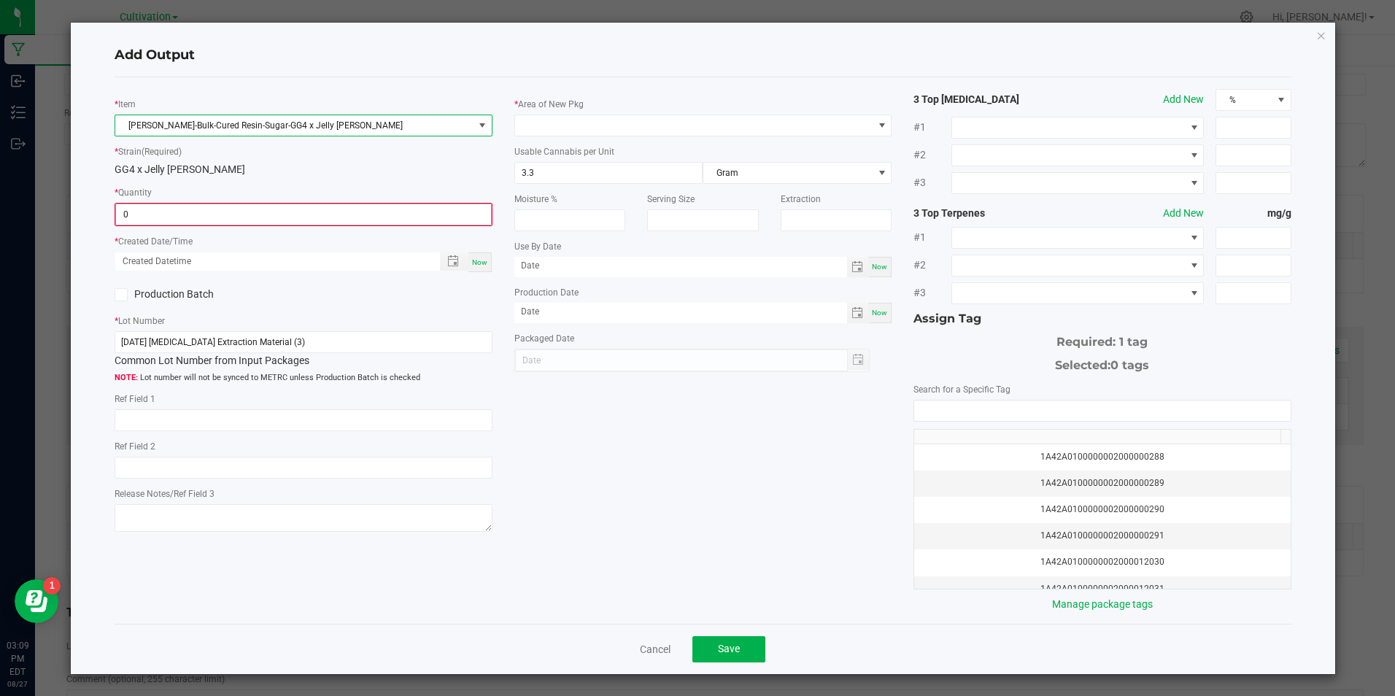
click at [365, 208] on input "0" at bounding box center [303, 214] width 374 height 20
type input "240.0000 g"
click at [486, 260] on div "Now" at bounding box center [479, 261] width 23 height 20
type input "08/27/2025 3:09 PM"
type input "[DATE]"
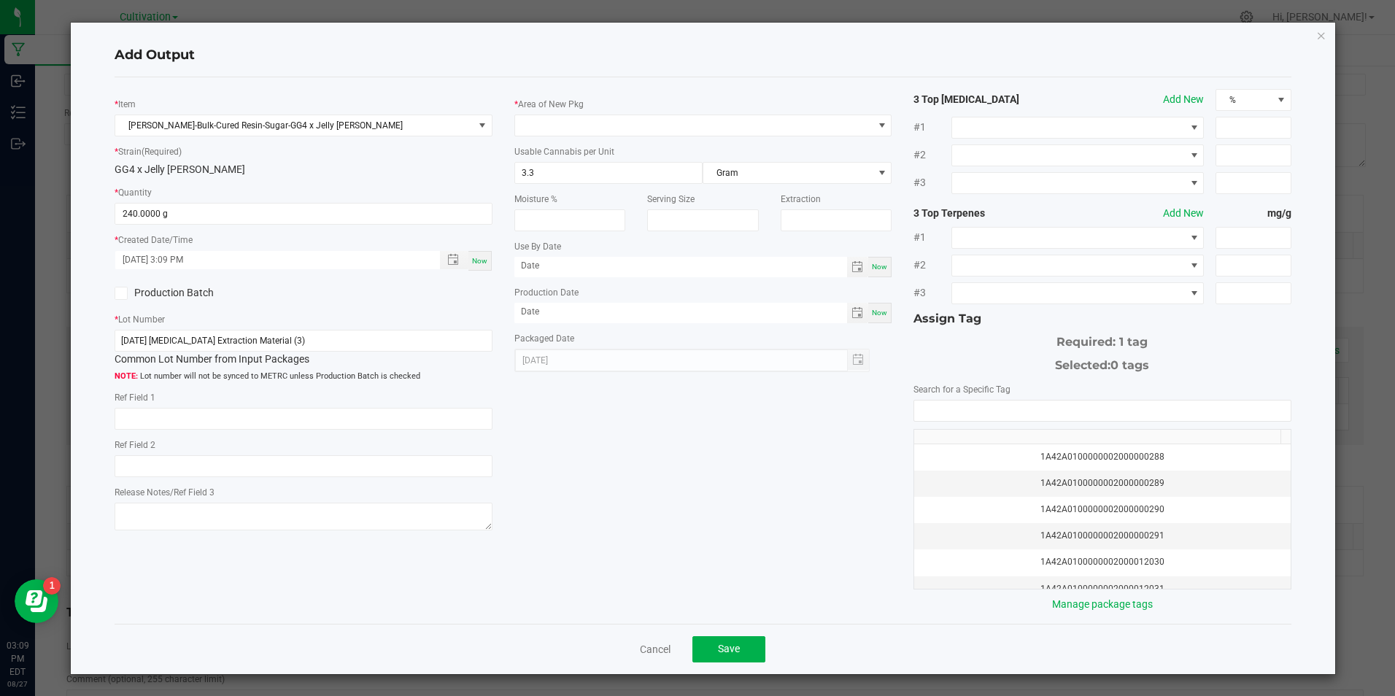
click at [121, 293] on icon at bounding box center [121, 293] width 9 height 0
click at [0, 0] on input "Production Batch" at bounding box center [0, 0] width 0 height 0
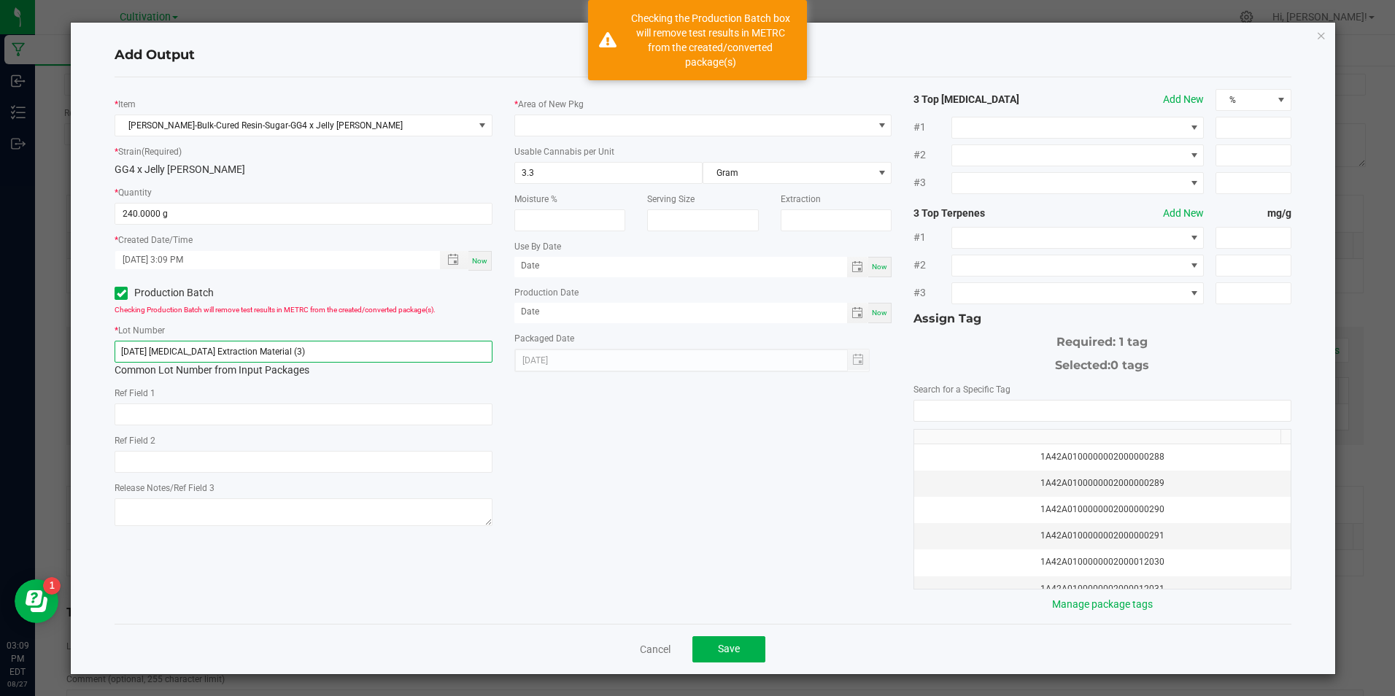
click at [307, 354] on input "[DATE] [MEDICAL_DATA] Extraction Material (3)" at bounding box center [303, 352] width 377 height 22
paste input "6/25 Hydrocarbon Extraction"
type input "[DATE] [MEDICAL_DATA] Extraction (3)"
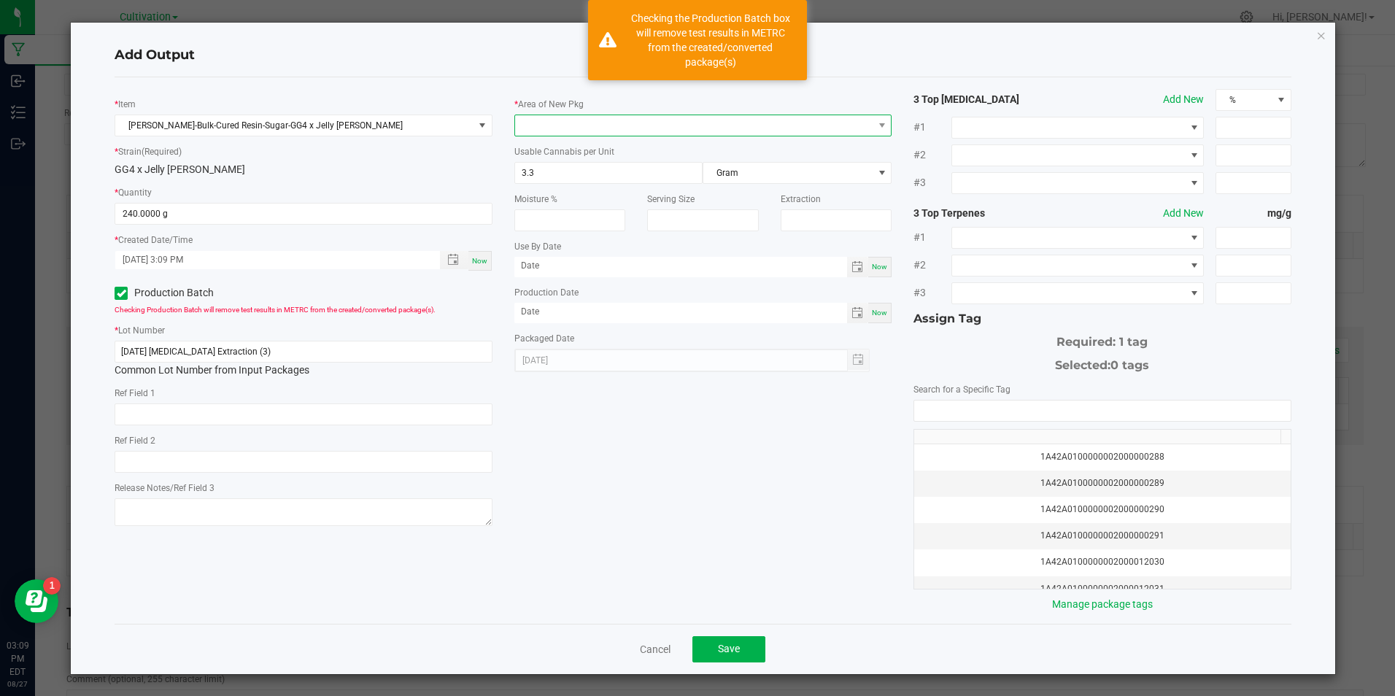
click at [557, 123] on span at bounding box center [693, 125] width 357 height 20
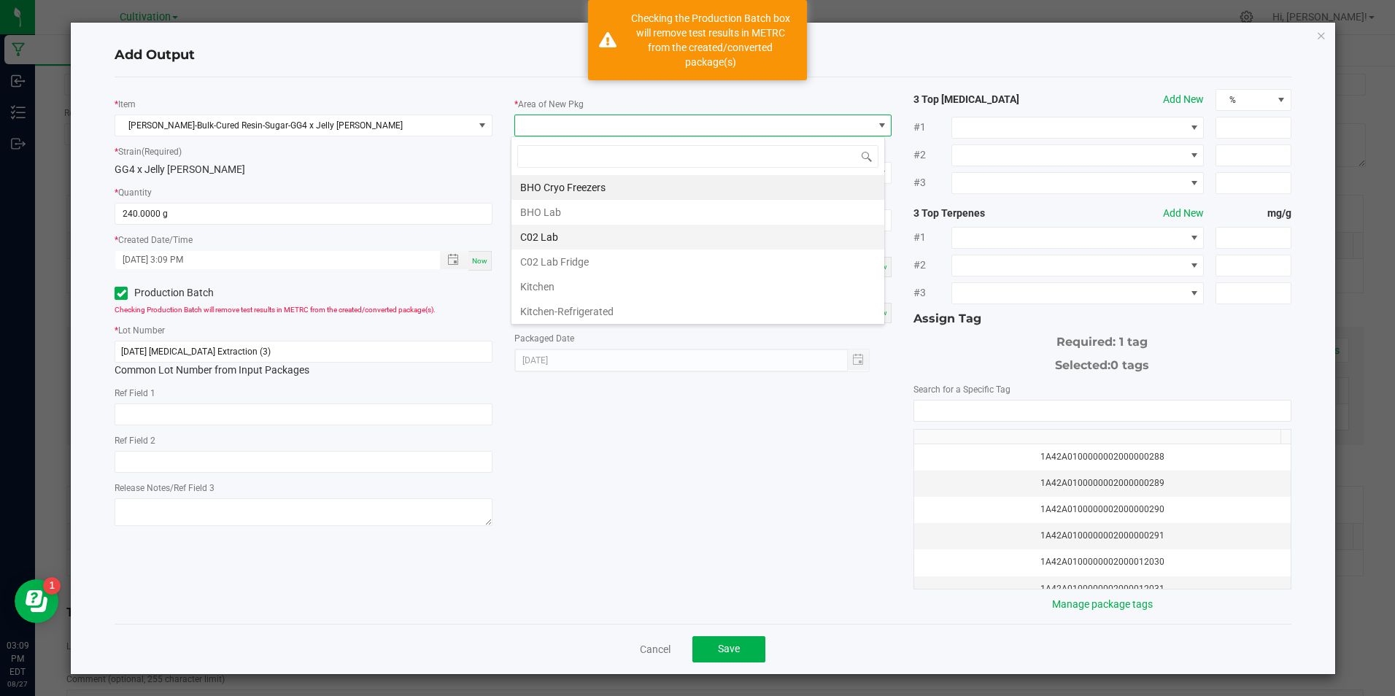
click at [557, 238] on li "C02 Lab" at bounding box center [697, 237] width 373 height 25
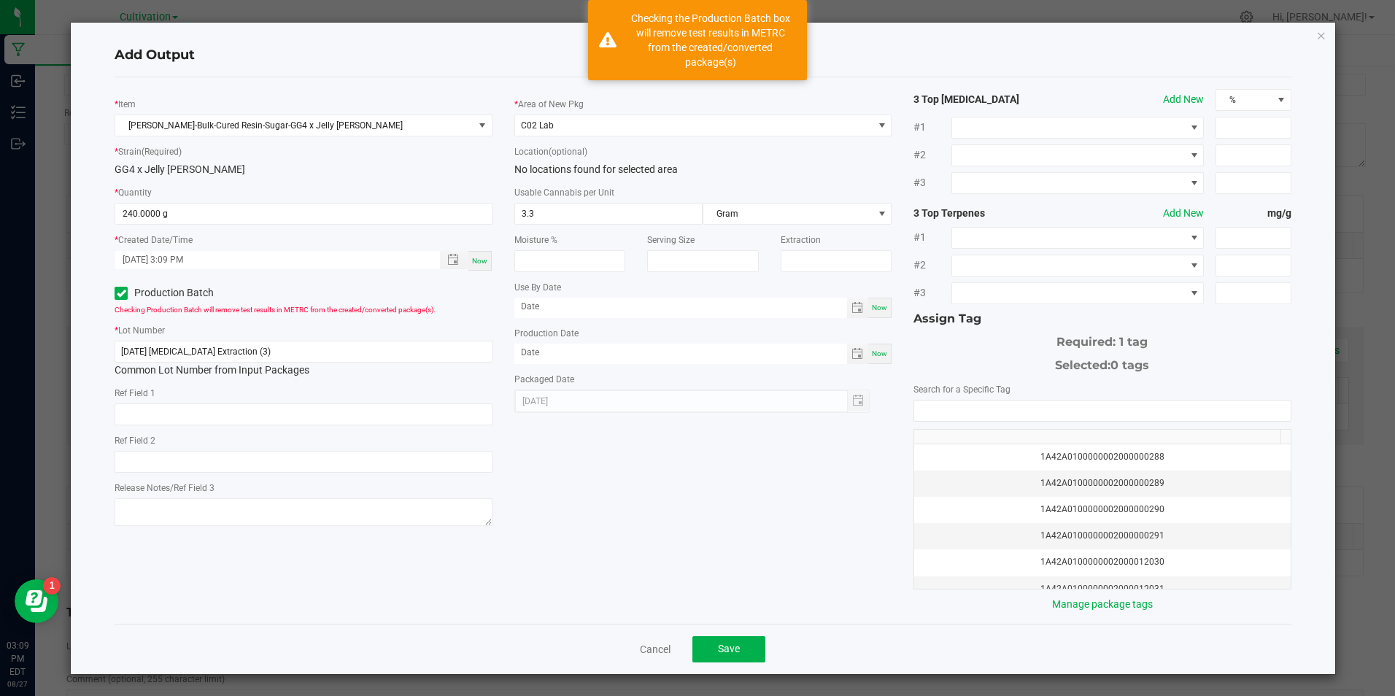
click at [872, 349] on span "Now" at bounding box center [879, 353] width 15 height 8
type input "[DATE]"
click at [1013, 408] on input "NO DATA FOUND" at bounding box center [1102, 410] width 376 height 20
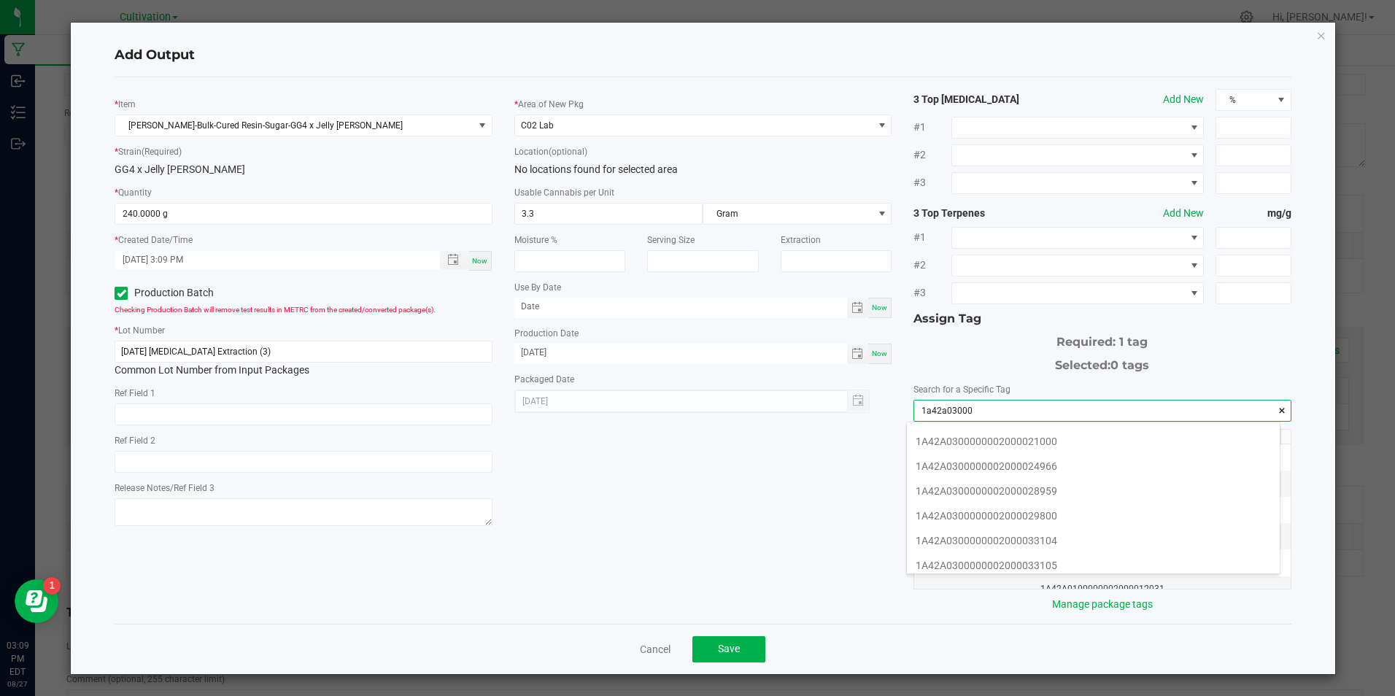
scroll to position [292, 0]
click at [1093, 470] on li "1A42A0300000002000033104" at bounding box center [1093, 467] width 373 height 25
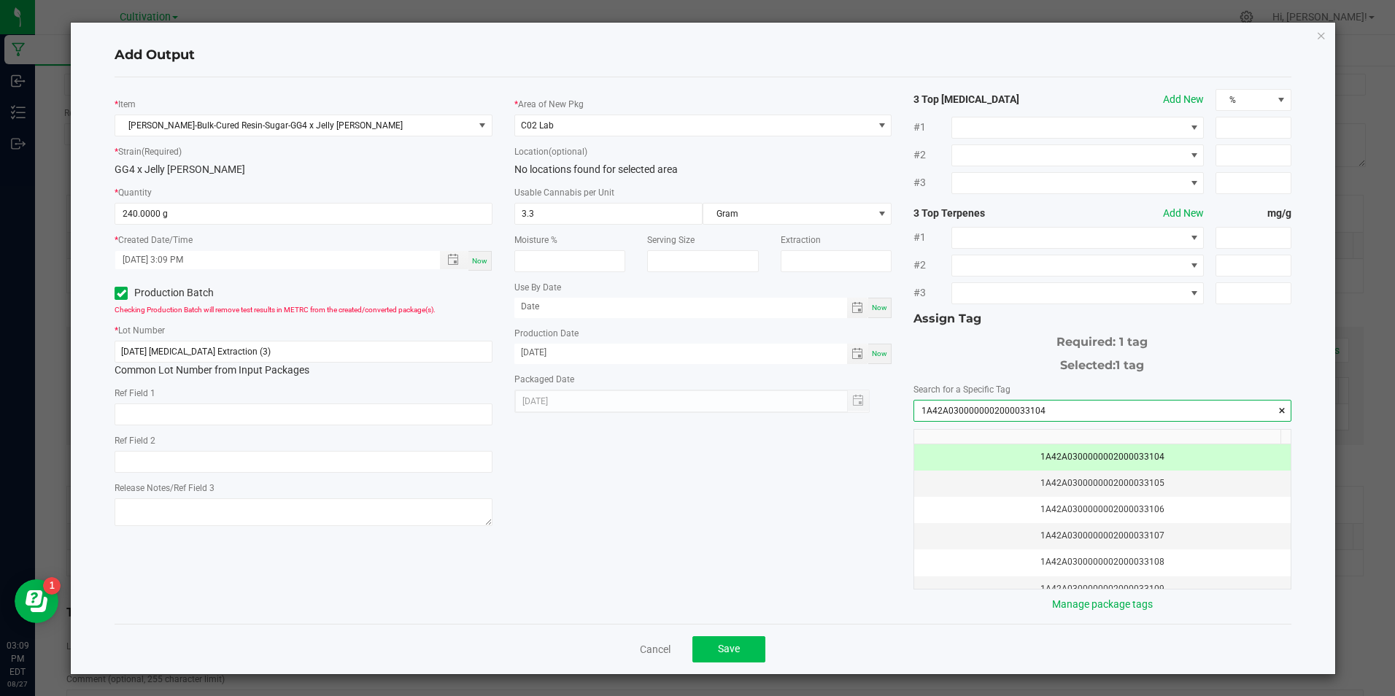
type input "1A42A0300000002000033104"
click at [751, 646] on button "Save" at bounding box center [728, 649] width 73 height 26
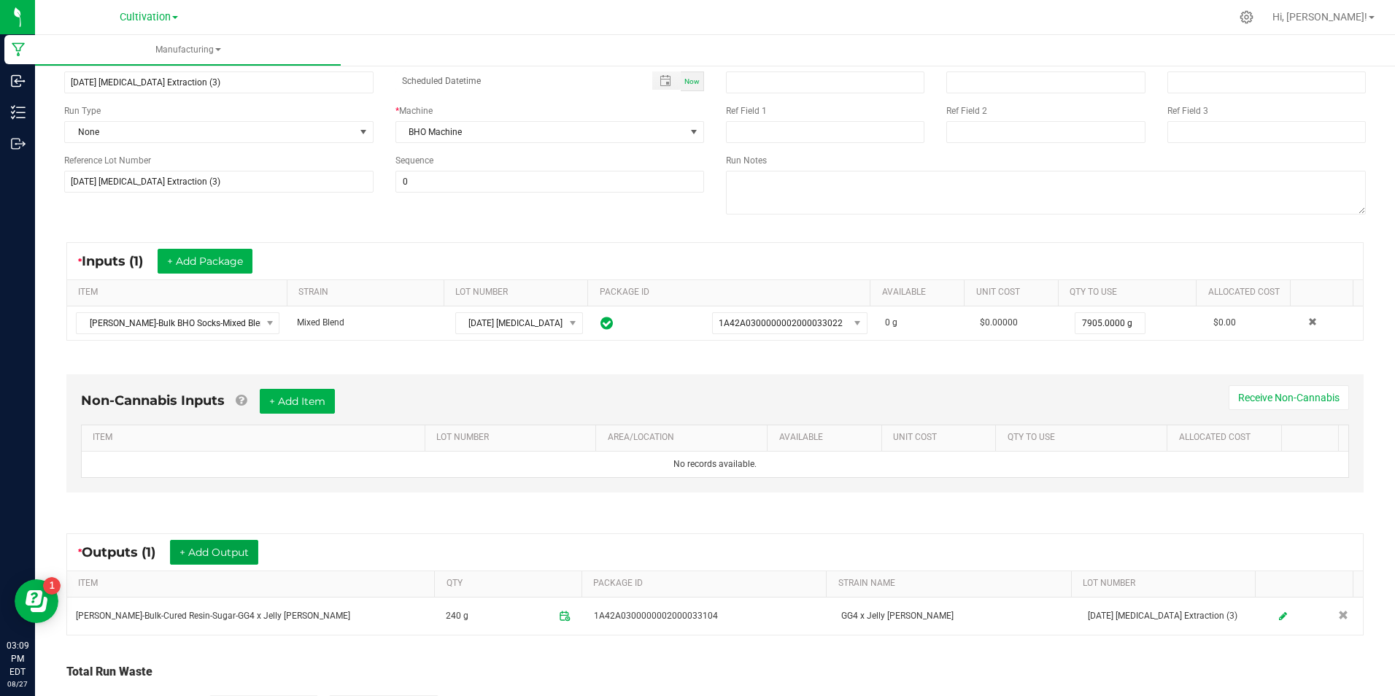
scroll to position [0, 0]
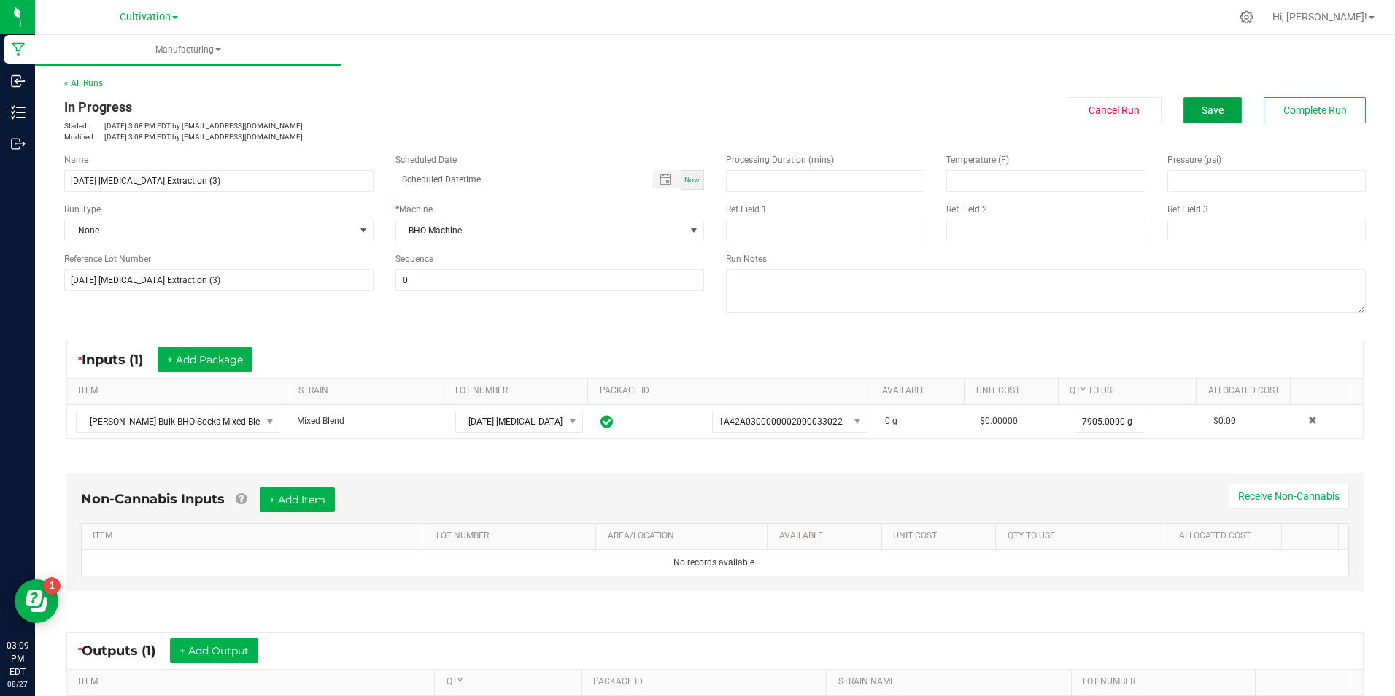
click at [1186, 103] on button "Save" at bounding box center [1212, 110] width 58 height 26
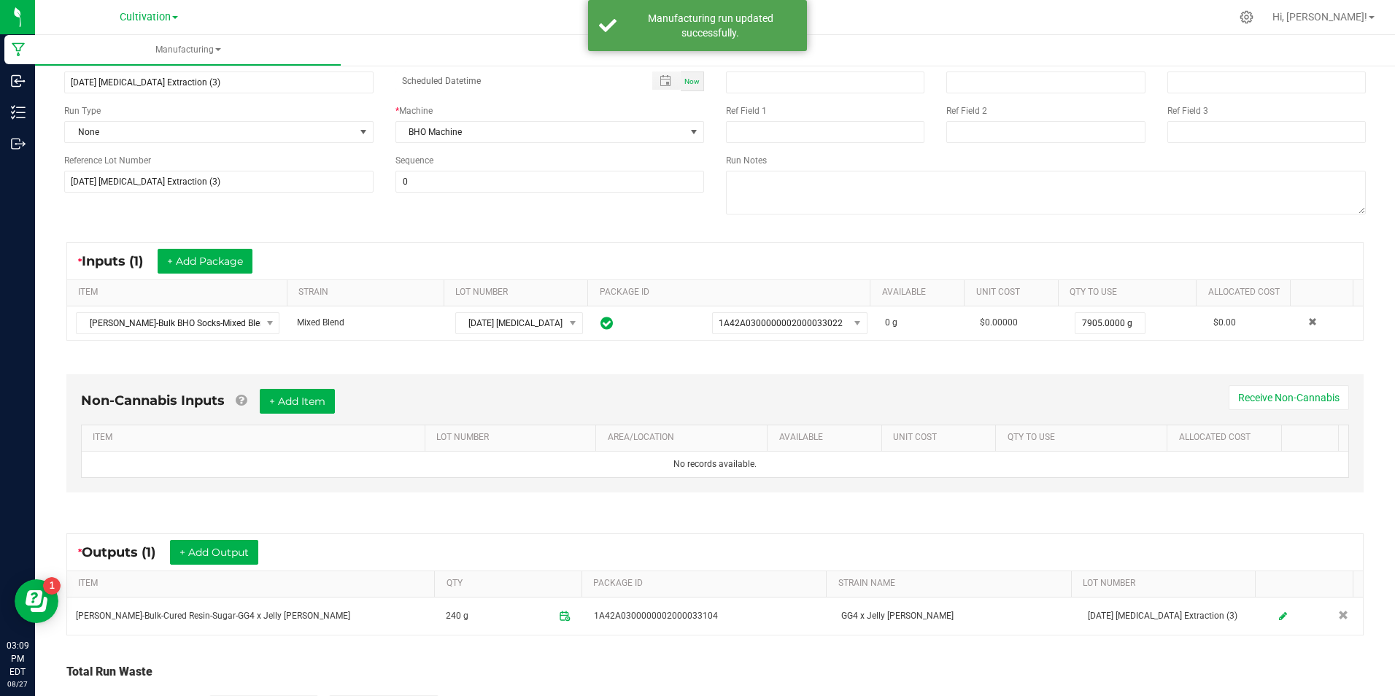
scroll to position [204, 0]
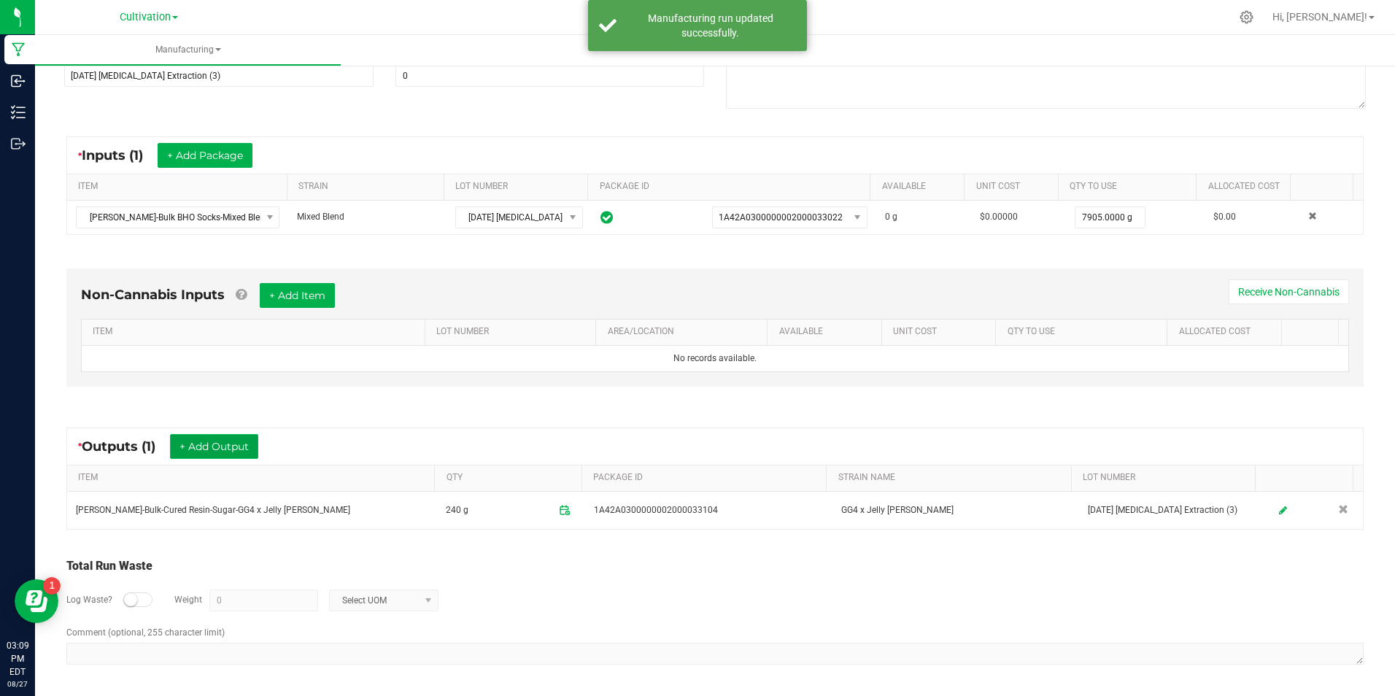
click at [198, 441] on button "+ Add Output" at bounding box center [214, 446] width 88 height 25
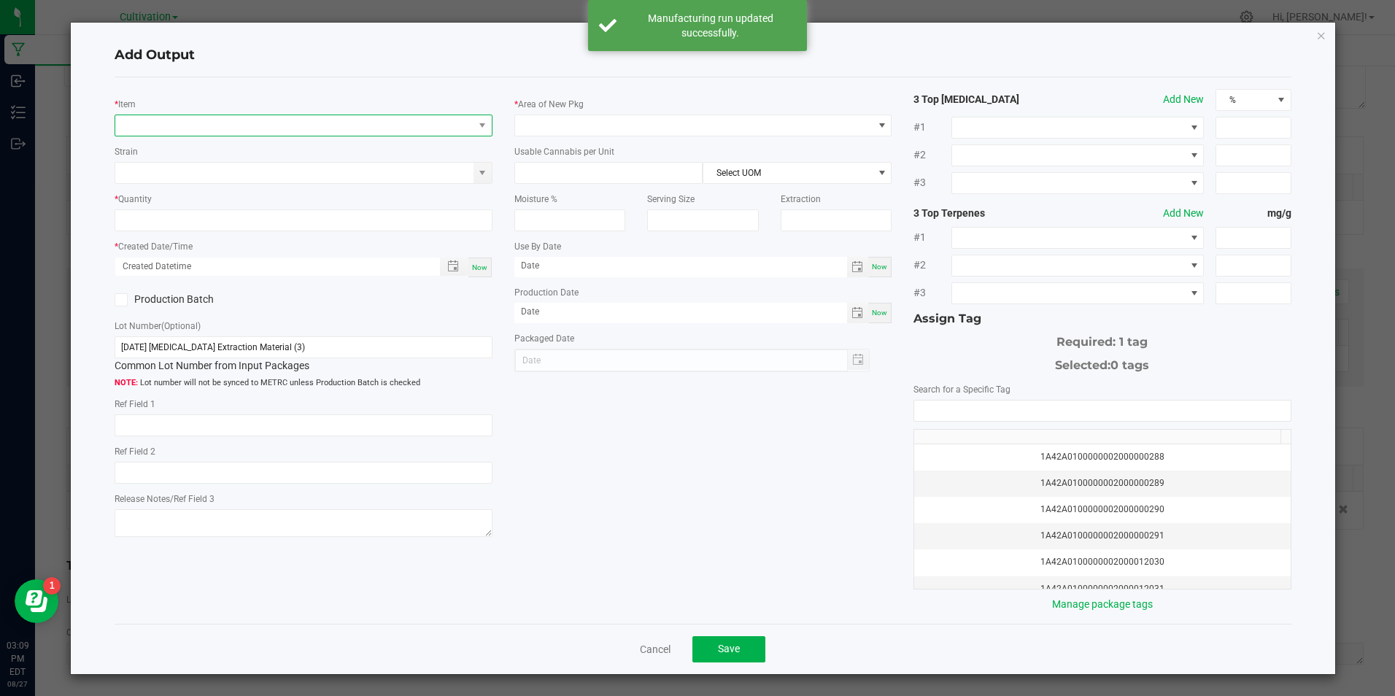
click at [241, 125] on span "NO DATA FOUND" at bounding box center [293, 125] width 357 height 20
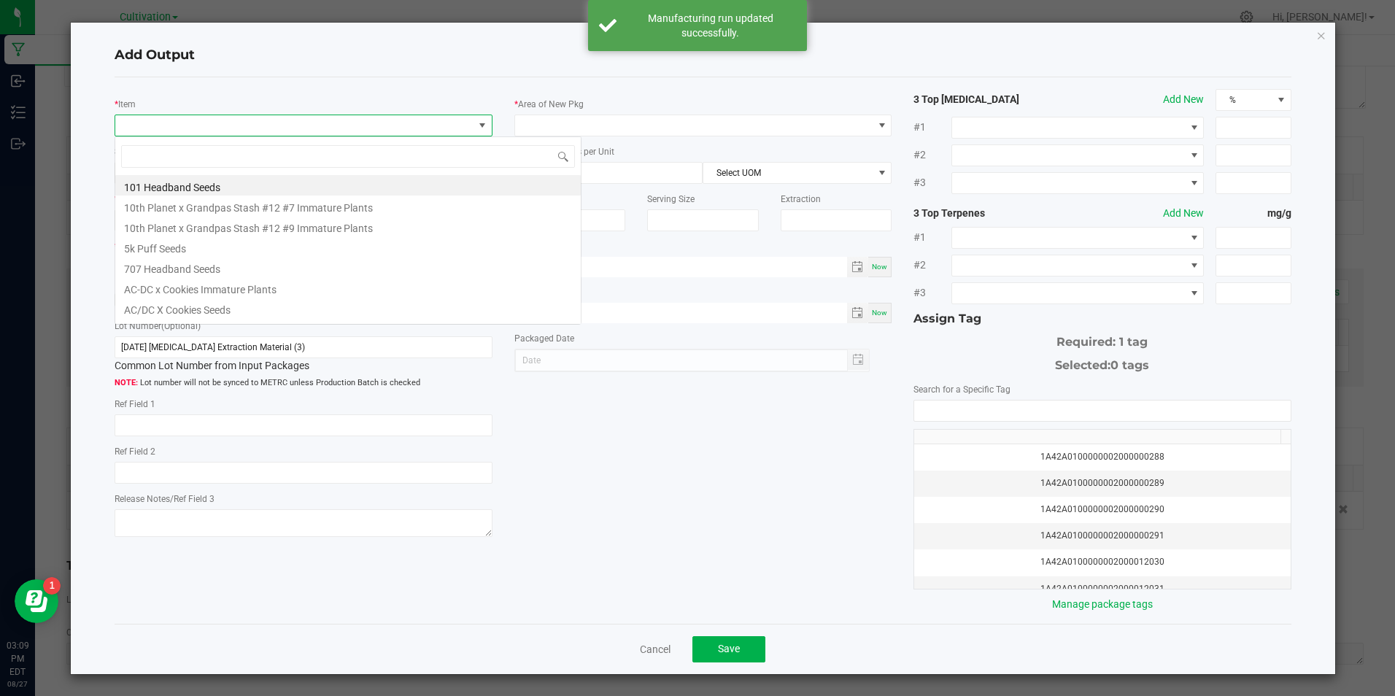
scroll to position [22, 374]
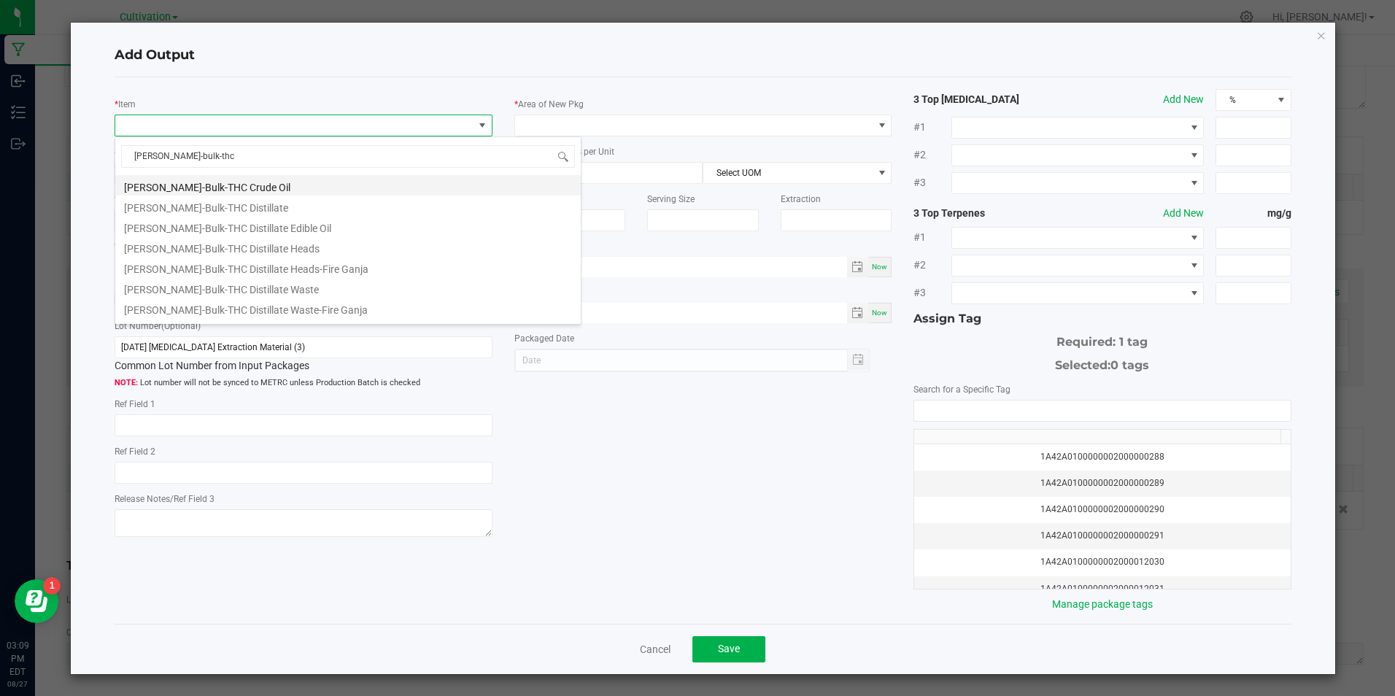
type input "slater-bulk-thca"
click at [311, 249] on li "[PERSON_NAME]-Bulk-THCA Micro Diamonds" at bounding box center [347, 246] width 465 height 20
type input "0.0000 g"
type input "3.3"
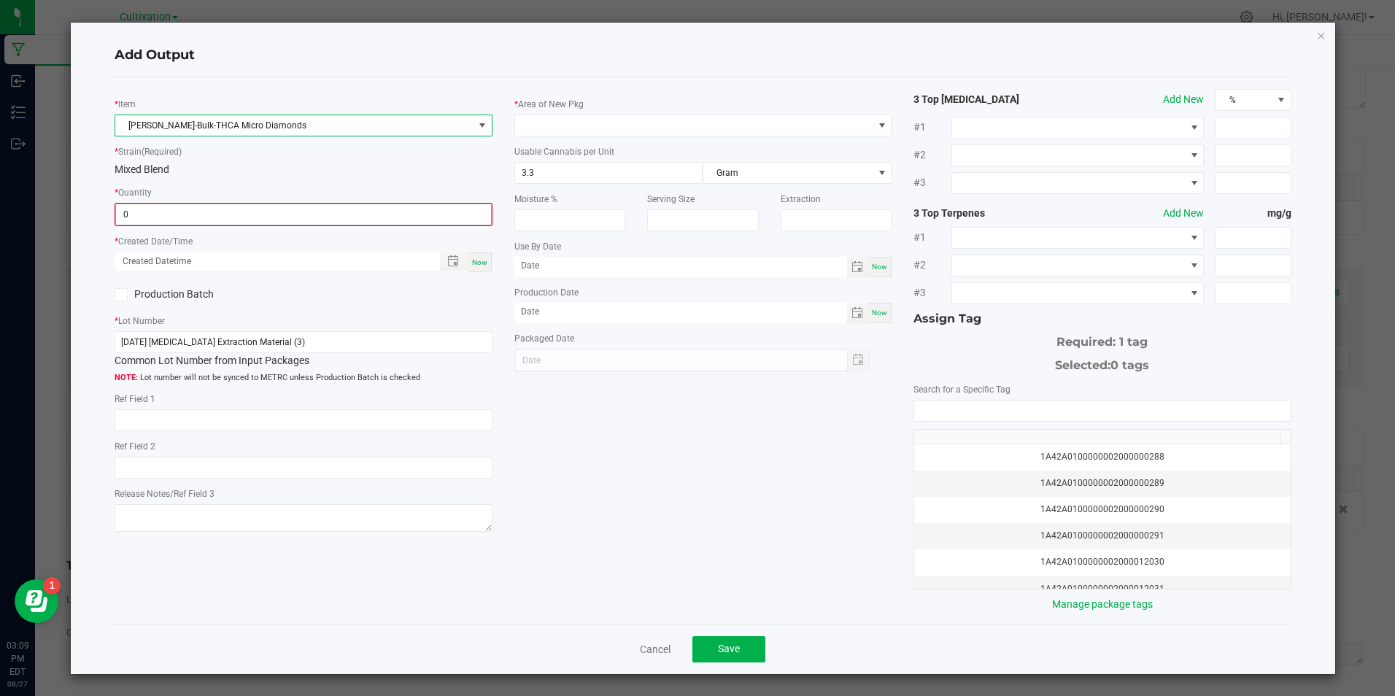
click at [315, 212] on input "0" at bounding box center [303, 214] width 374 height 20
type input "297.0000 g"
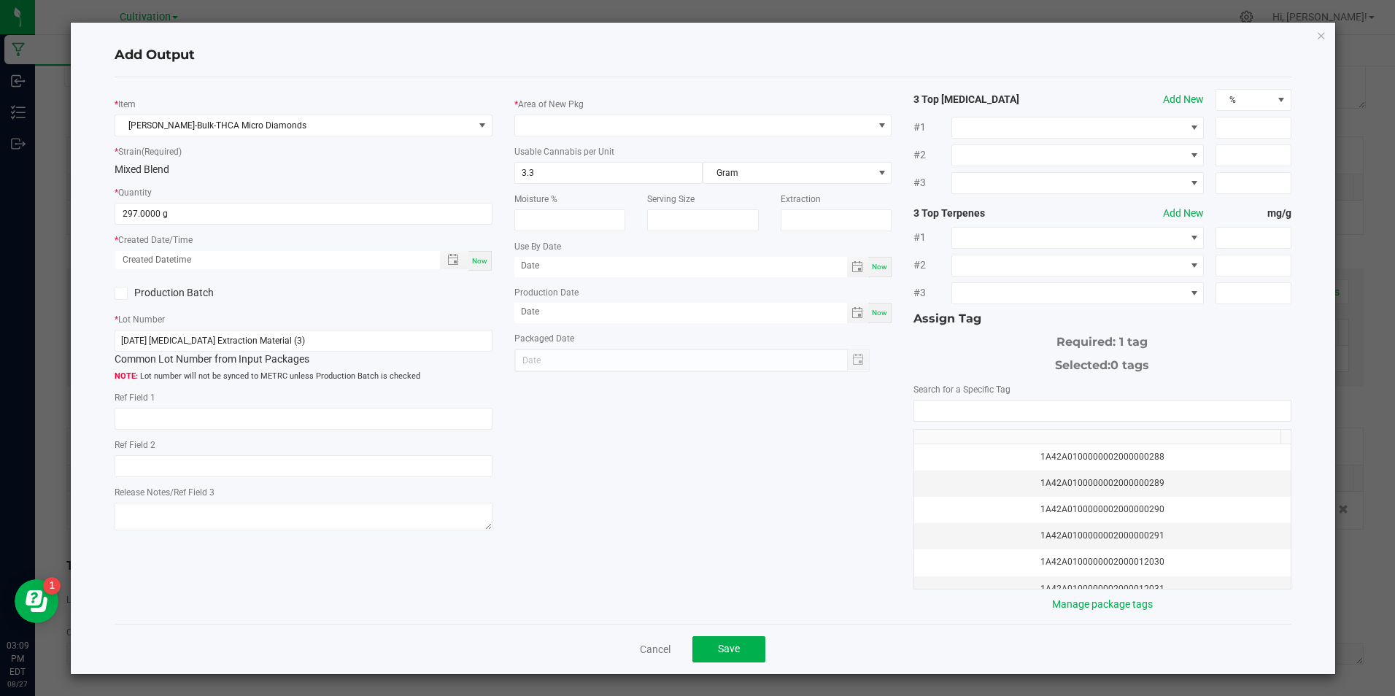
click at [484, 258] on div "Now" at bounding box center [479, 261] width 23 height 20
type input "08/27/2025 3:09 PM"
type input "[DATE]"
click at [123, 293] on icon at bounding box center [121, 293] width 9 height 0
click at [0, 0] on input "Production Batch" at bounding box center [0, 0] width 0 height 0
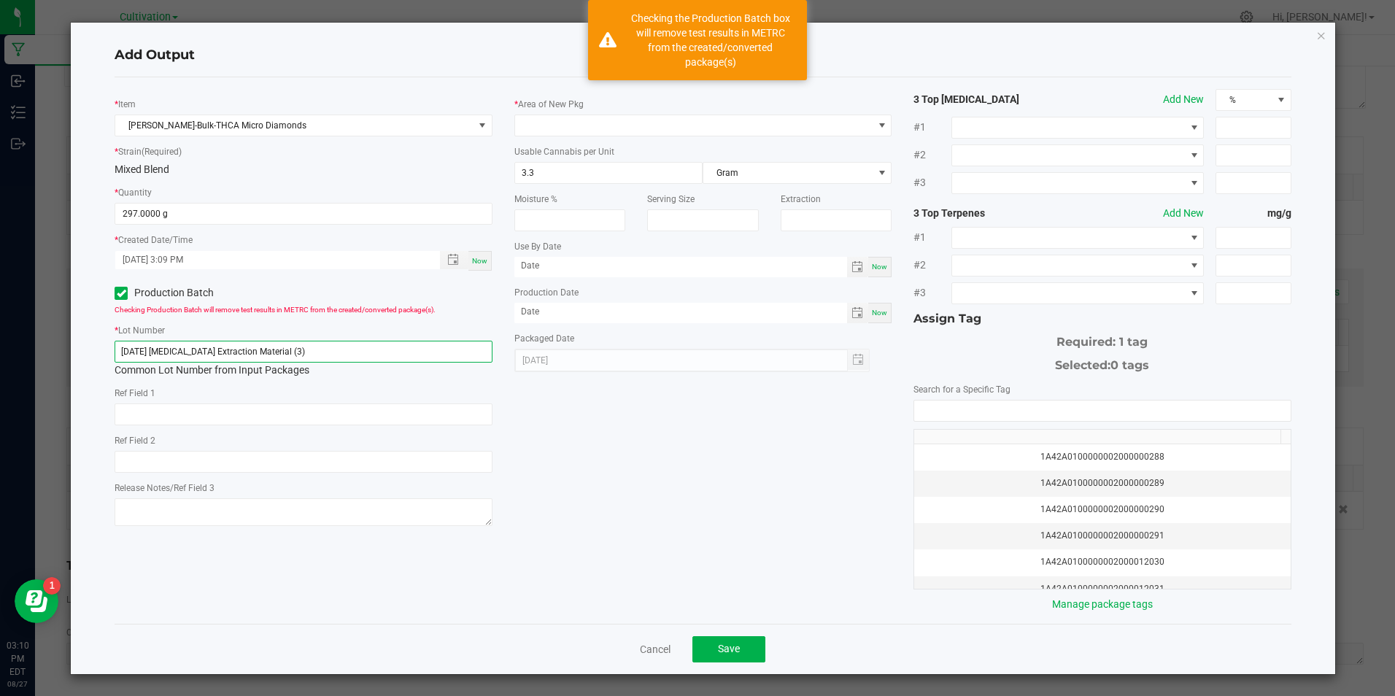
click at [317, 351] on input "[DATE] [MEDICAL_DATA] Extraction Material (3)" at bounding box center [303, 352] width 377 height 22
click at [317, 349] on input "[DATE] [MEDICAL_DATA] Extraction Material (3)" at bounding box center [303, 352] width 377 height 22
click at [318, 349] on input "[DATE] [MEDICAL_DATA] Extraction Material (3)" at bounding box center [303, 352] width 377 height 22
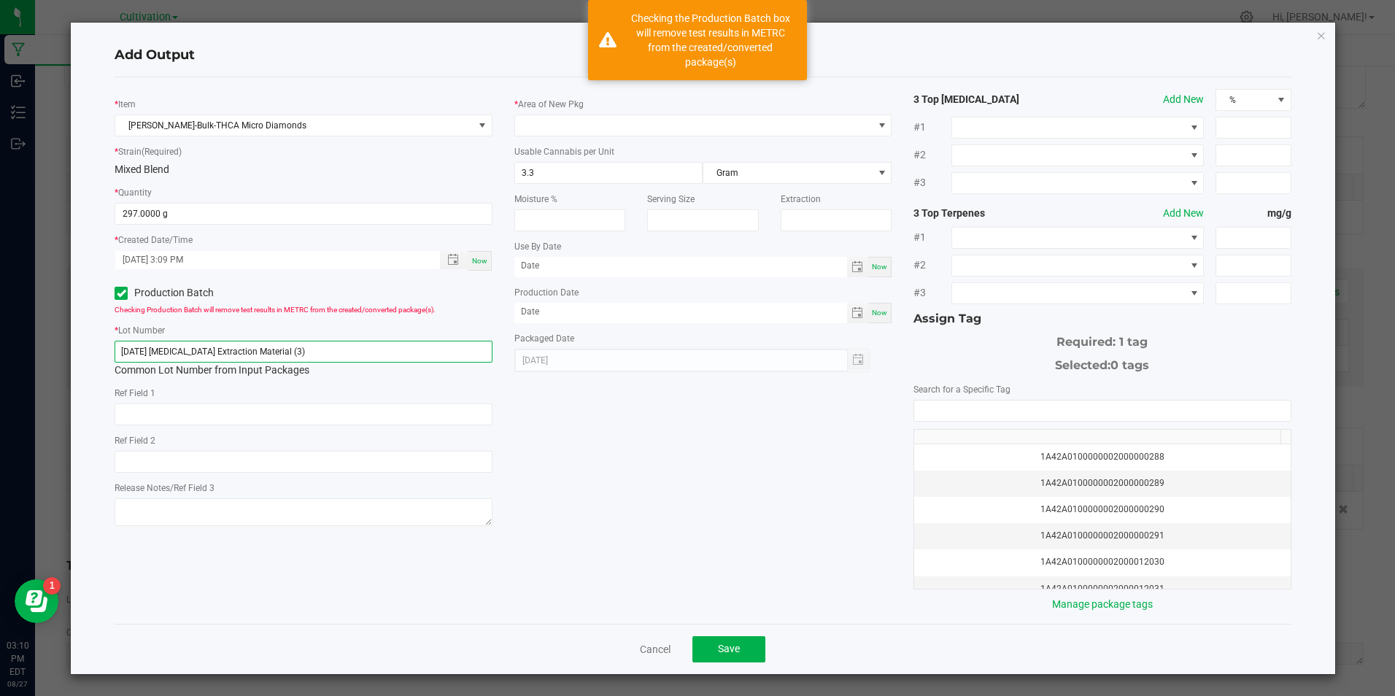
click at [318, 349] on input "[DATE] [MEDICAL_DATA] Extraction Material (3)" at bounding box center [303, 352] width 377 height 22
paste input "6/25 Hydrocarbon Extraction"
type input "[DATE] [MEDICAL_DATA] Extraction (3)"
click at [535, 128] on span at bounding box center [693, 125] width 357 height 20
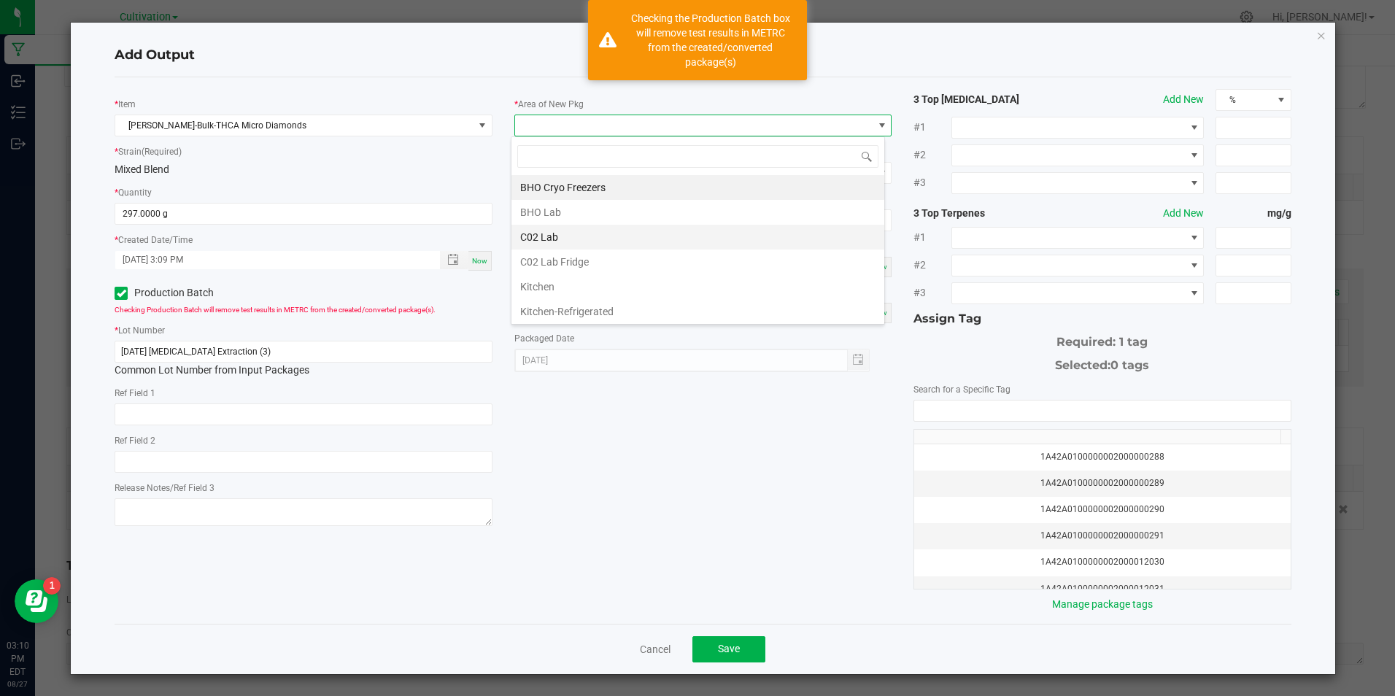
click at [530, 240] on li "C02 Lab" at bounding box center [697, 237] width 373 height 25
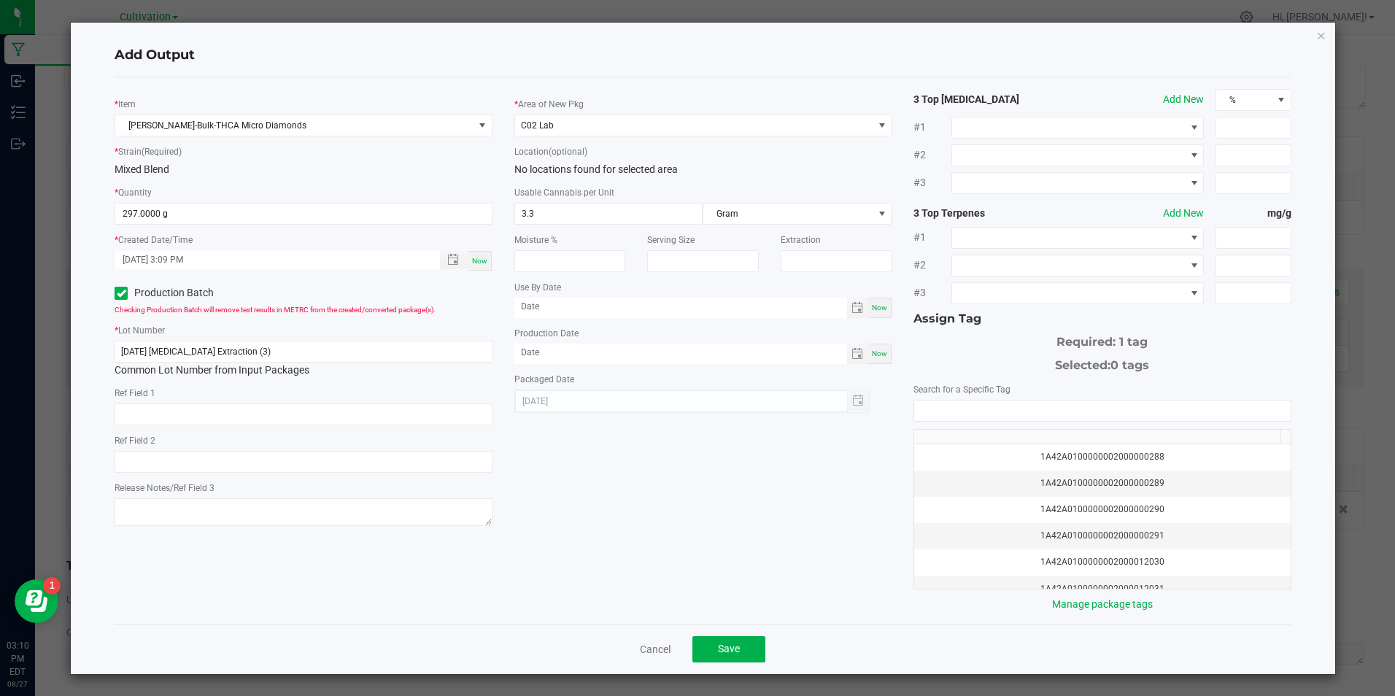
click at [881, 354] on div "Now" at bounding box center [879, 354] width 23 height 20
type input "[DATE]"
click at [918, 411] on input "NO DATA FOUND" at bounding box center [1102, 410] width 376 height 20
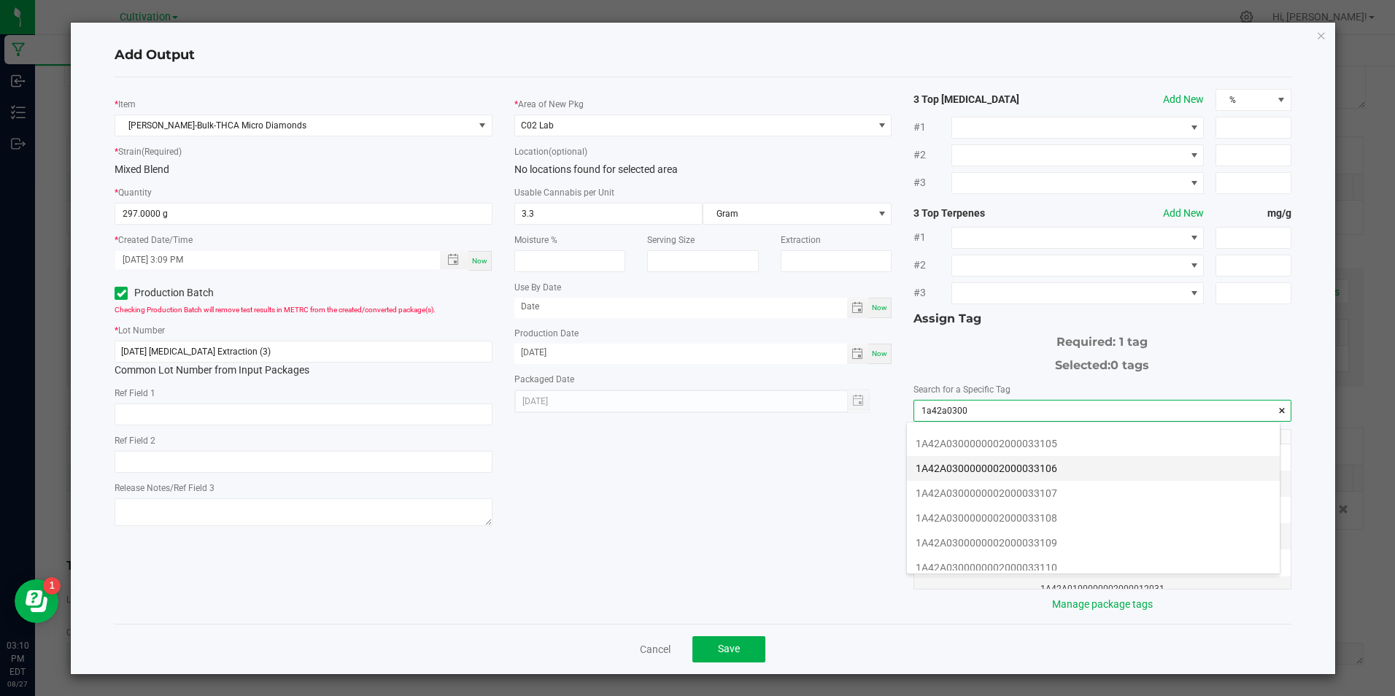
scroll to position [292, 0]
click at [1087, 455] on li "1A42A0300000002000033105" at bounding box center [1093, 467] width 373 height 25
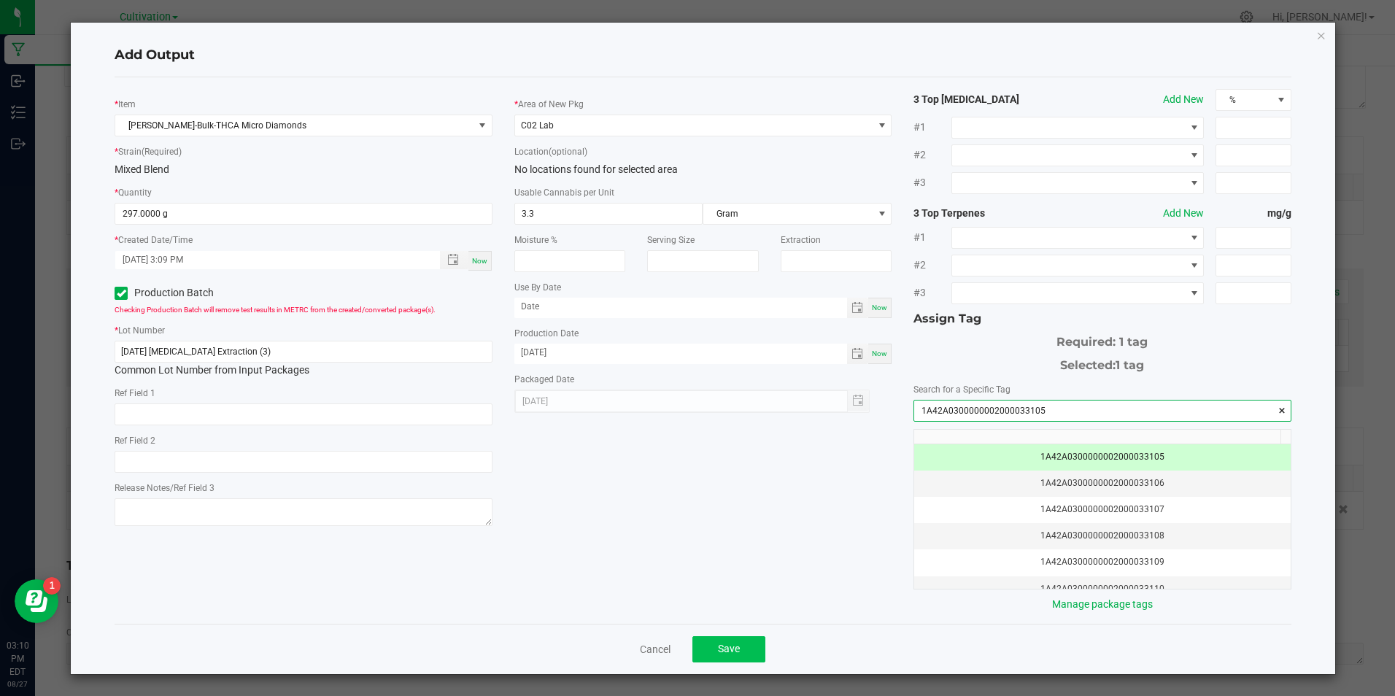
type input "1A42A0300000002000033105"
click at [757, 654] on button "Save" at bounding box center [728, 649] width 73 height 26
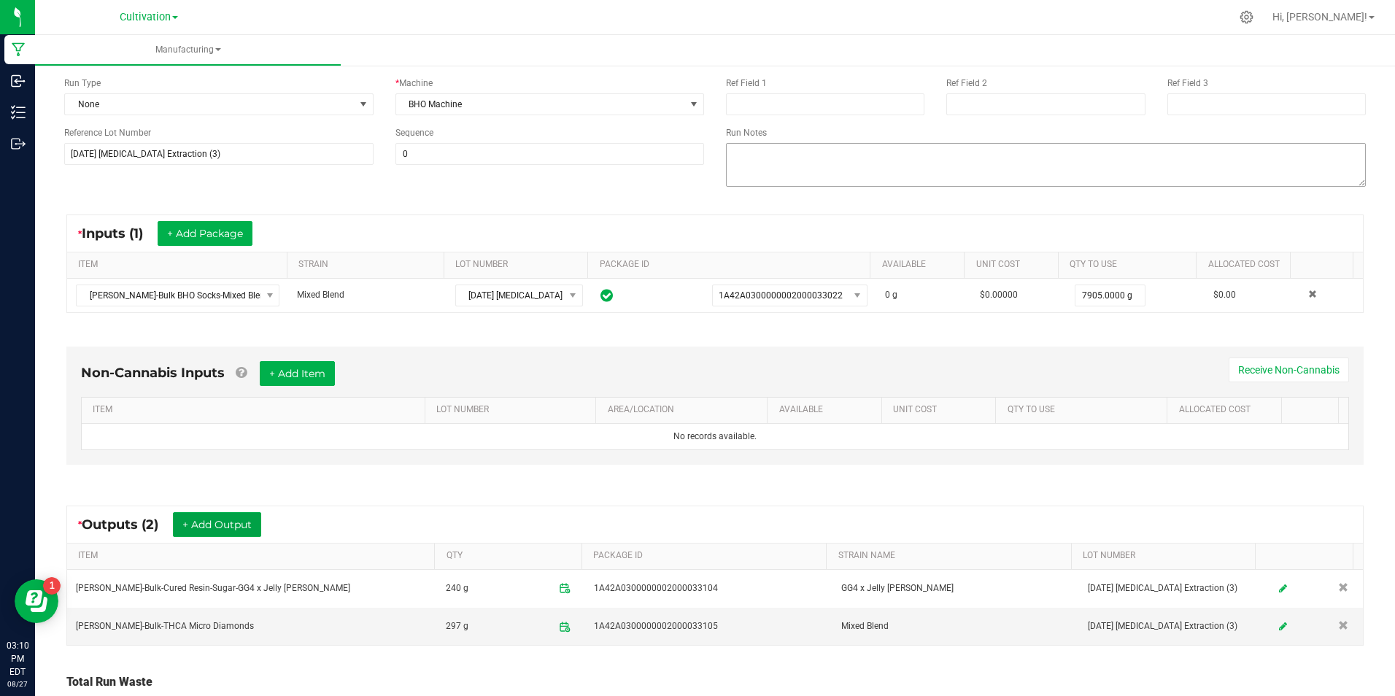
scroll to position [0, 0]
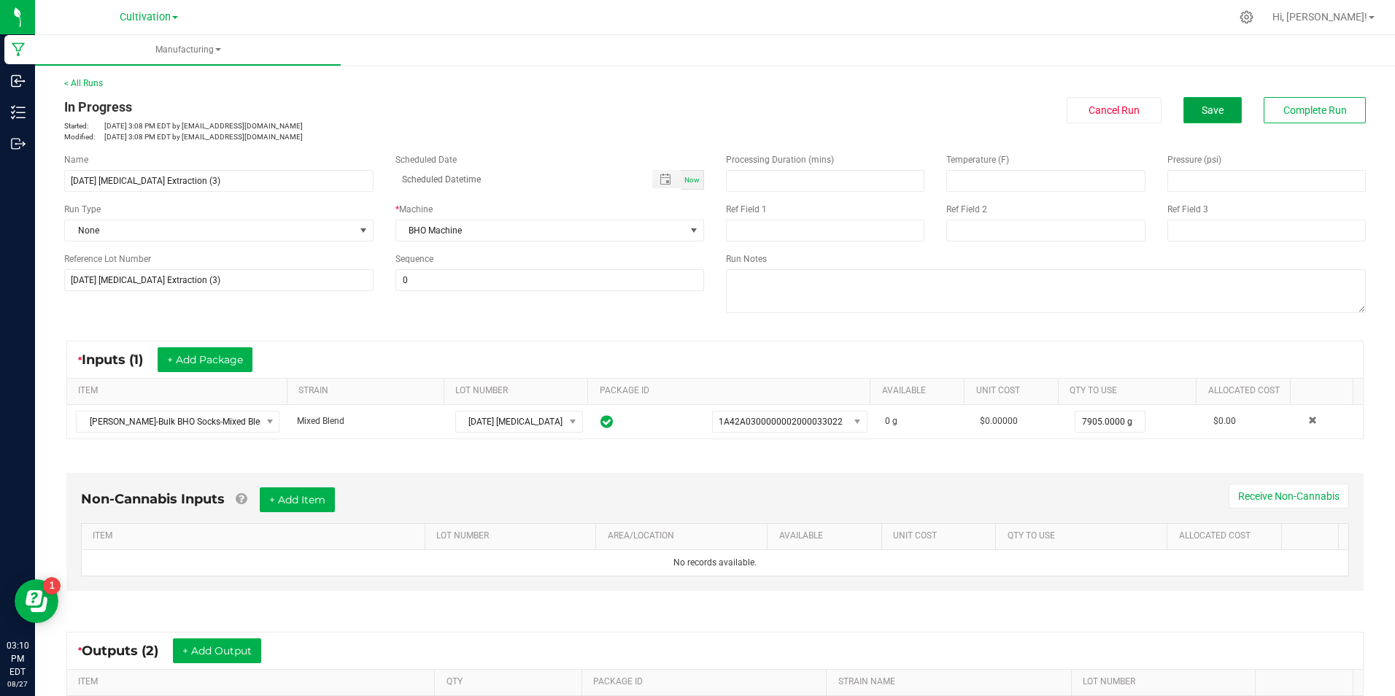
click at [1187, 120] on button "Save" at bounding box center [1212, 110] width 58 height 26
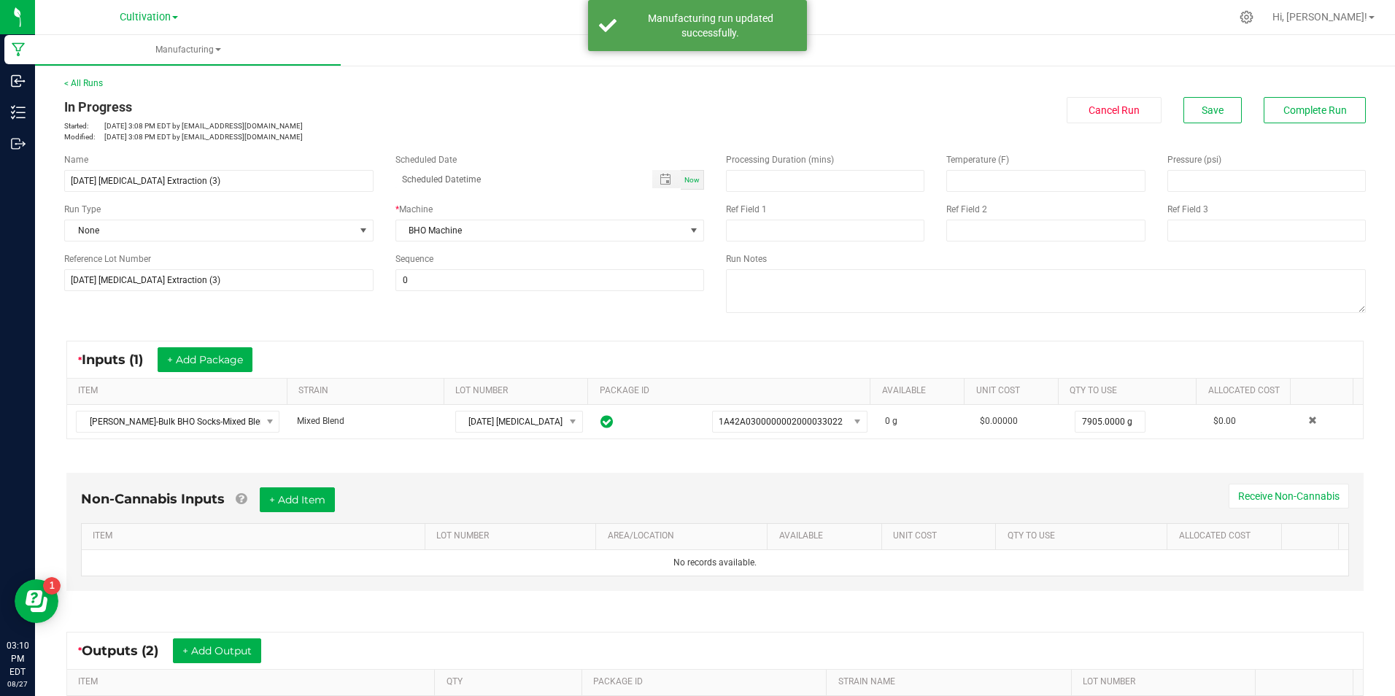
scroll to position [242, 0]
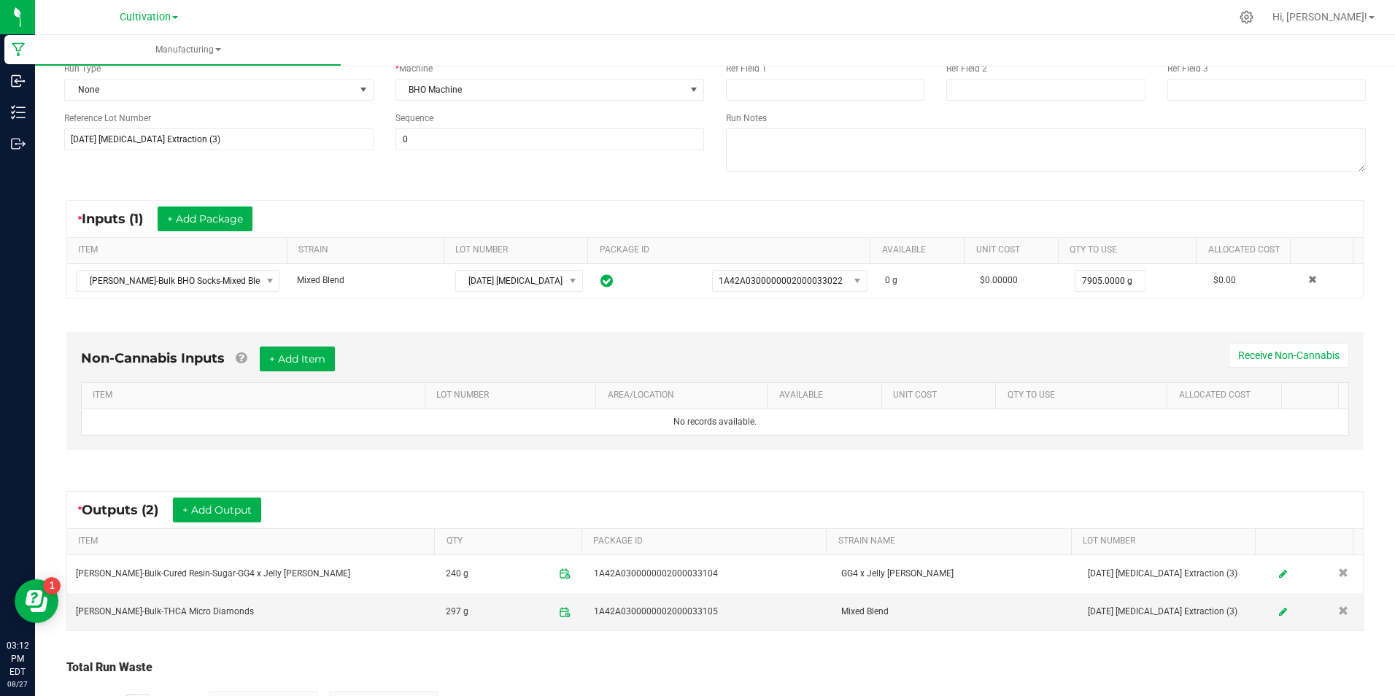
scroll to position [242, 0]
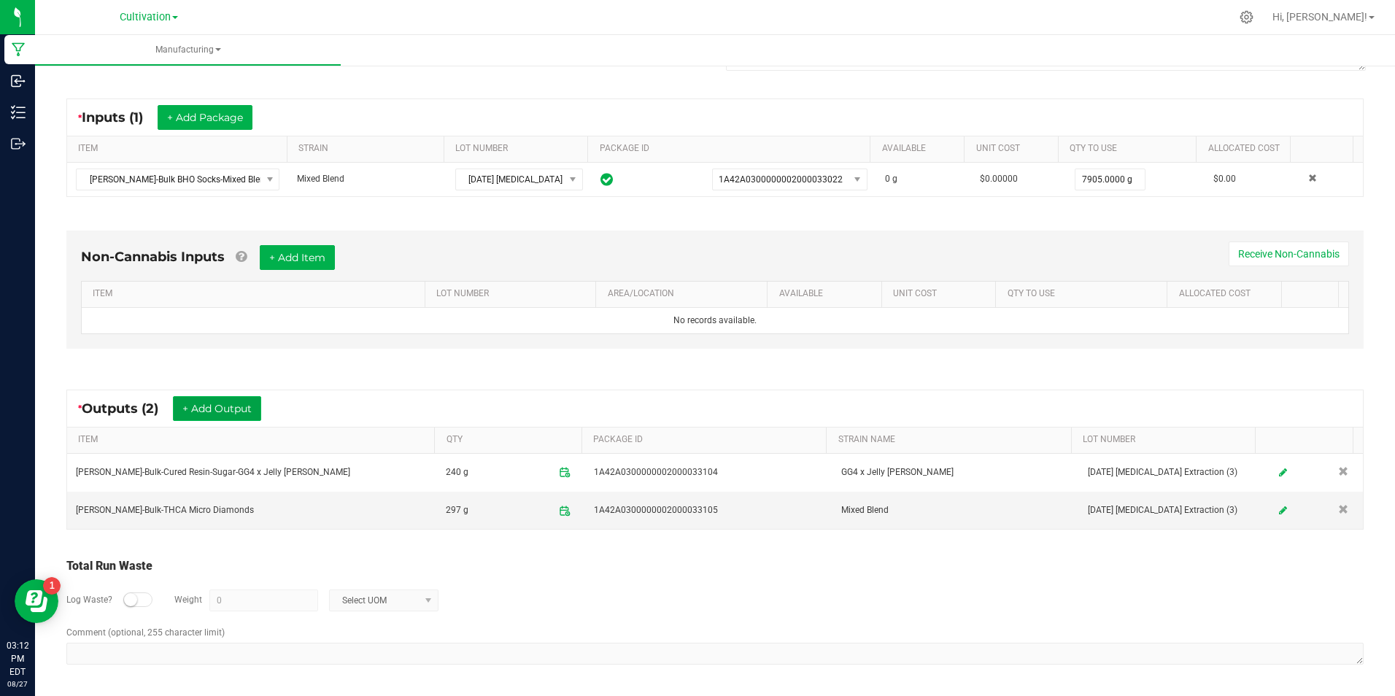
click at [241, 402] on button "+ Add Output" at bounding box center [217, 408] width 88 height 25
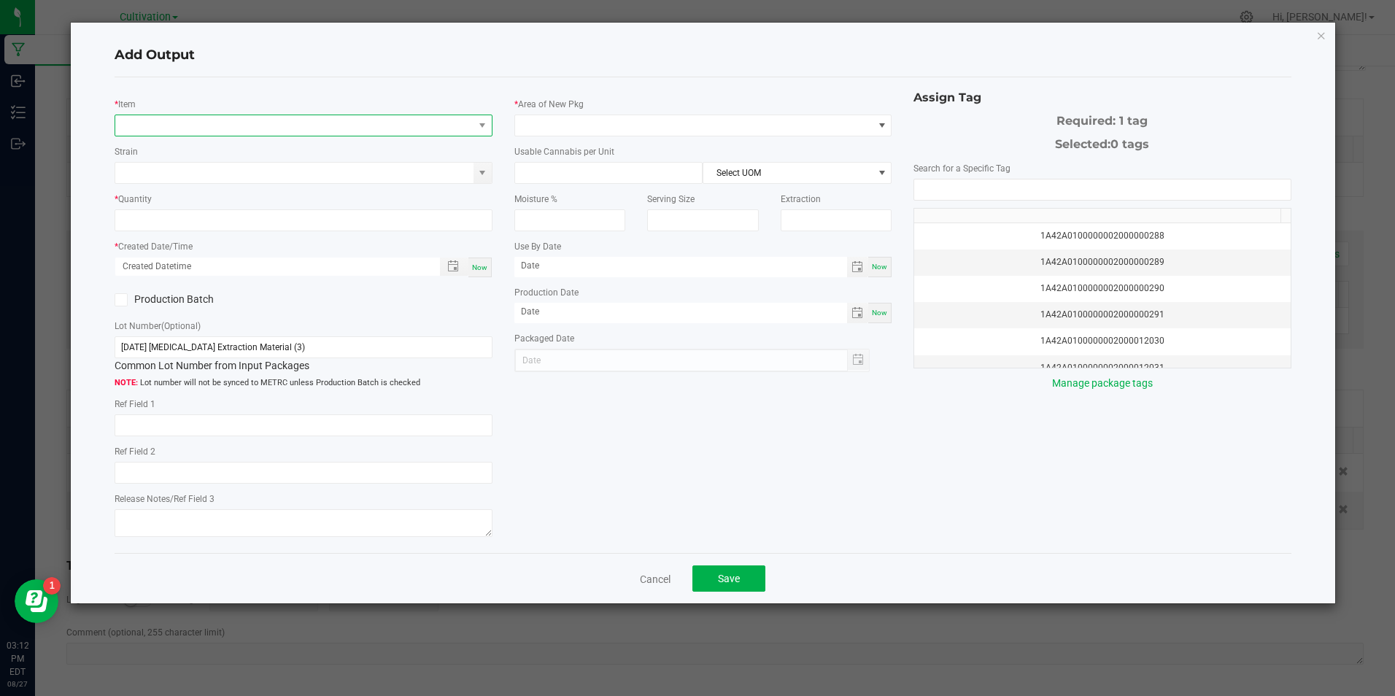
click at [242, 122] on span "NO DATA FOUND" at bounding box center [293, 125] width 357 height 20
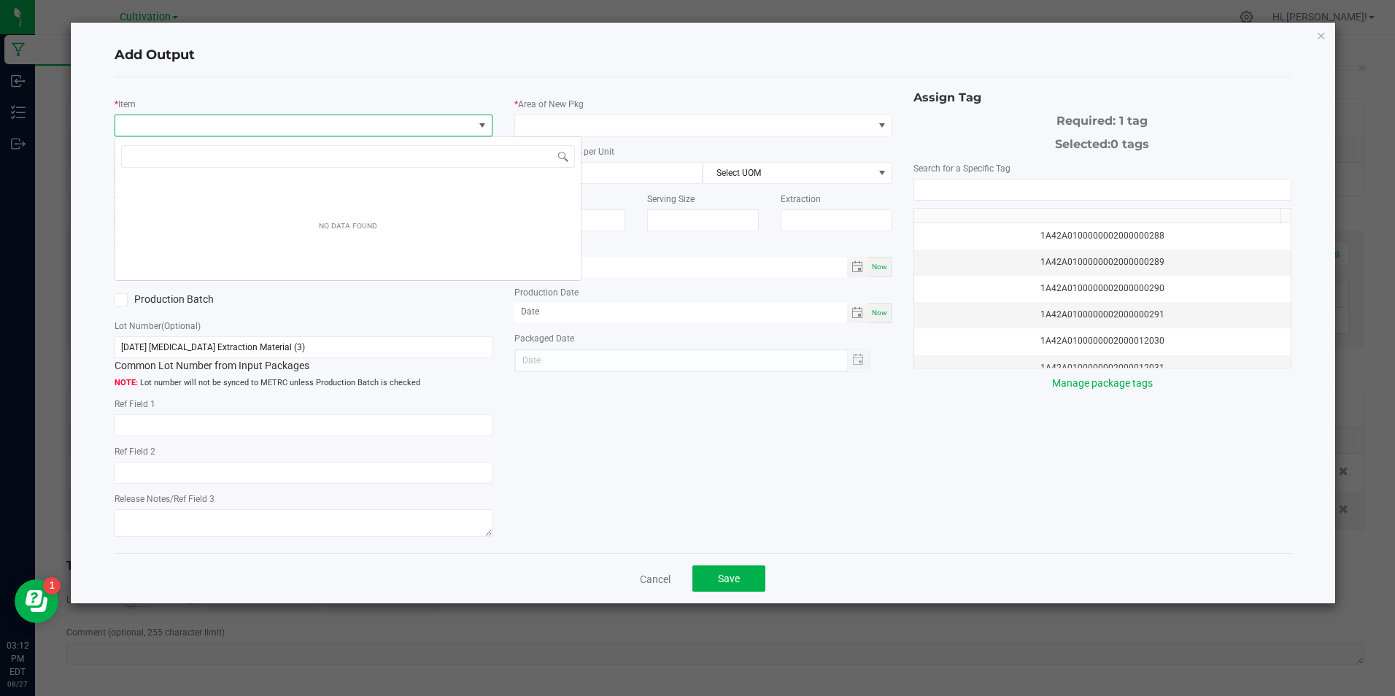
scroll to position [22, 374]
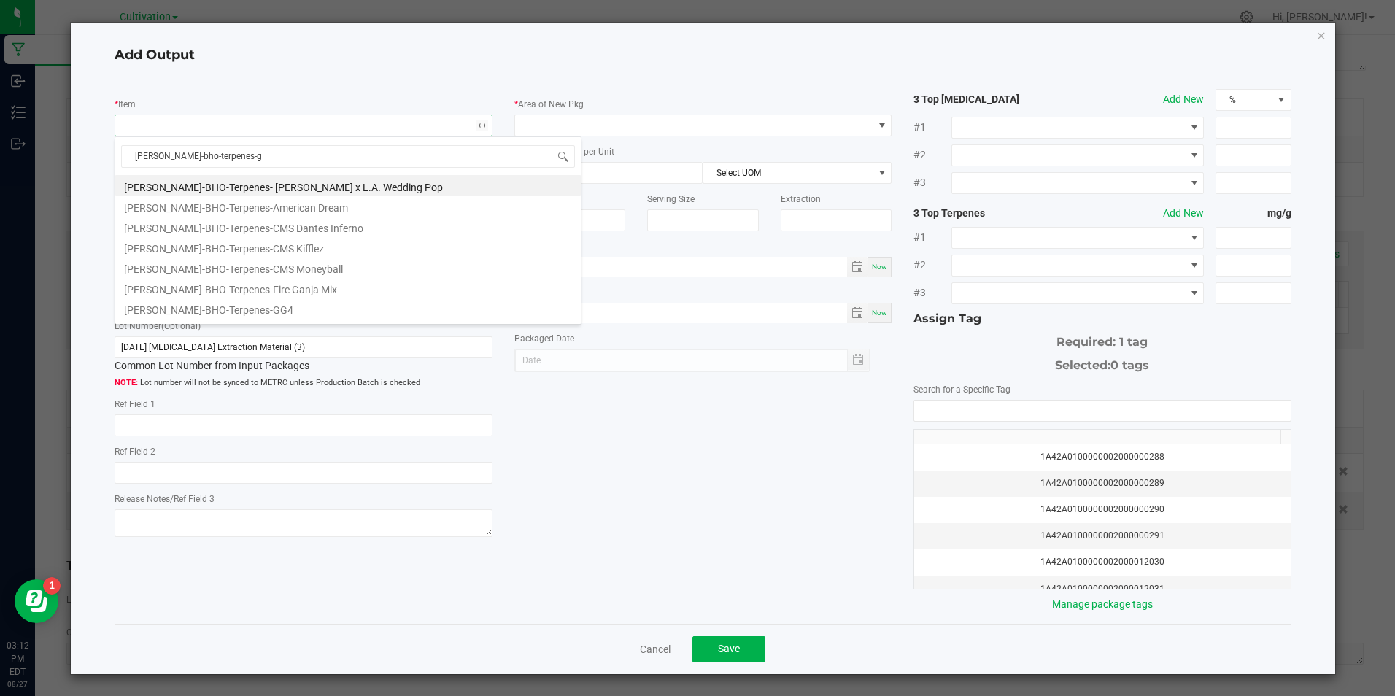
type input "[PERSON_NAME]-bho-terpenes-gg"
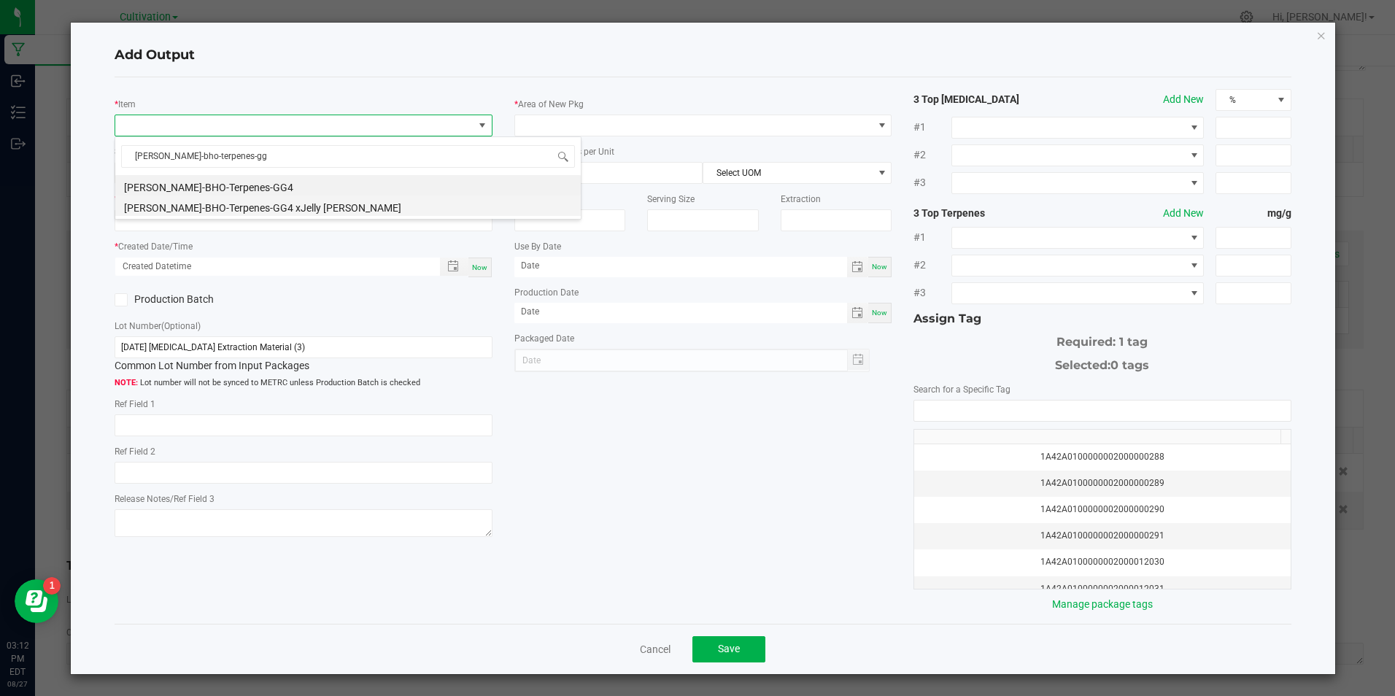
click at [258, 212] on li "[PERSON_NAME]-BHO-Terpenes-GG4 xJelly [PERSON_NAME]" at bounding box center [347, 205] width 465 height 20
type input "0.0000 g"
type input "3.3"
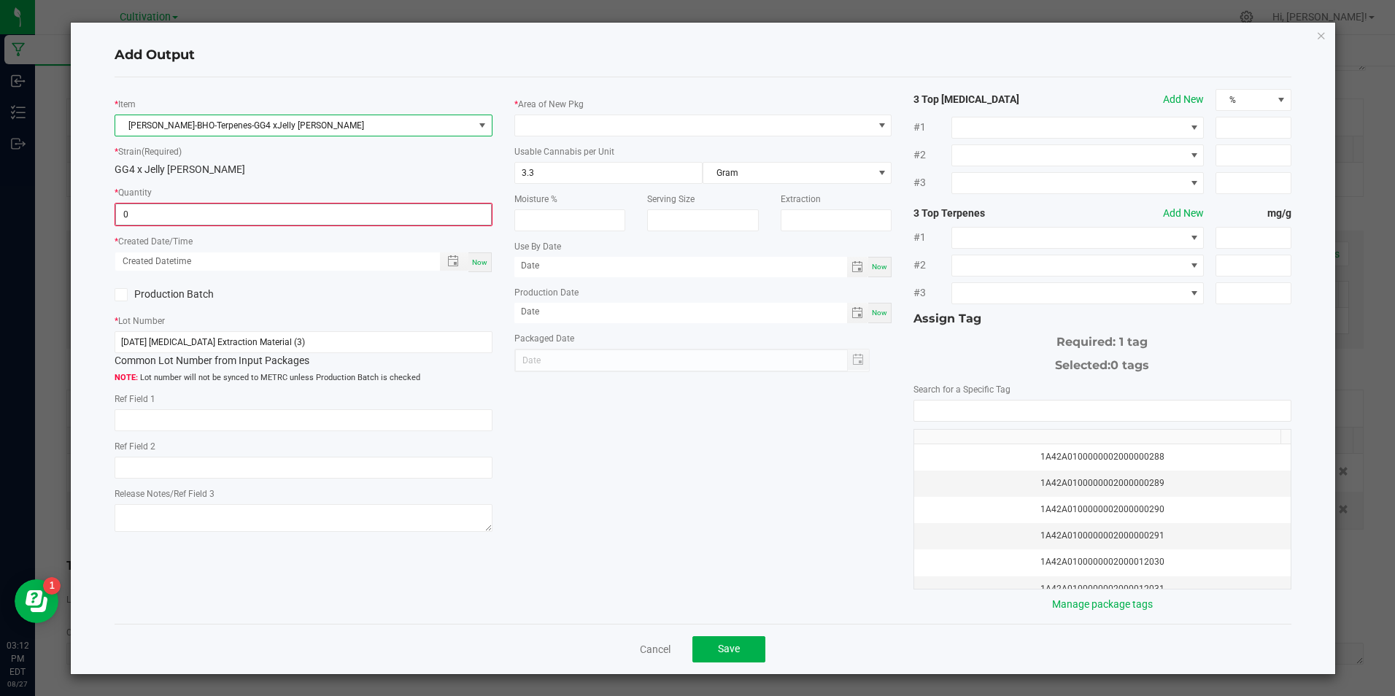
click at [258, 217] on input "0" at bounding box center [303, 214] width 374 height 20
type input "109.5000 g"
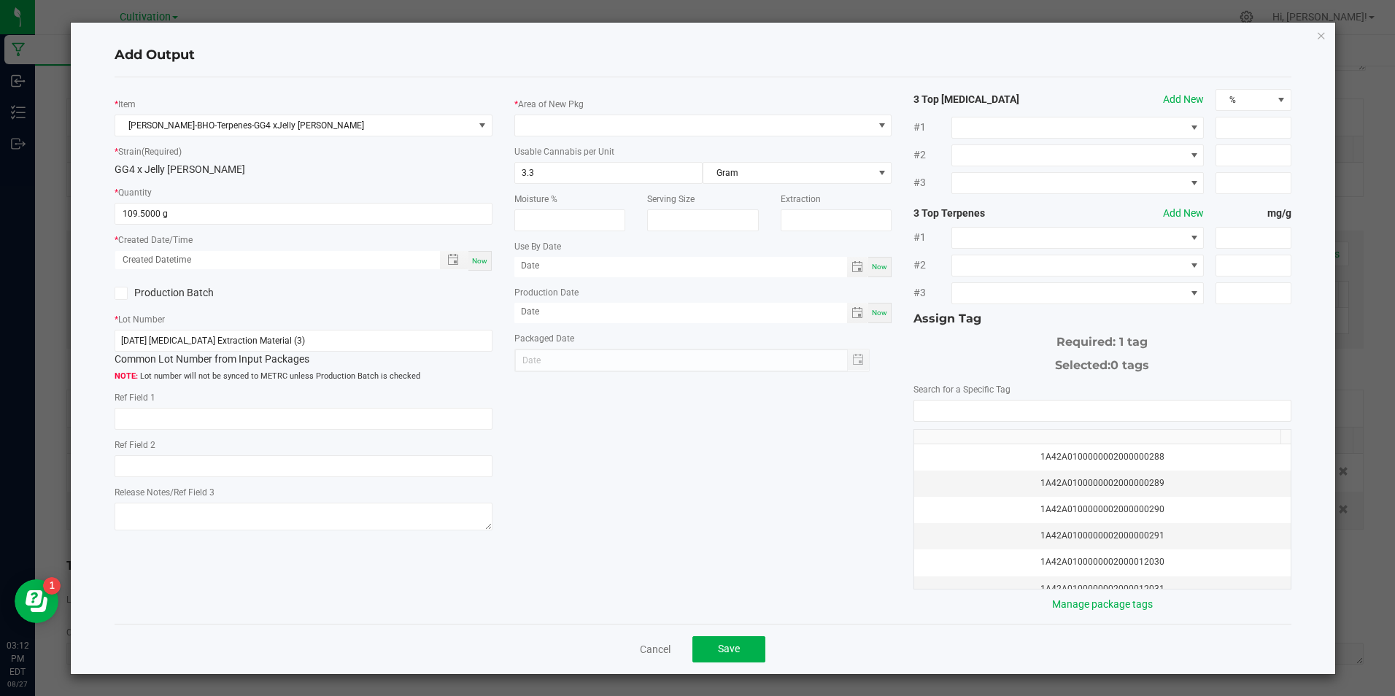
drag, startPoint x: 470, startPoint y: 261, endPoint x: 262, endPoint y: 310, distance: 213.5
click at [472, 261] on span "Now" at bounding box center [479, 261] width 15 height 8
type input "[DATE] 3:12 PM"
type input "[DATE]"
click at [124, 293] on icon at bounding box center [121, 293] width 9 height 0
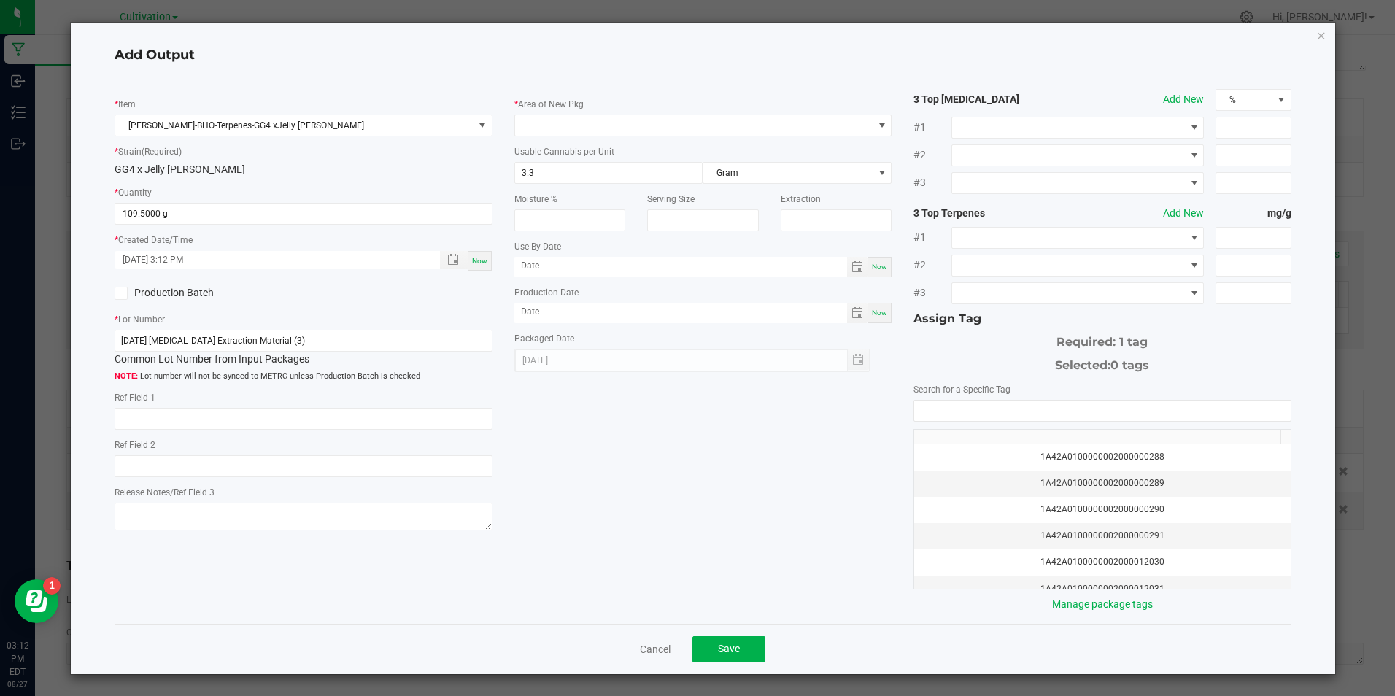
click at [0, 0] on input "Production Batch" at bounding box center [0, 0] width 0 height 0
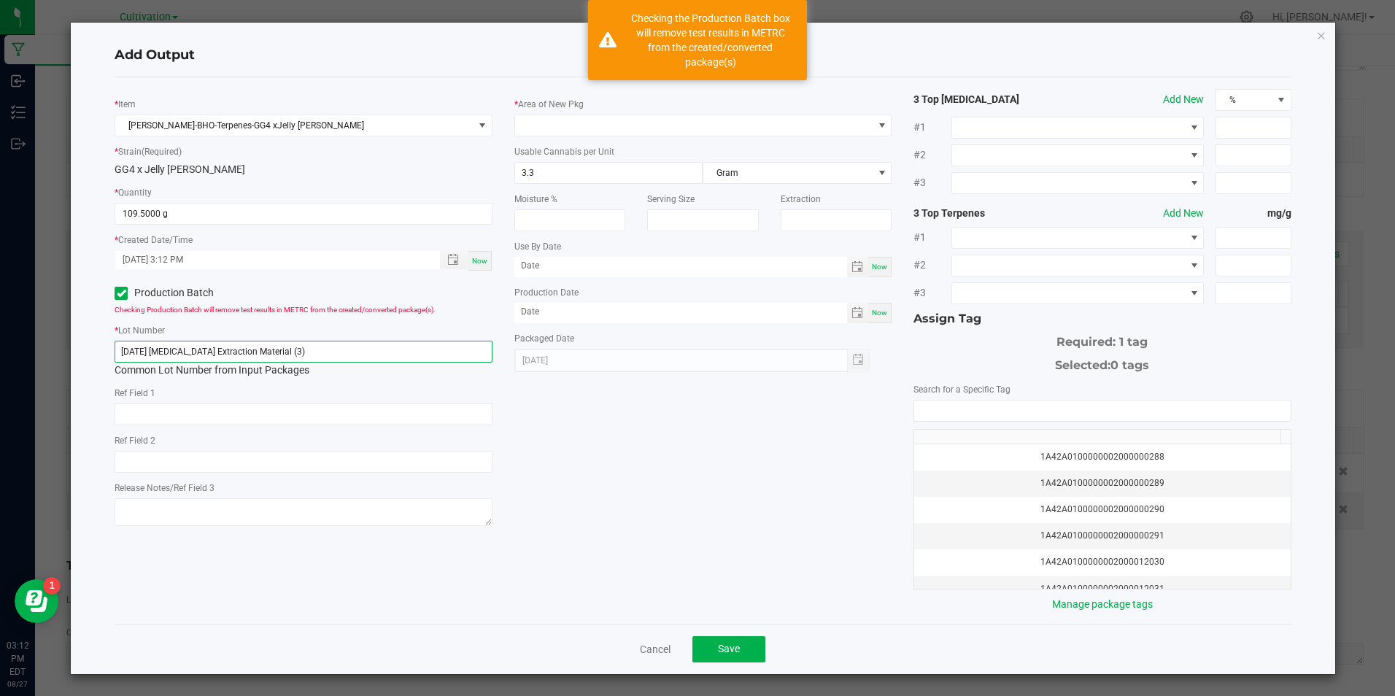
click at [271, 358] on input "[DATE] [MEDICAL_DATA] Extraction Material (3)" at bounding box center [303, 352] width 377 height 22
click at [272, 357] on input "[DATE] [MEDICAL_DATA] Extraction Material (3)" at bounding box center [303, 352] width 377 height 22
paste input "[PERSON_NAME]-BHO-Terpenes-GG4"
type input "[PERSON_NAME]-BHO-Terpenes-GG4"
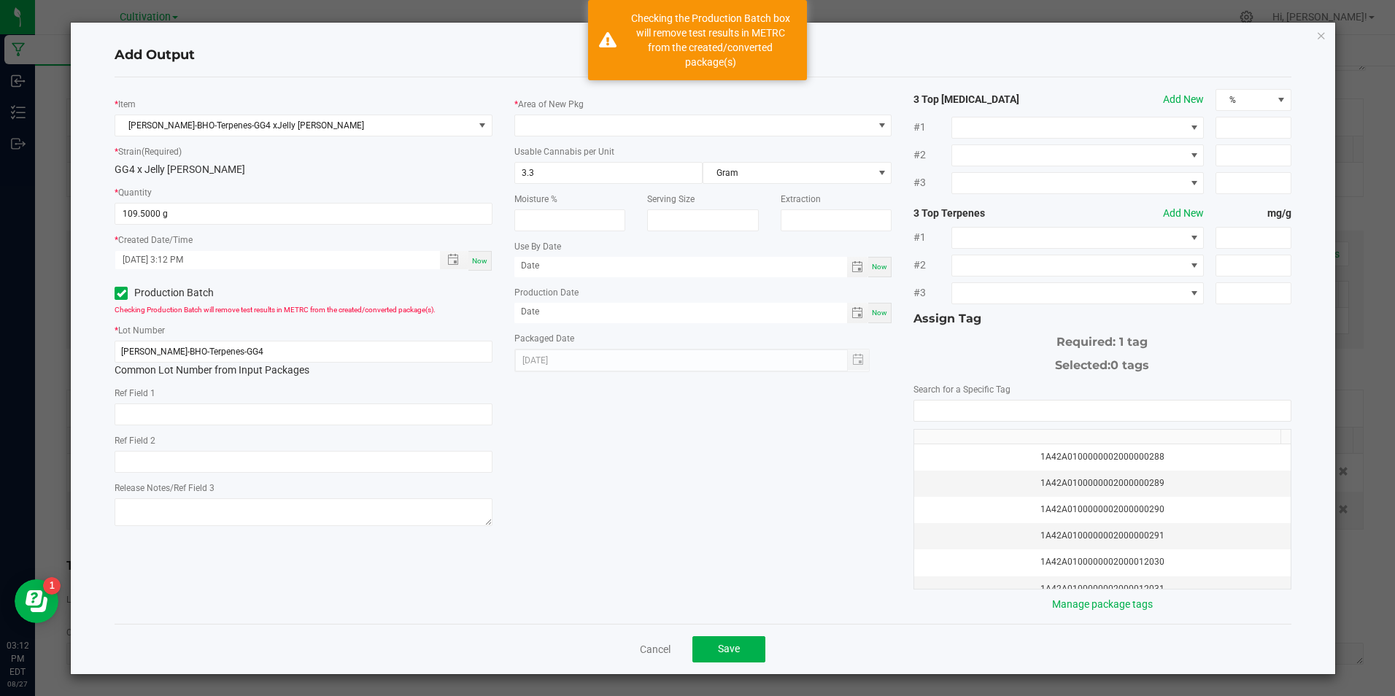
click at [571, 138] on div "* Area of New Pkg Usable Cannabis per Unit 3.3 Gram Moisture % Serving Size Ext…" at bounding box center [702, 230] width 399 height 283
click at [571, 123] on span at bounding box center [693, 125] width 357 height 20
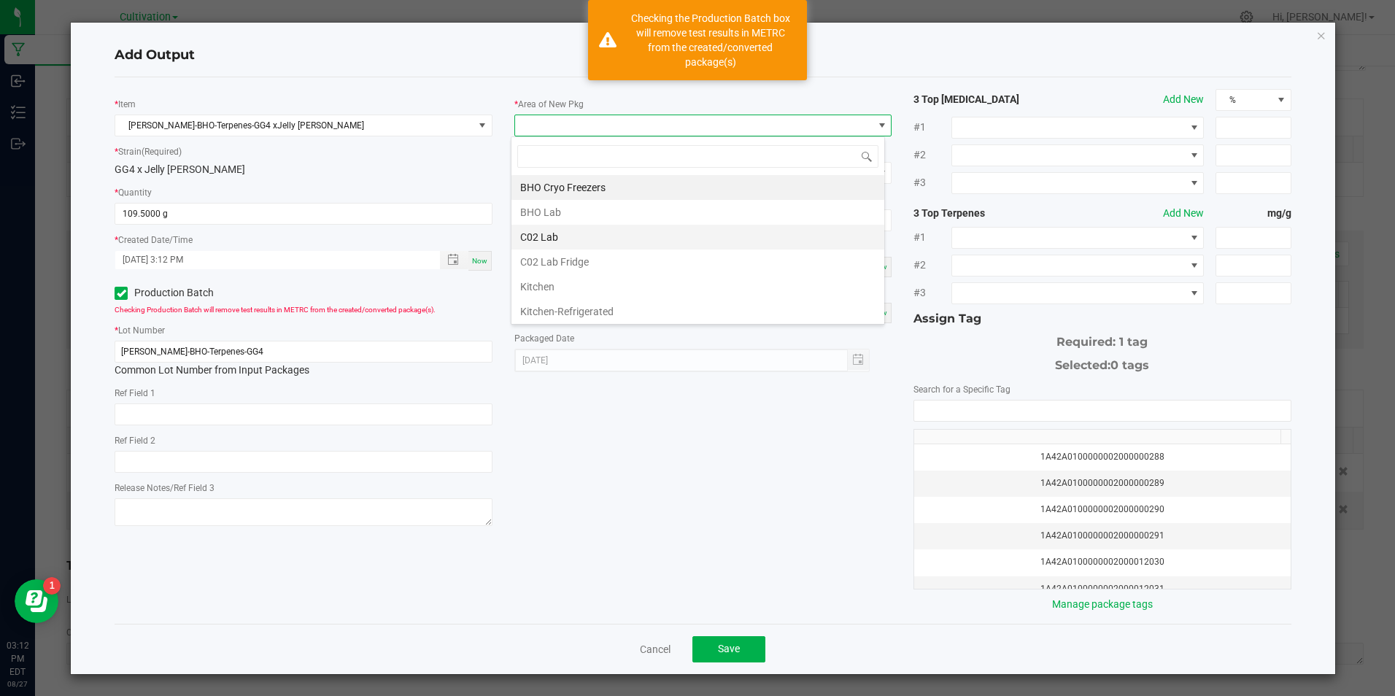
click at [565, 246] on li "C02 Lab" at bounding box center [697, 237] width 373 height 25
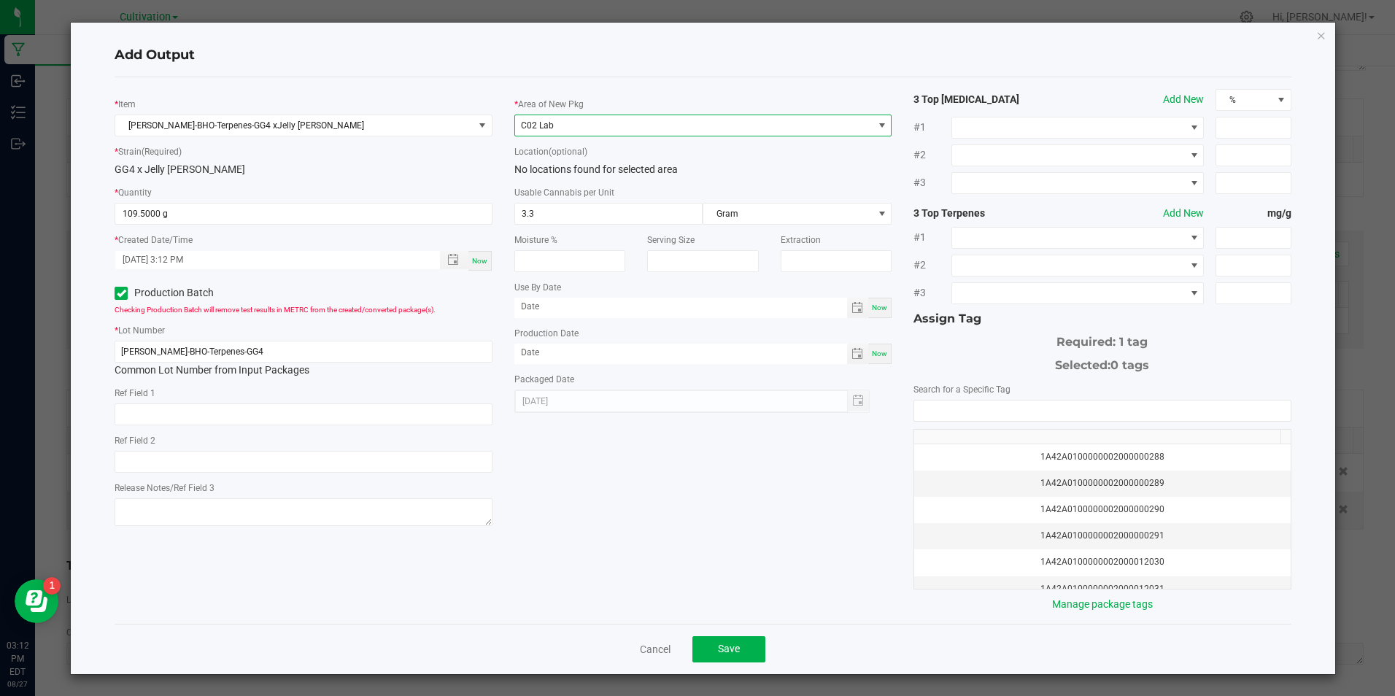
click at [880, 354] on div "Now" at bounding box center [879, 354] width 23 height 20
type input "[DATE]"
click at [953, 400] on input "NO DATA FOUND" at bounding box center [1102, 410] width 376 height 20
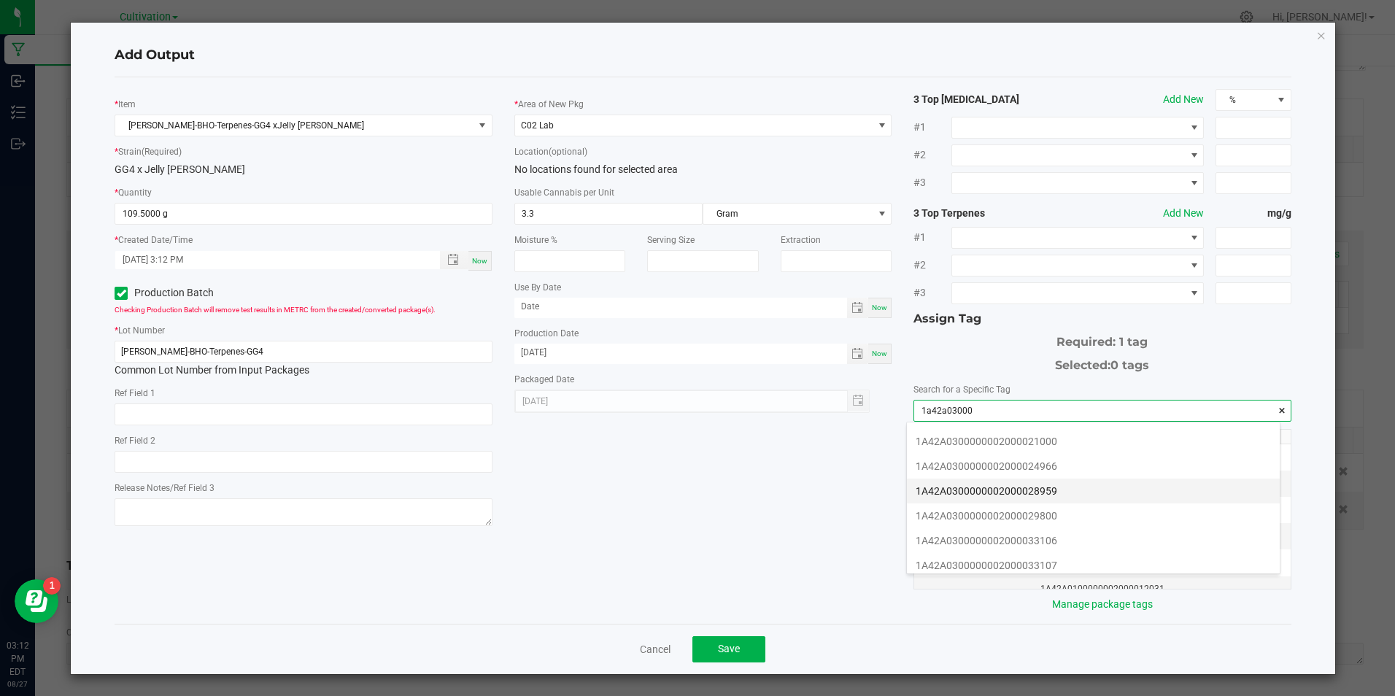
scroll to position [292, 0]
click at [1090, 465] on li "1A42A0300000002000033106" at bounding box center [1093, 467] width 373 height 25
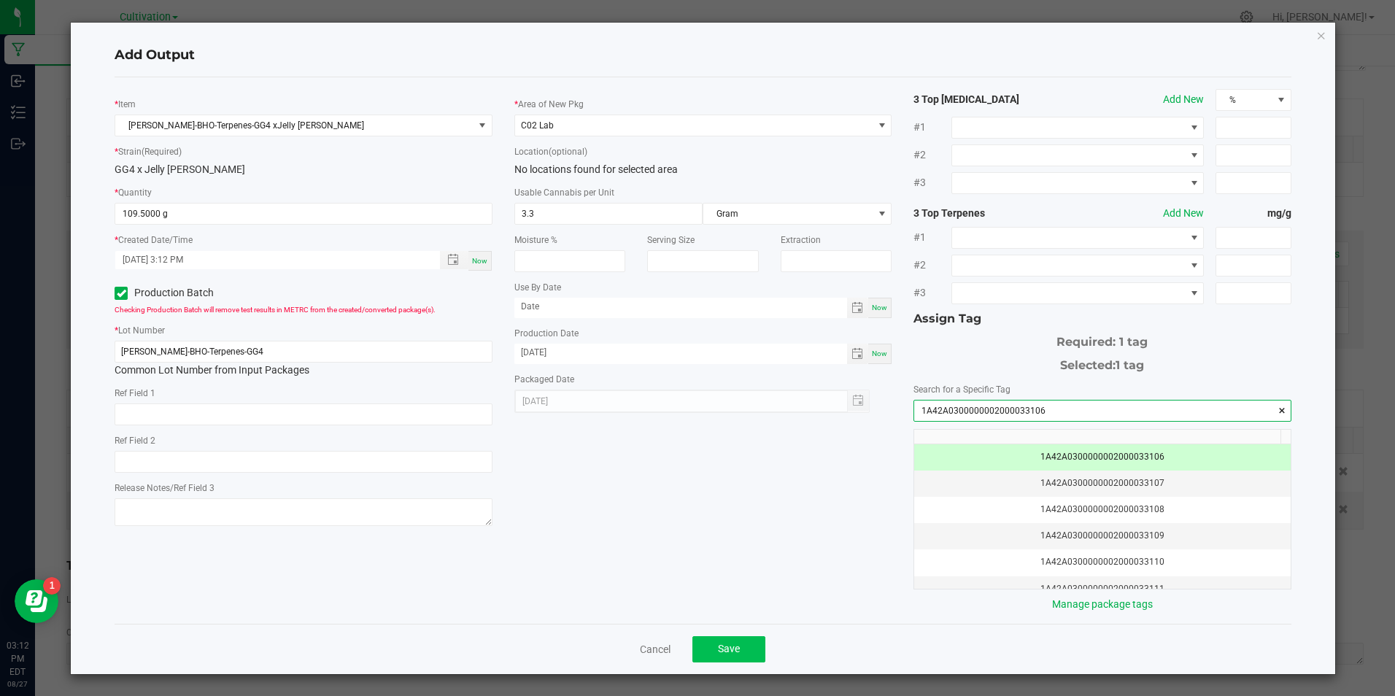
type input "1A42A0300000002000033106"
click at [740, 654] on button "Save" at bounding box center [728, 649] width 73 height 26
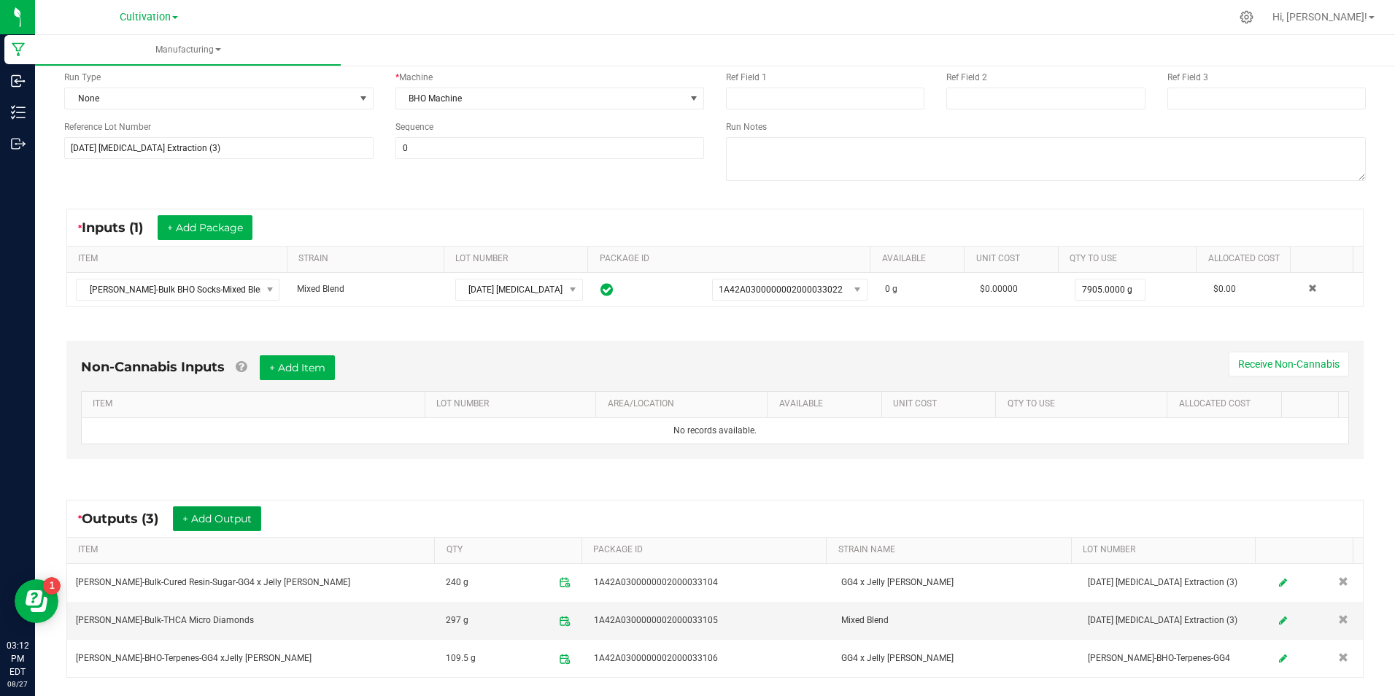
scroll to position [0, 0]
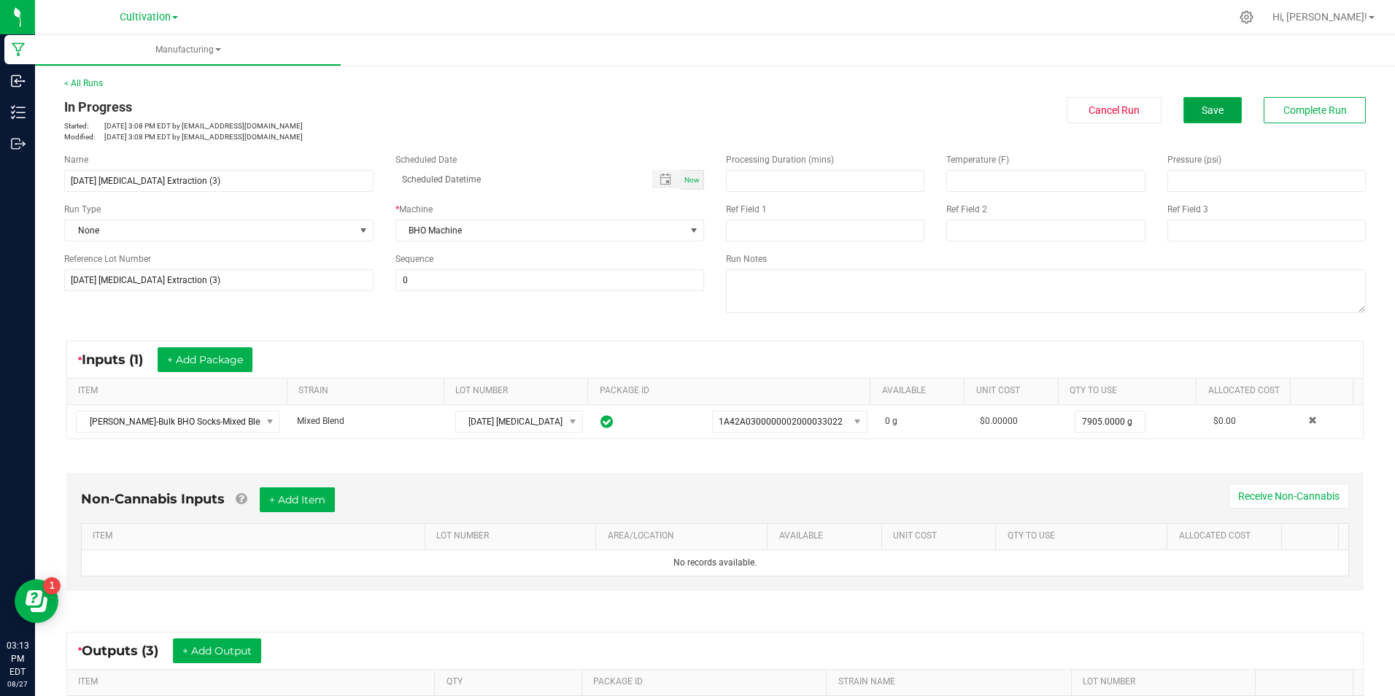
click at [1211, 115] on span "Save" at bounding box center [1212, 110] width 22 height 12
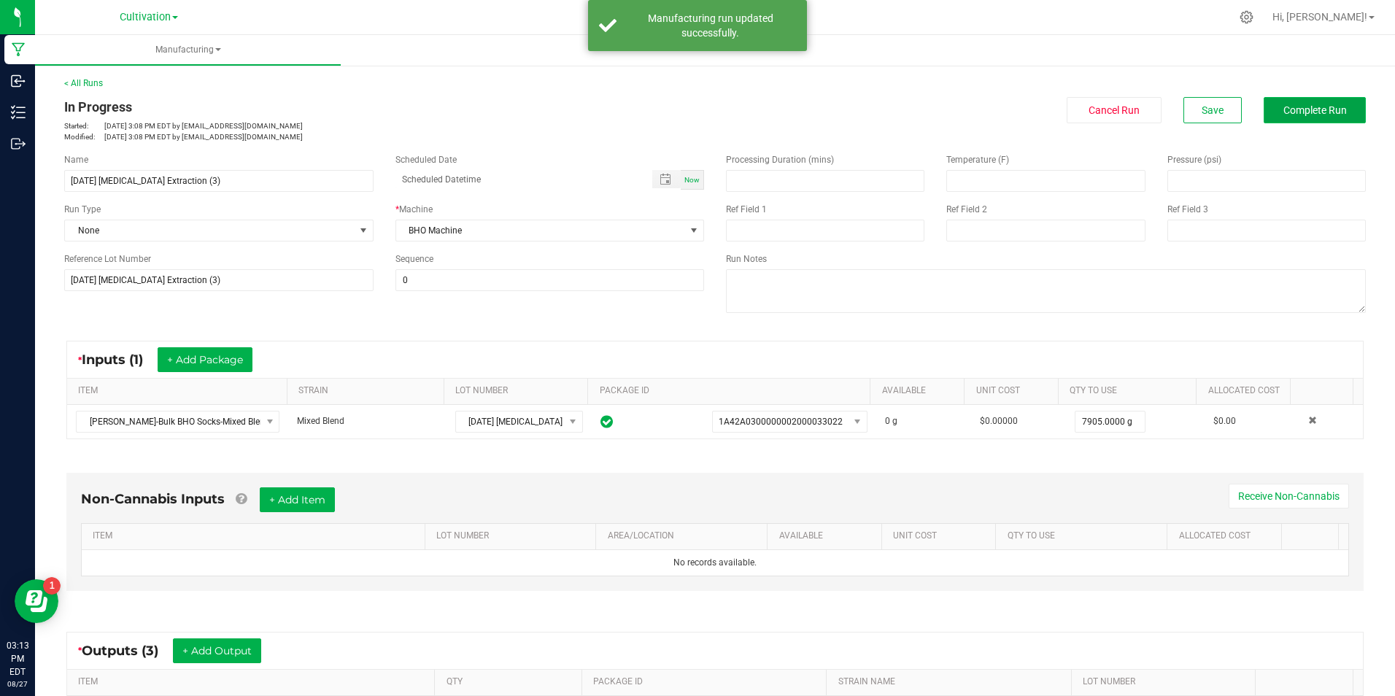
click at [1295, 109] on span "Complete Run" at bounding box center [1314, 110] width 63 height 12
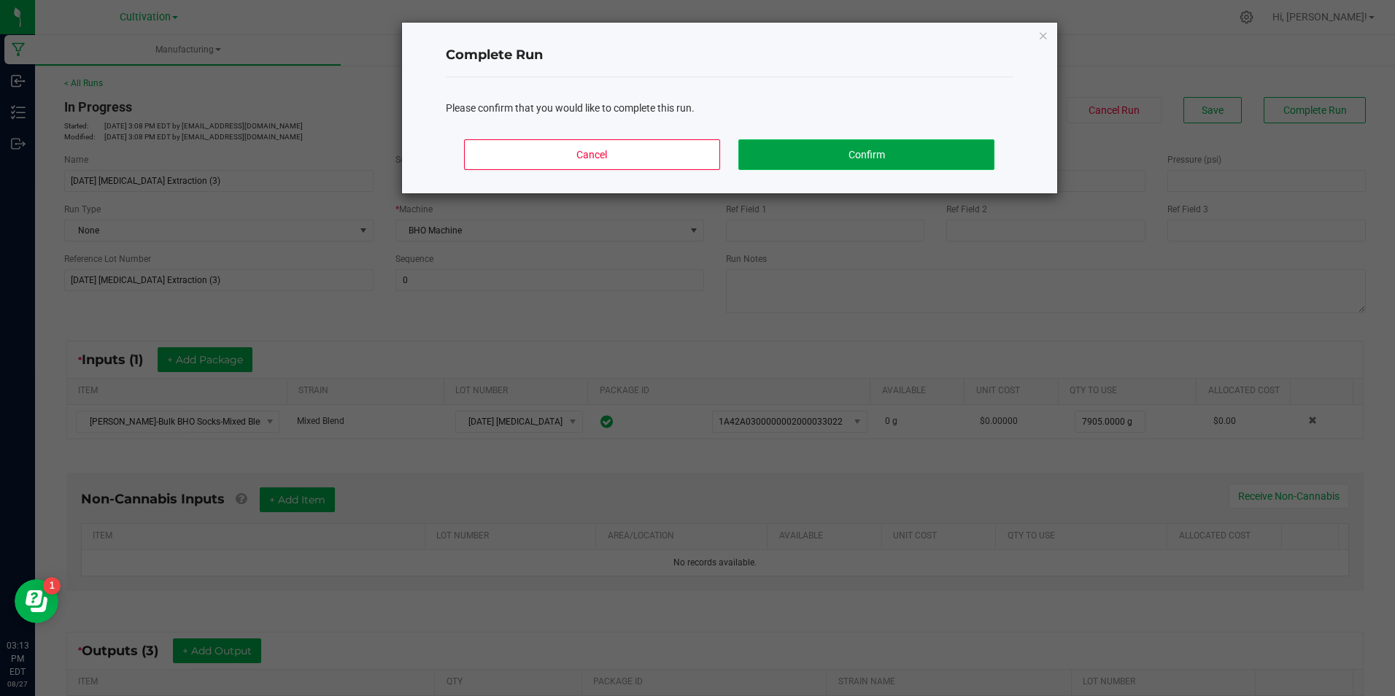
click at [910, 152] on button "Confirm" at bounding box center [865, 154] width 255 height 31
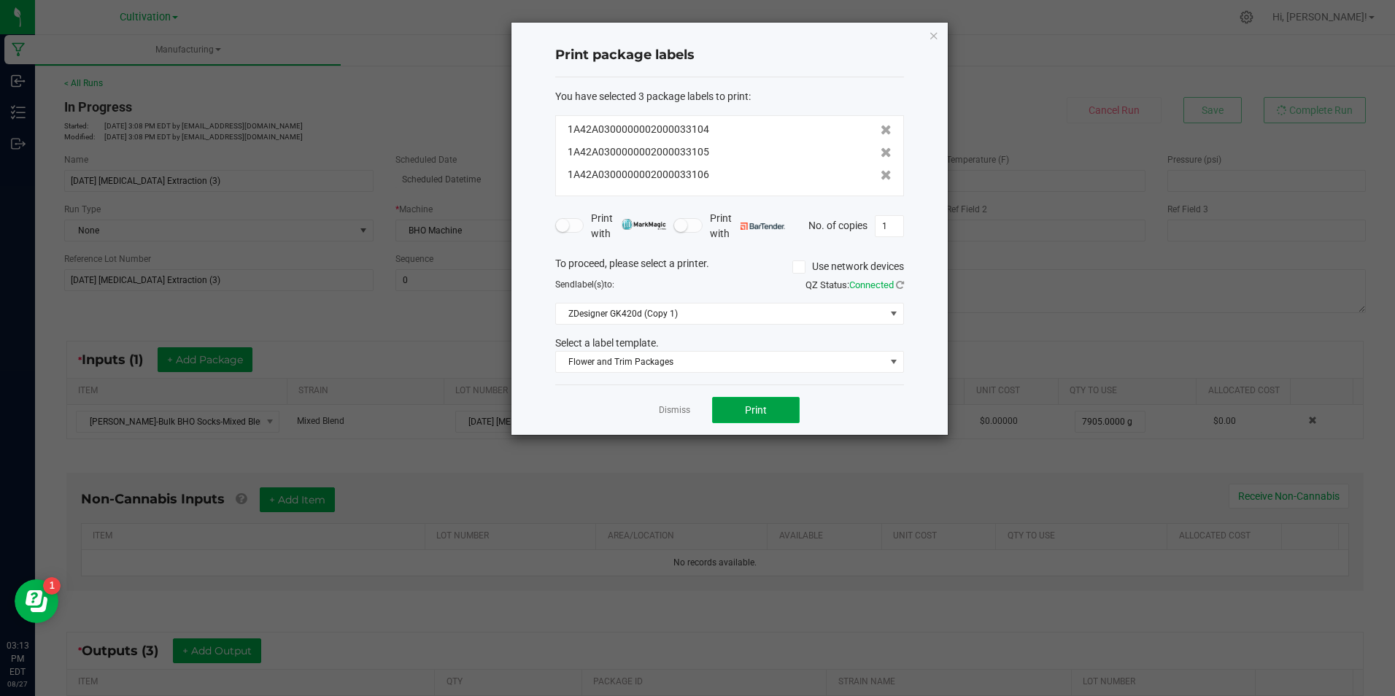
click at [727, 397] on button "Print" at bounding box center [756, 410] width 88 height 26
click at [732, 398] on button "Print" at bounding box center [756, 410] width 88 height 26
click at [733, 399] on button "Print" at bounding box center [756, 410] width 88 height 26
click at [664, 411] on link "Dismiss" at bounding box center [674, 410] width 31 height 12
